Goal: Task Accomplishment & Management: Manage account settings

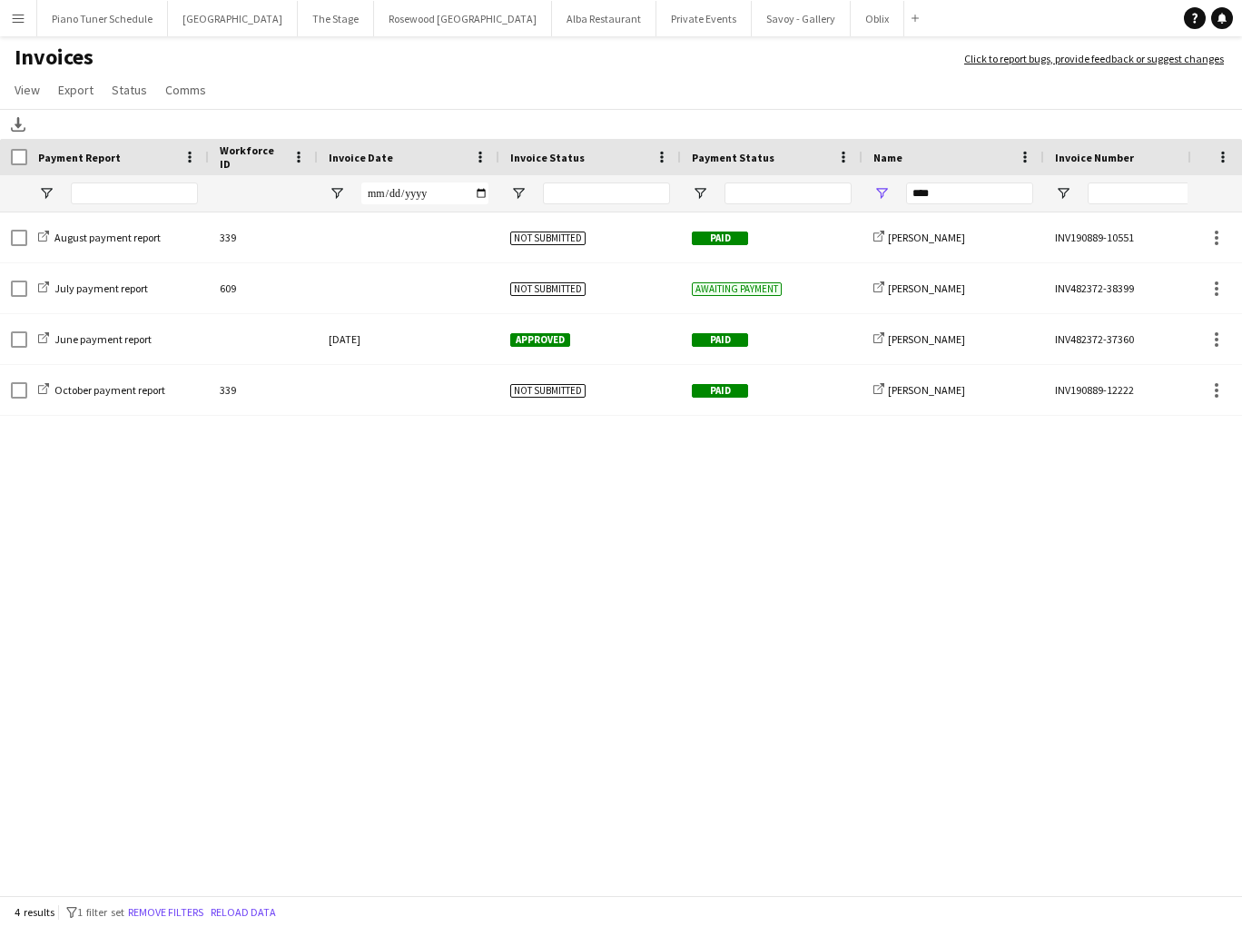
click at [14, 14] on app-icon "Menu" at bounding box center [18, 18] width 15 height 15
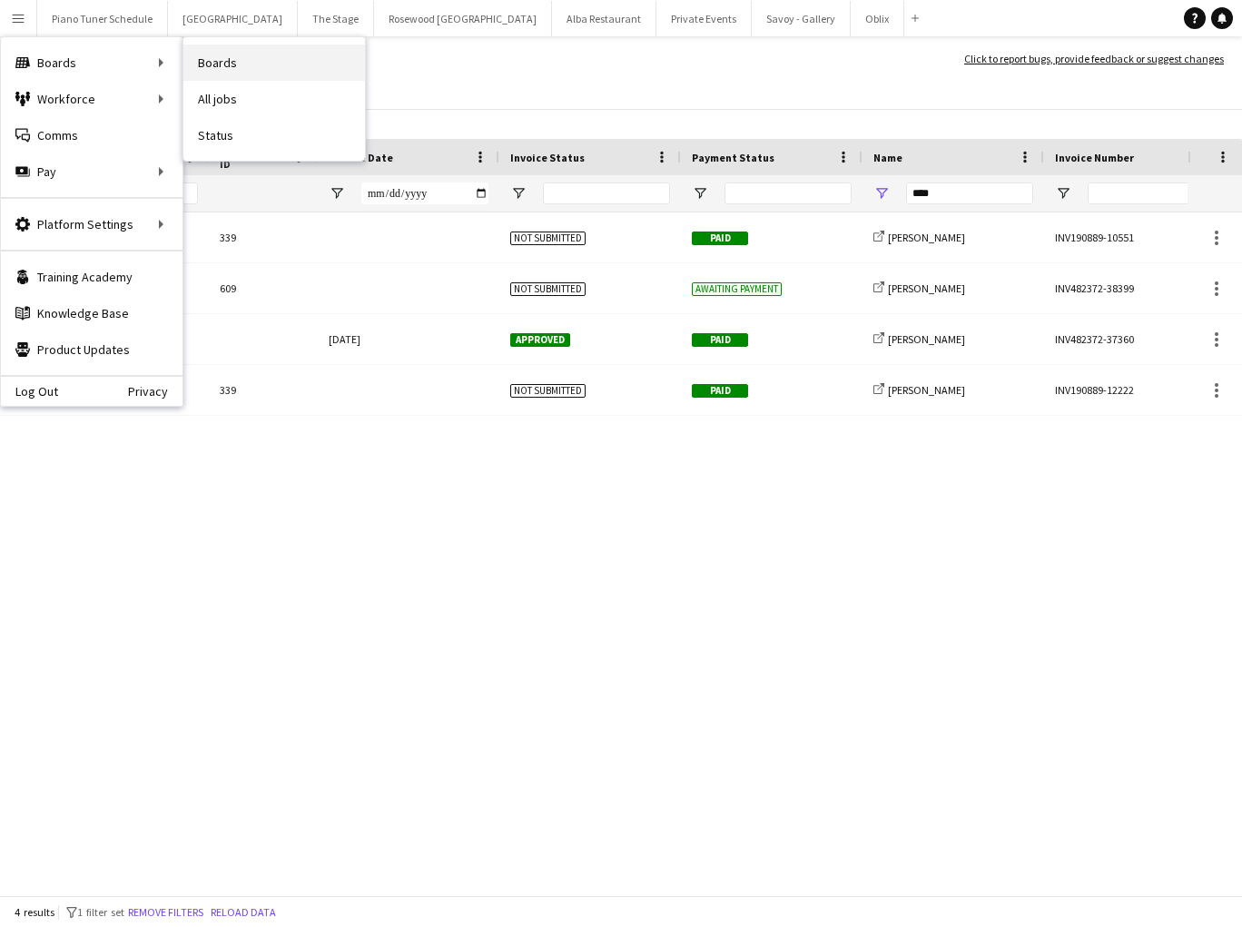
click at [230, 60] on link "Boards" at bounding box center [274, 62] width 182 height 36
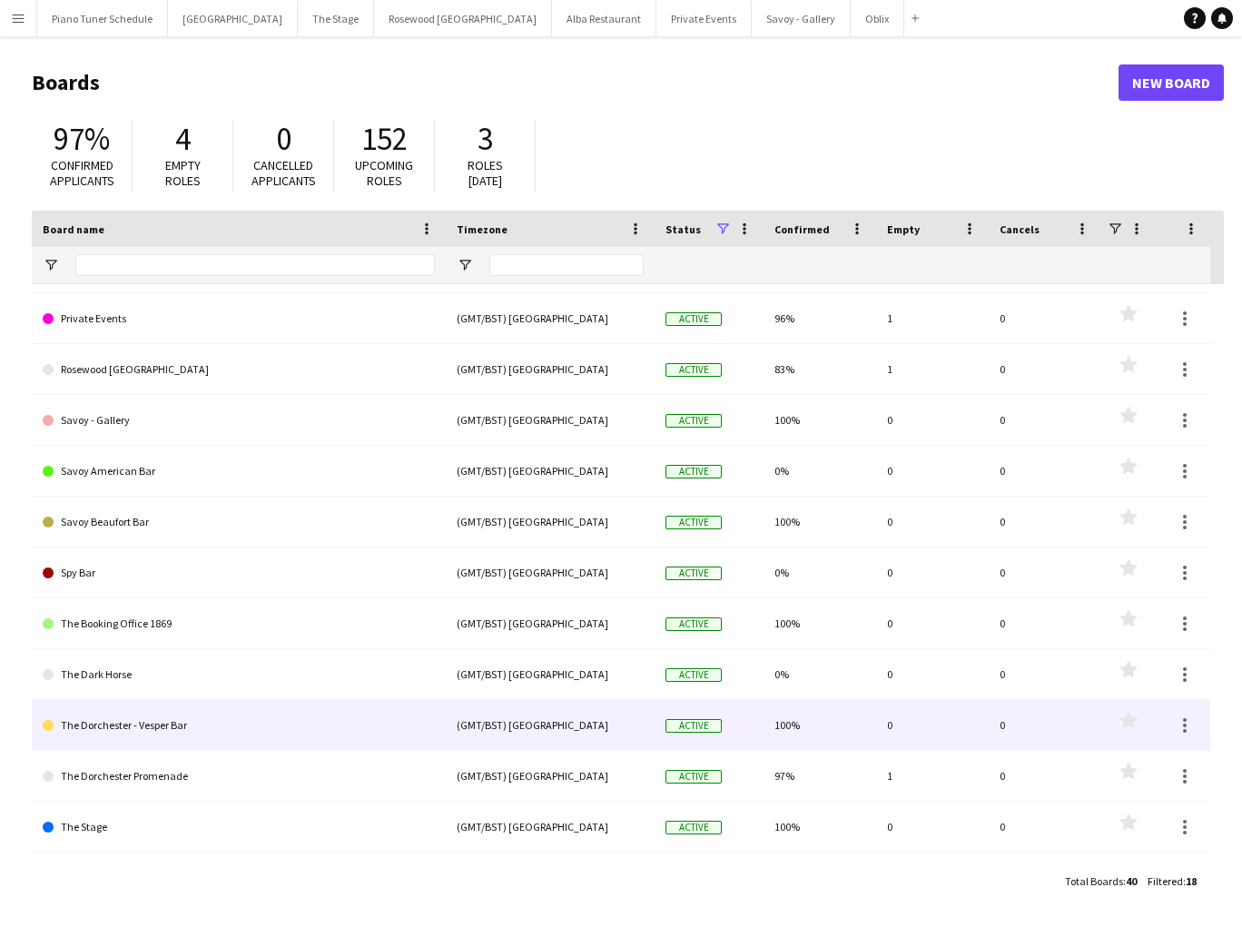
scroll to position [336, 0]
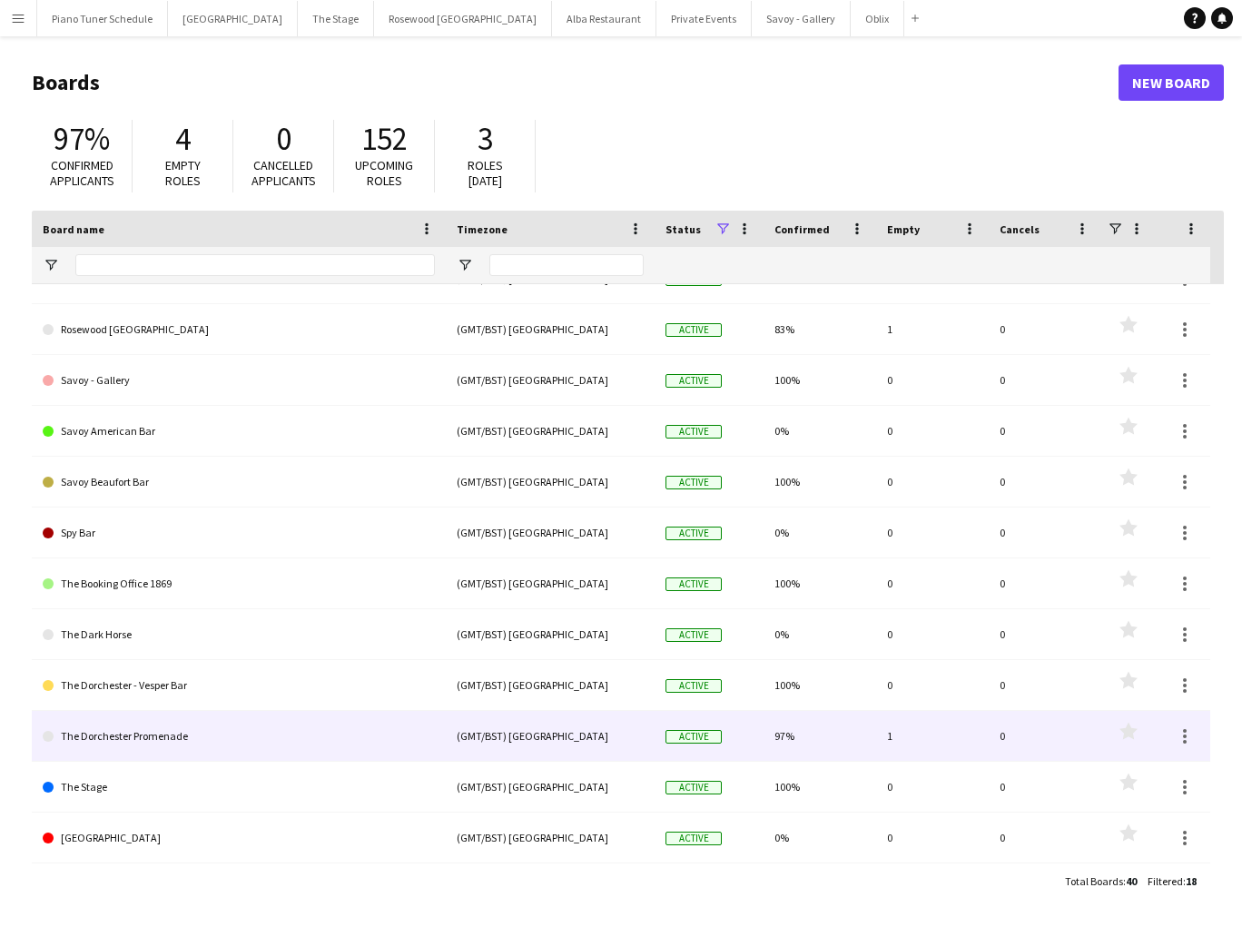
click at [234, 742] on link "The Dorchester Promenade" at bounding box center [239, 736] width 392 height 51
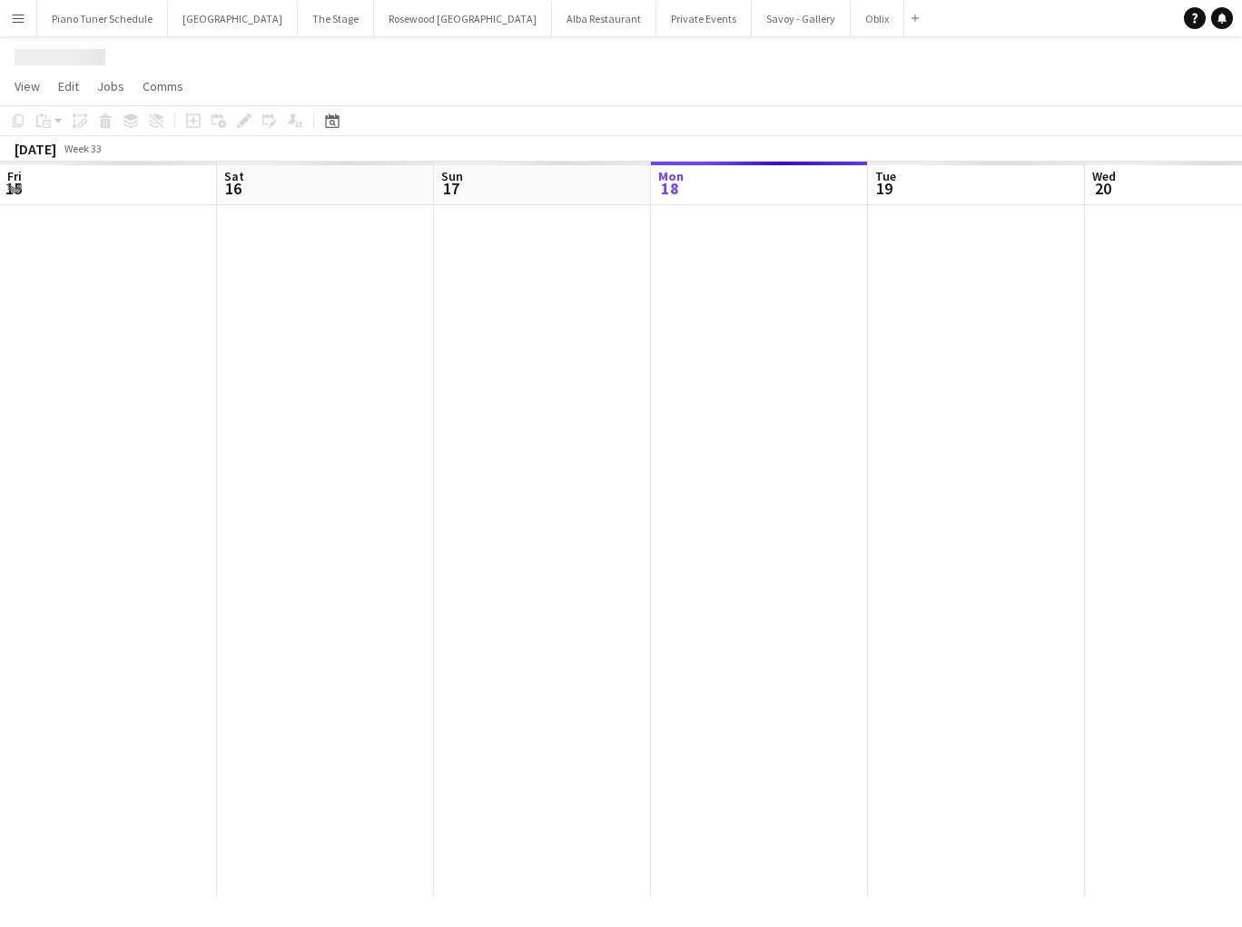
scroll to position [0, 434]
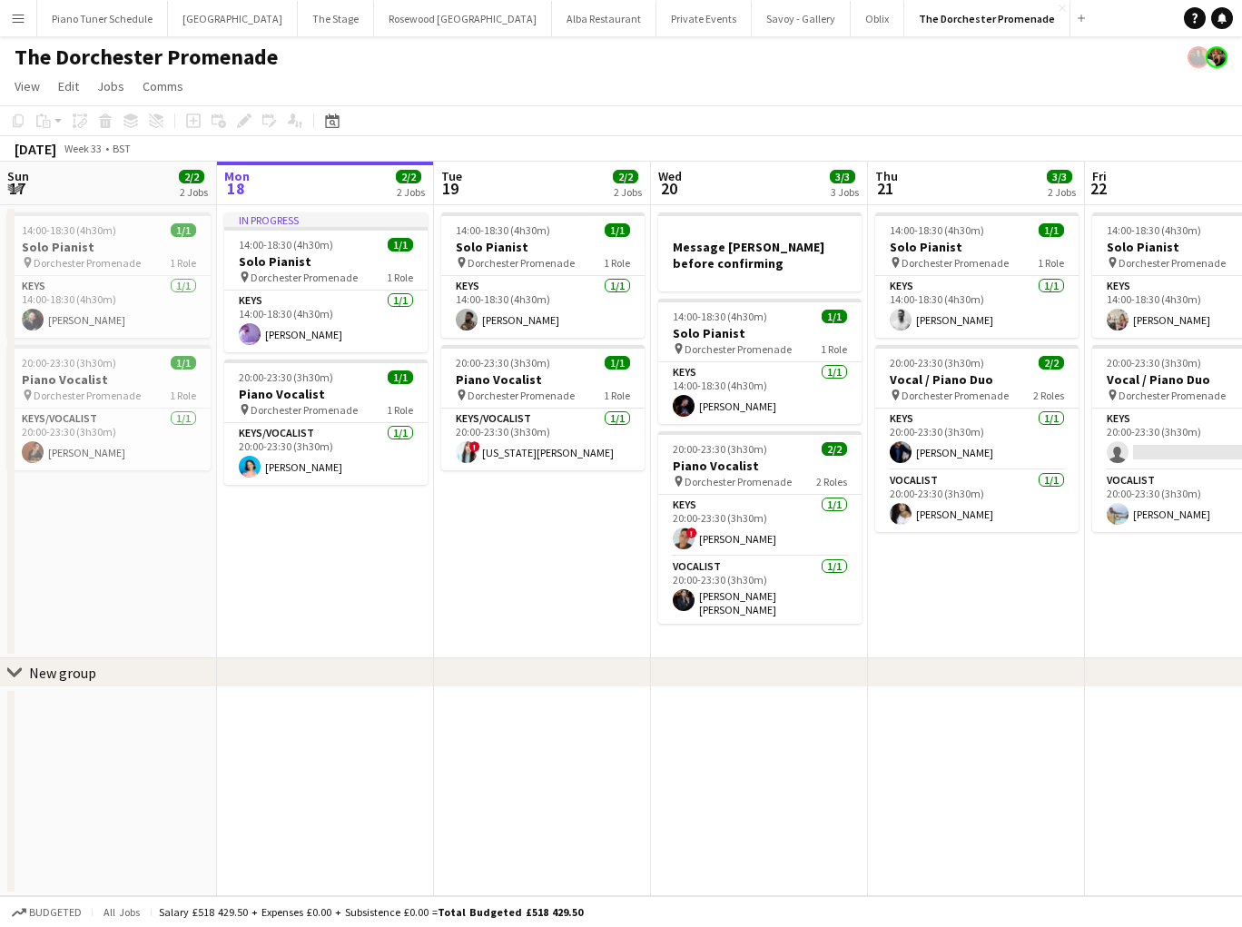
click at [338, 109] on app-toolbar "Copy Paste Paste Command V Paste with crew Command Shift V Paste linked Job [GE…" at bounding box center [621, 120] width 1242 height 31
click at [336, 120] on icon "Date picker" at bounding box center [332, 120] width 15 height 15
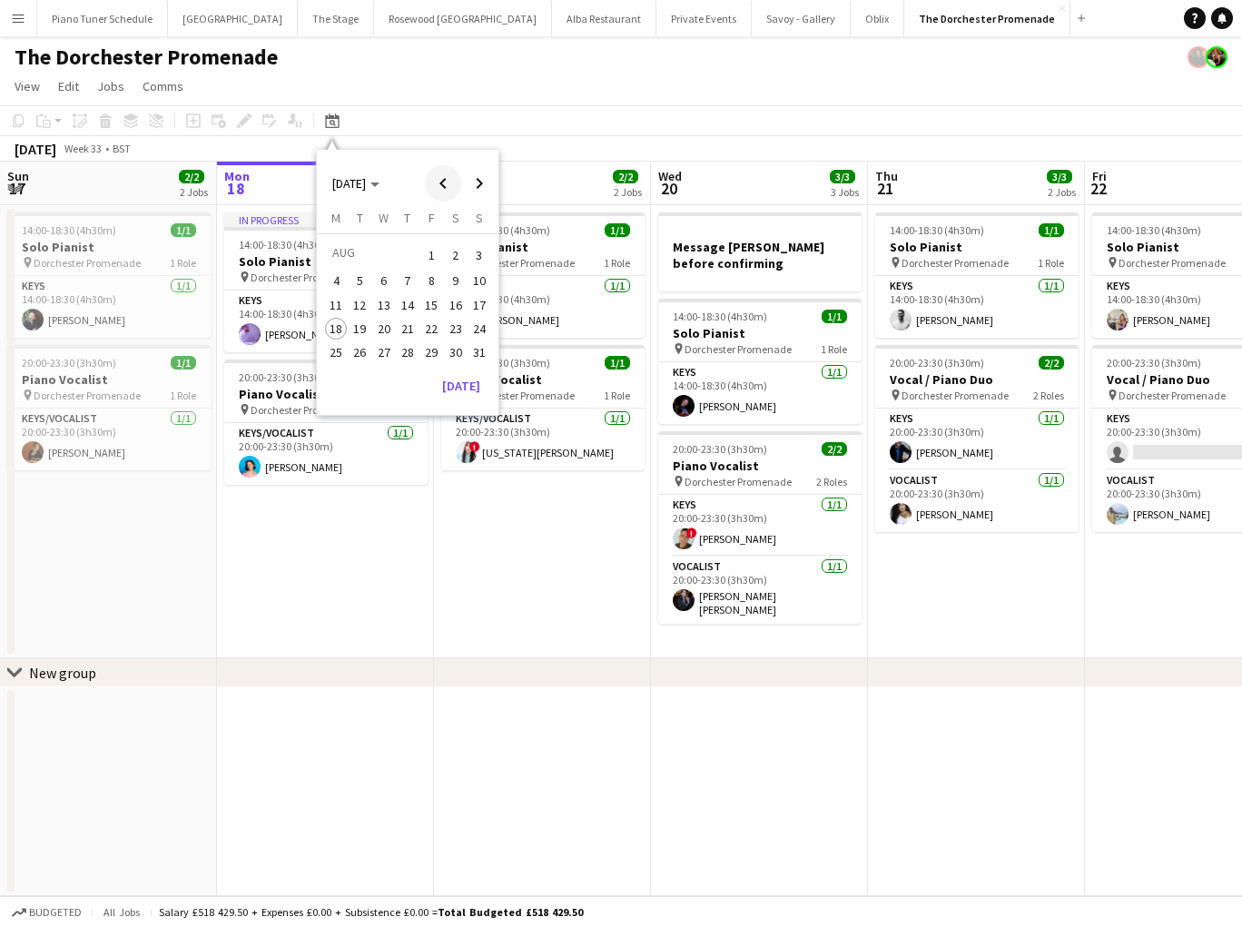
click at [443, 184] on span "Previous month" at bounding box center [443, 183] width 36 height 36
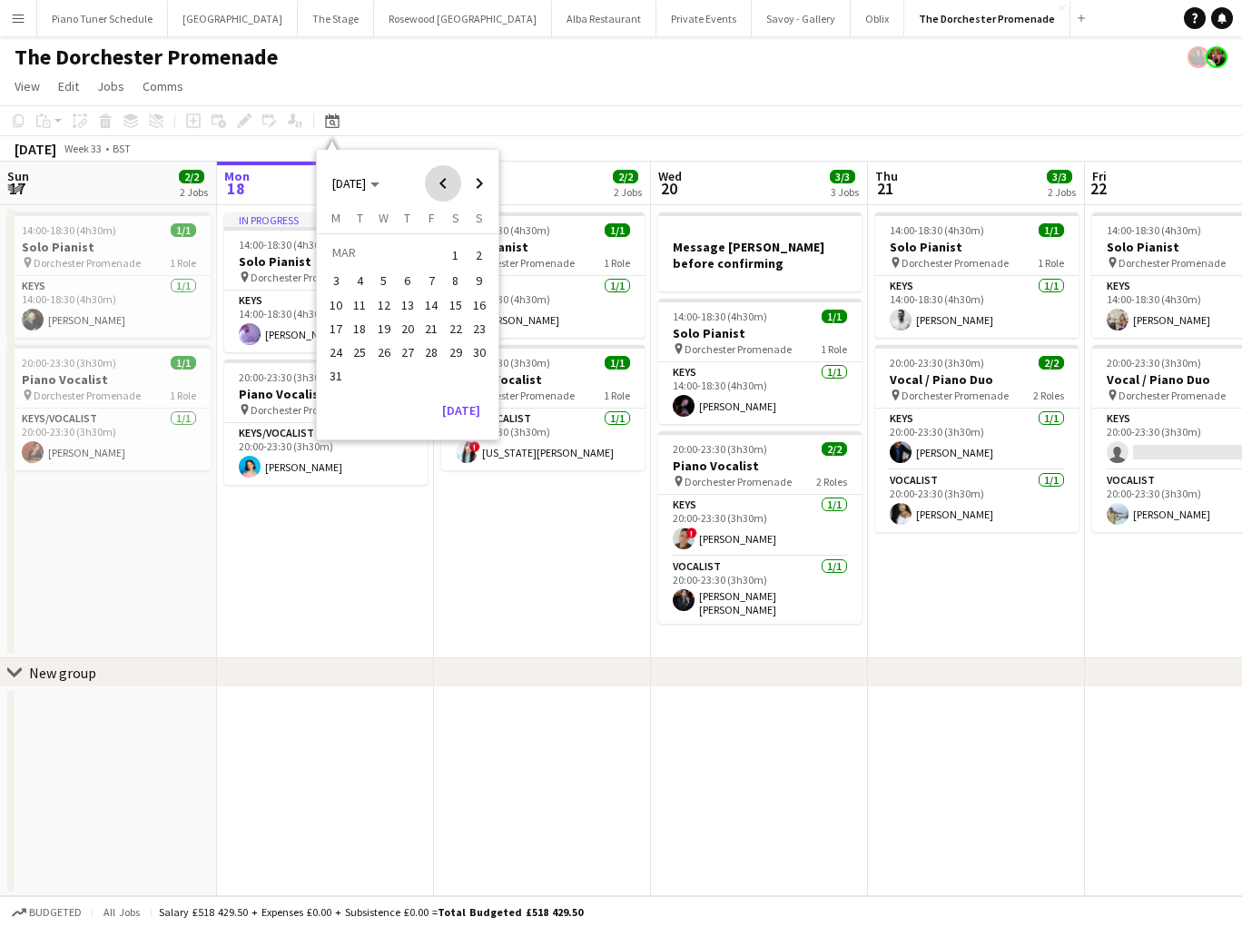
click at [443, 184] on span "Previous month" at bounding box center [443, 183] width 36 height 36
click at [358, 375] on span "31" at bounding box center [360, 377] width 22 height 22
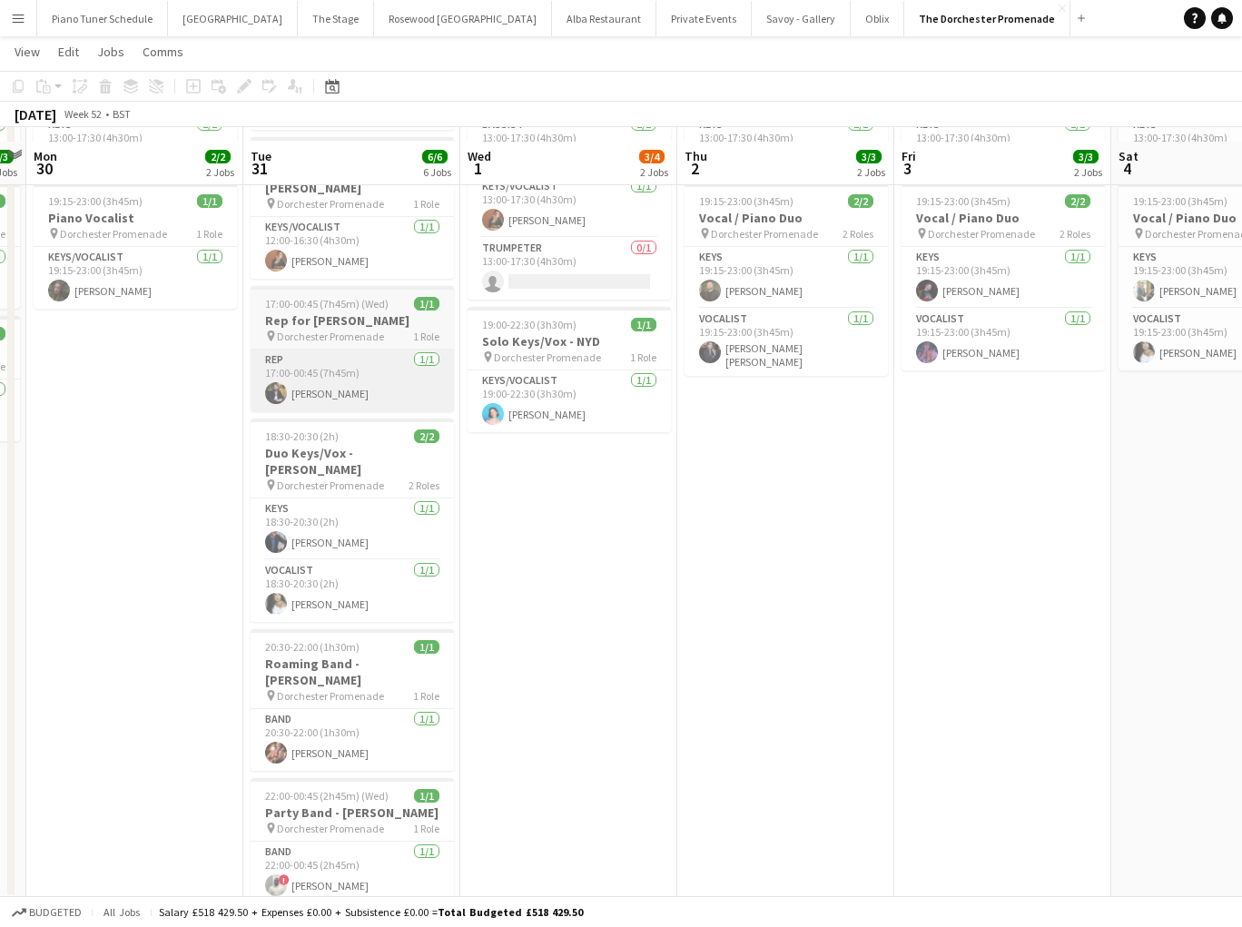
scroll to position [196, 0]
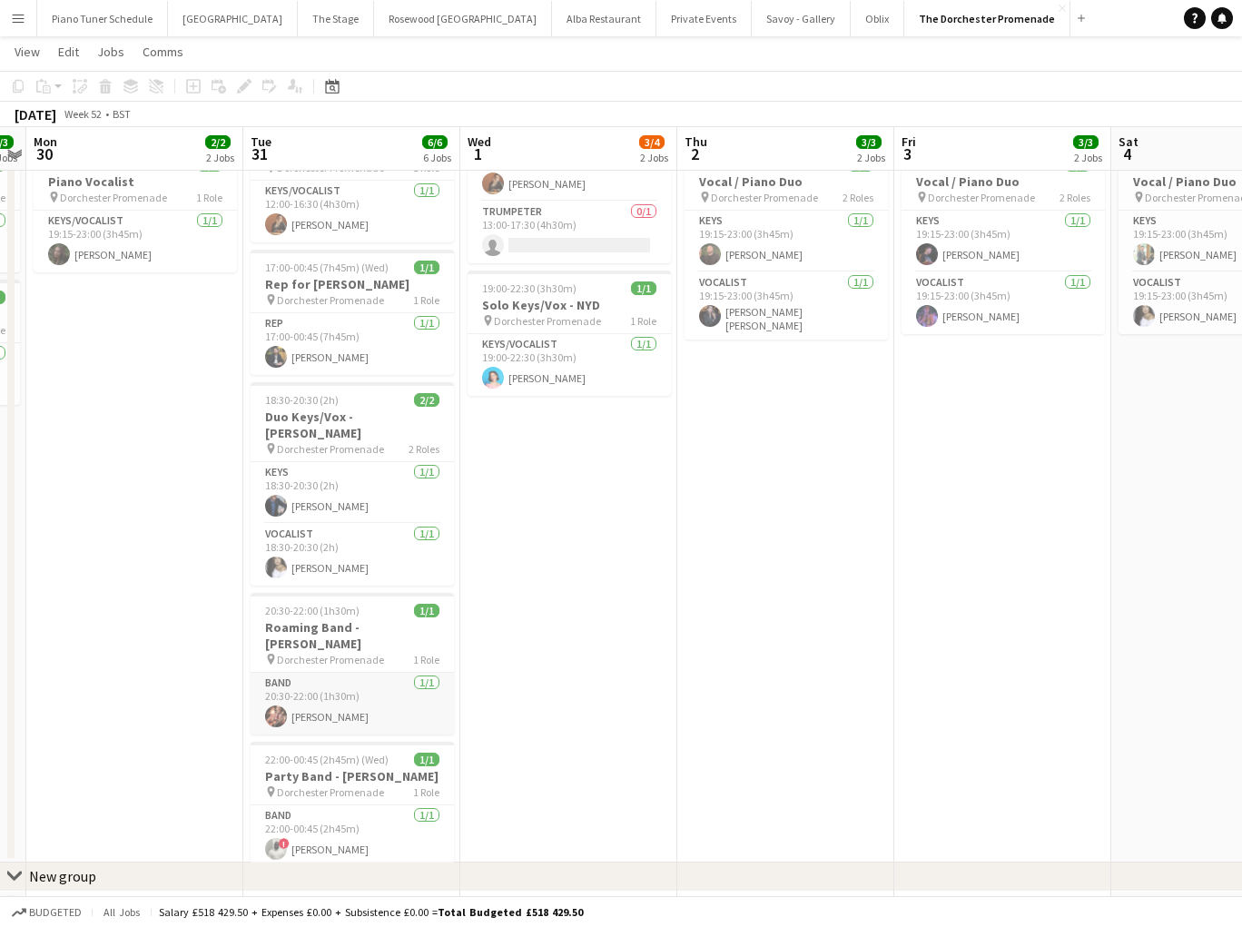
click at [347, 673] on app-card-role "Band [DATE] 20:30-22:00 (1h30m) [PERSON_NAME]" at bounding box center [351, 704] width 203 height 62
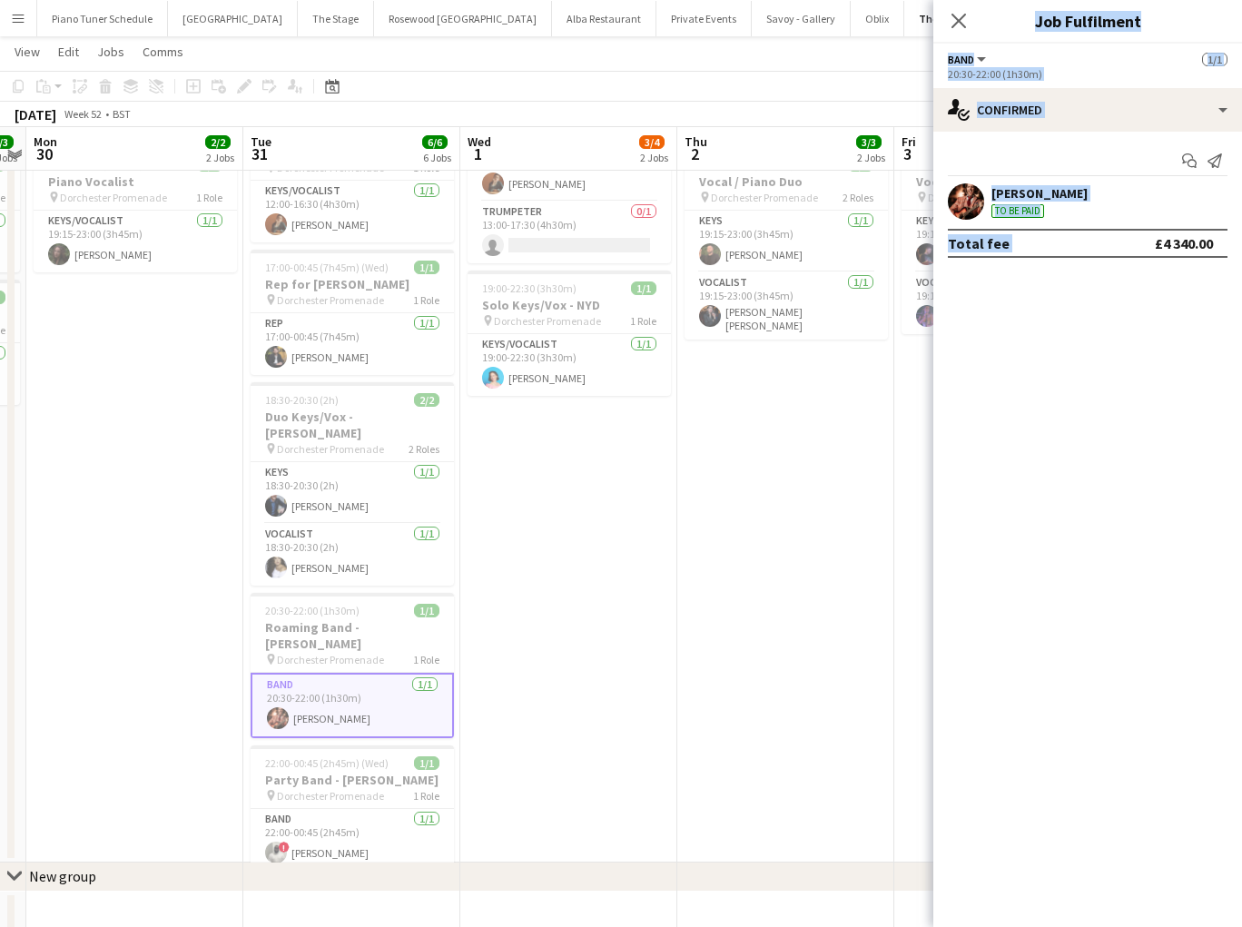
drag, startPoint x: 1153, startPoint y: 241, endPoint x: 1258, endPoint y: 246, distance: 105.4
click at [1241, 246] on html "Menu Boards Boards Boards All jobs Status Workforce Workforce My Workforce Recr…" at bounding box center [621, 390] width 1242 height 1173
click at [1214, 249] on div "Total fee £4 340.00" at bounding box center [1087, 243] width 280 height 29
drag, startPoint x: 1151, startPoint y: 235, endPoint x: 1221, endPoint y: 257, distance: 73.2
click at [1221, 257] on div "Total fee £4 340.00" at bounding box center [1087, 243] width 280 height 29
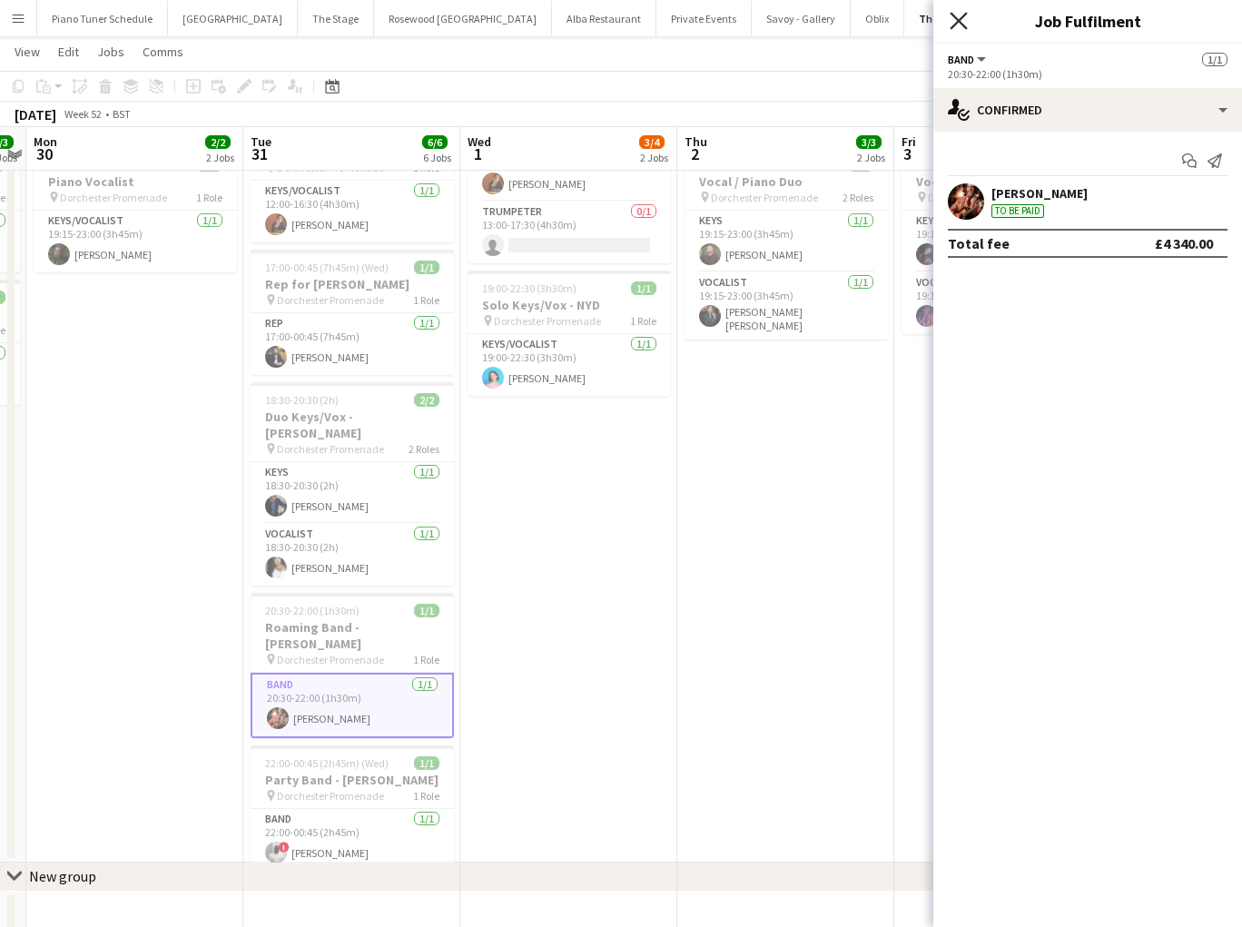
click at [955, 20] on icon "Close pop-in" at bounding box center [957, 20] width 17 height 17
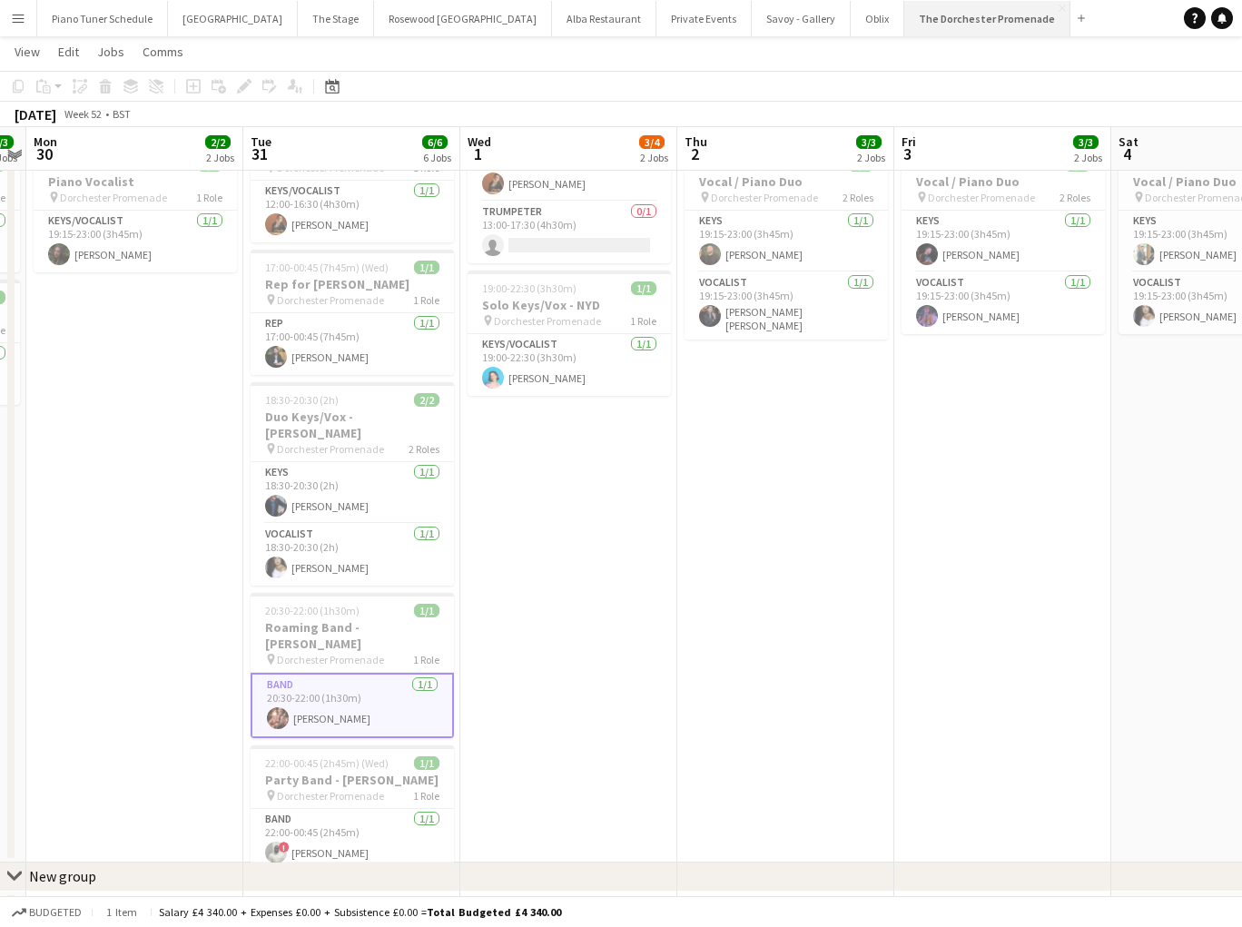
click at [904, 11] on button "The Dorchester Promenade Close" at bounding box center [987, 18] width 166 height 35
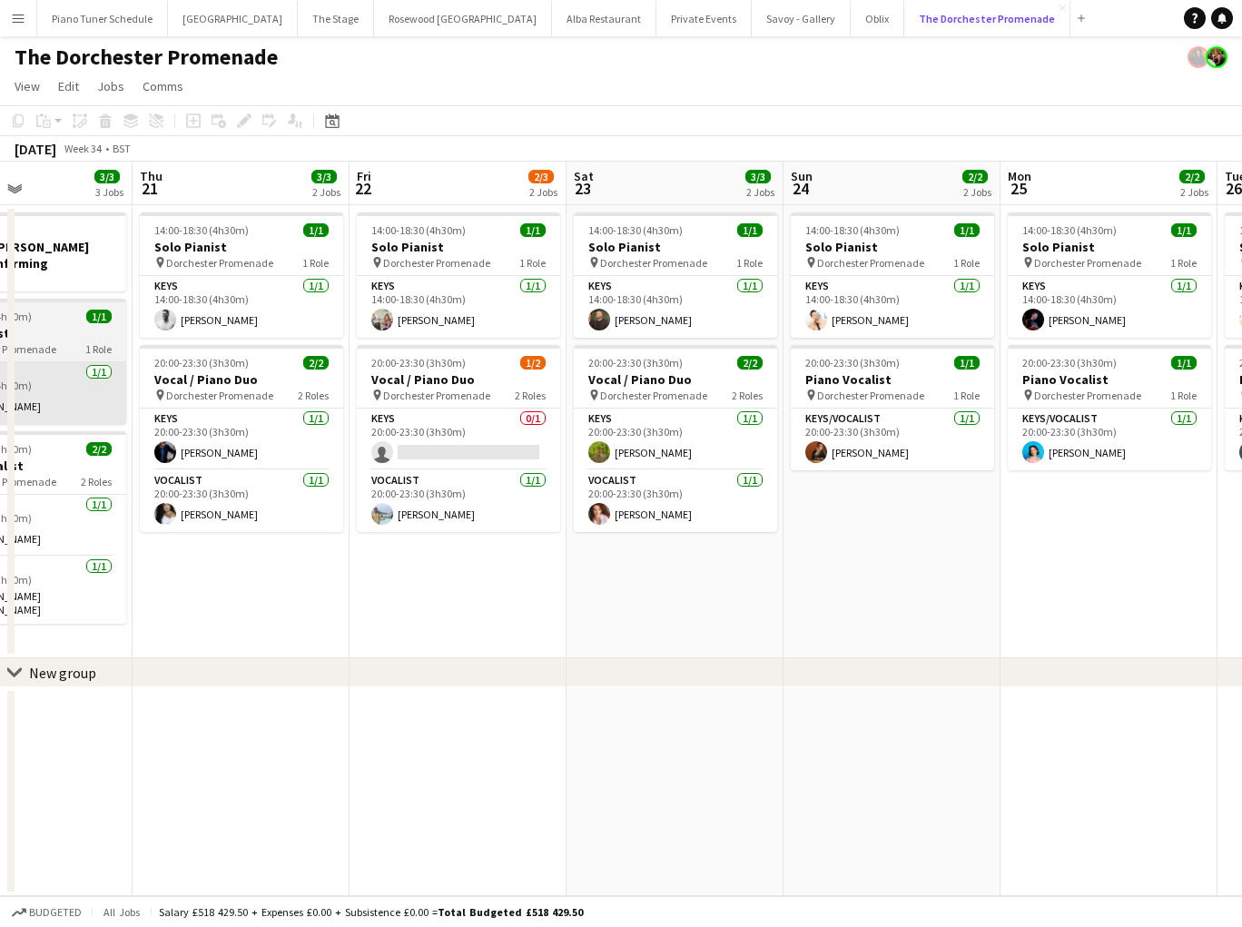
scroll to position [0, 724]
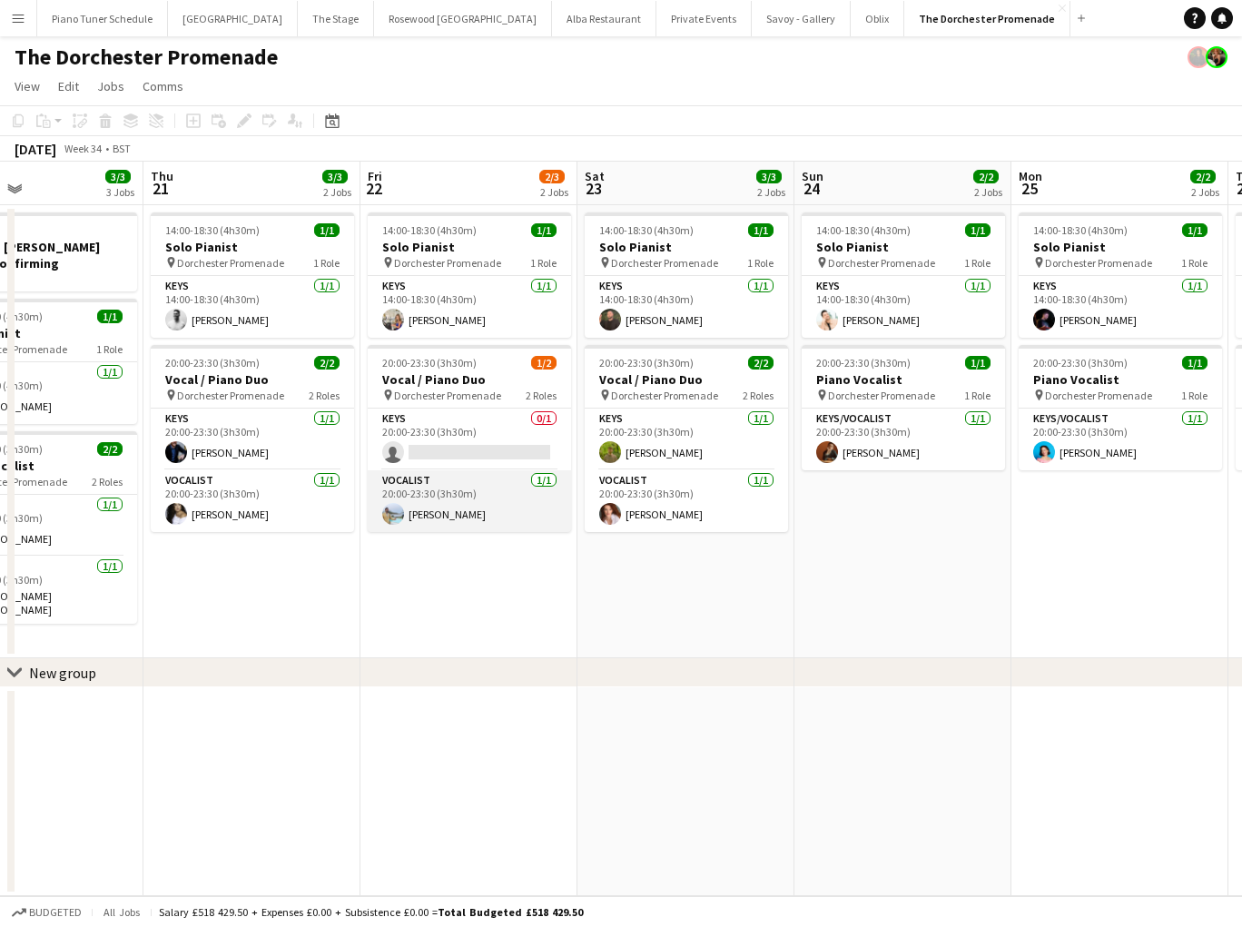
click at [526, 500] on app-card-role "Vocalist [DATE] 20:00-23:30 (3h30m) [PERSON_NAME]" at bounding box center [469, 501] width 203 height 62
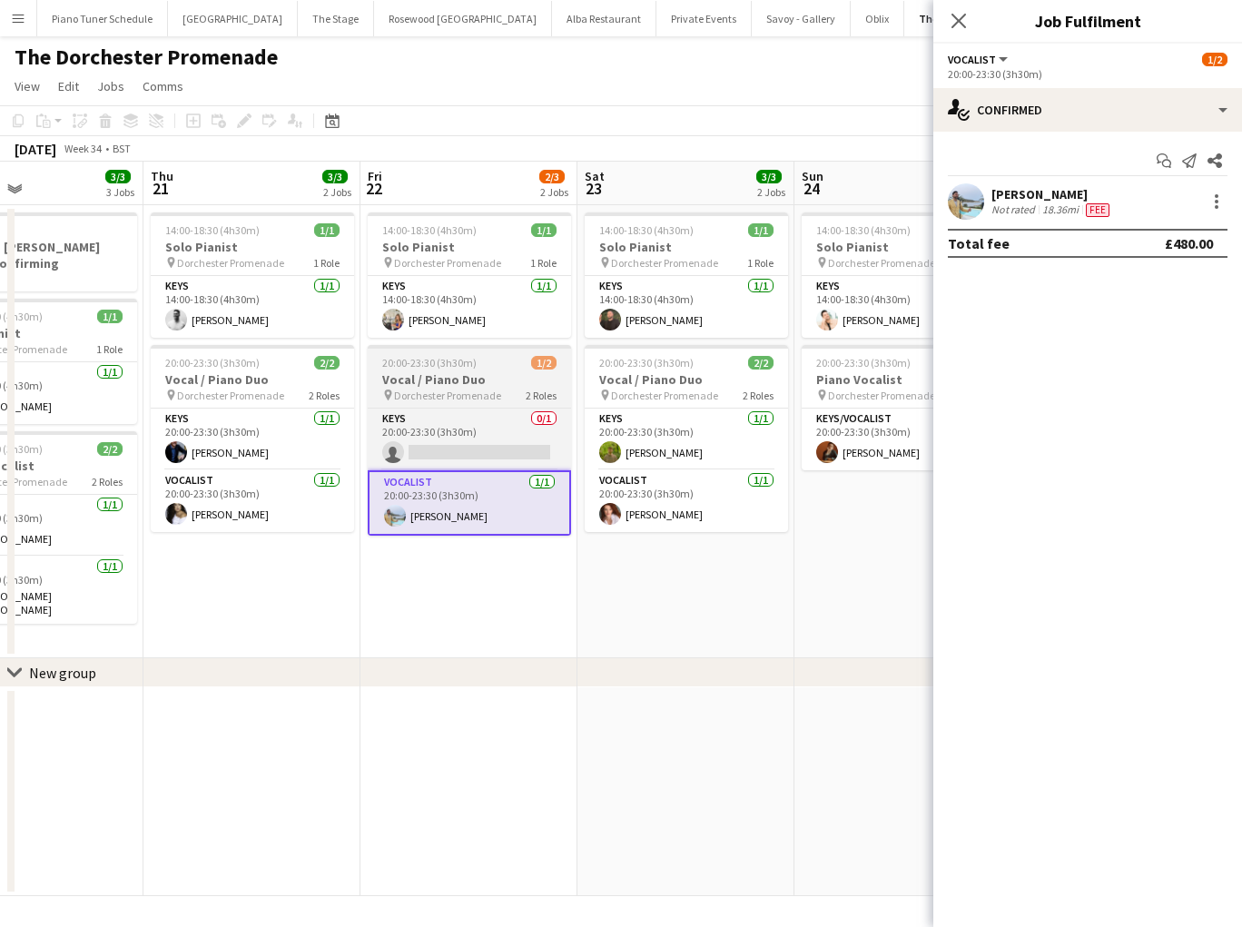
click at [489, 358] on div "20:00-23:30 (3h30m) 1/2" at bounding box center [469, 363] width 203 height 14
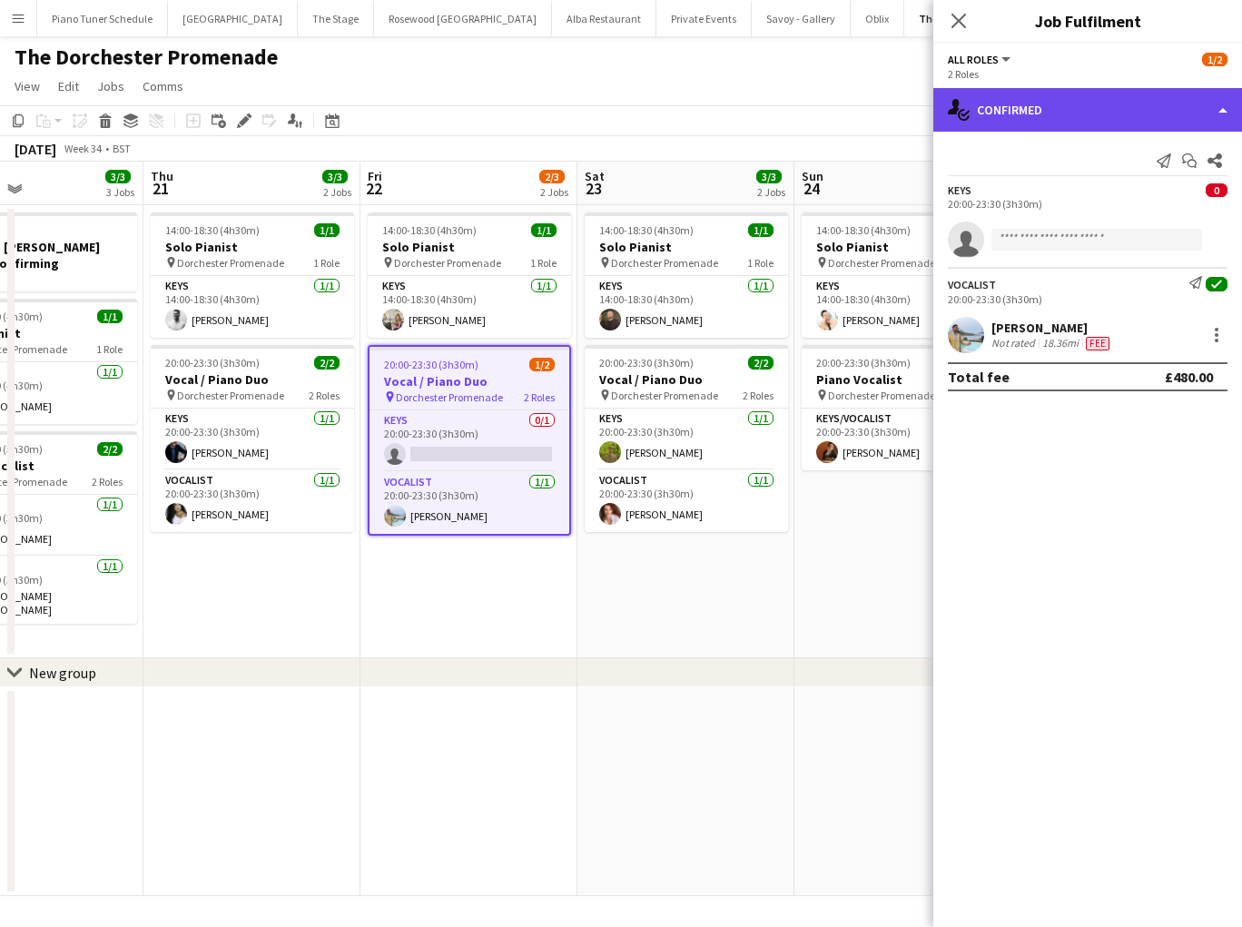
click at [1214, 119] on div "single-neutral-actions-check-2 Confirmed" at bounding box center [1087, 110] width 309 height 44
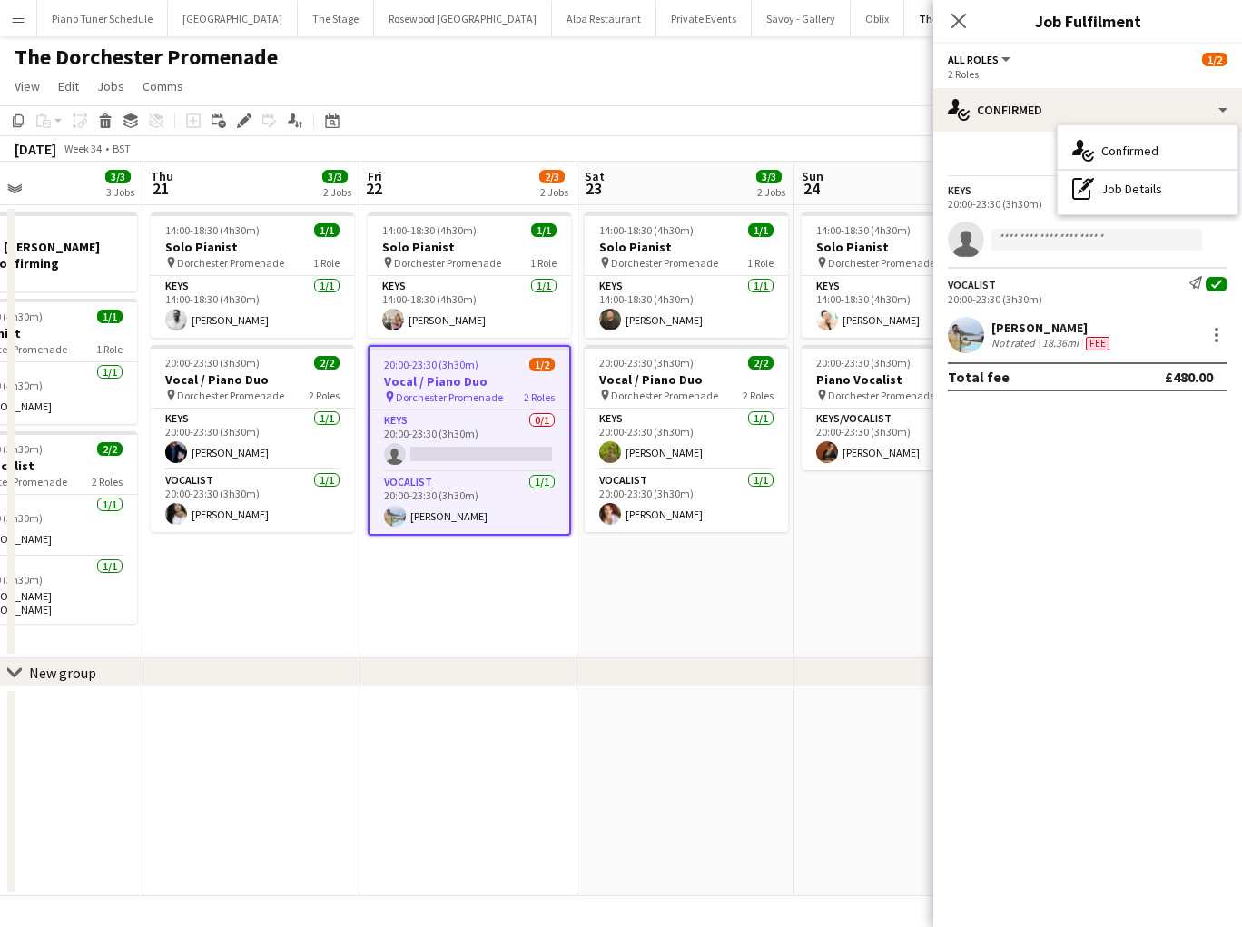
click at [1077, 444] on mat-expansion-panel "check Confirmed Send notification Start chat Share Keys 0 20:00-23:30 (3h30m) s…" at bounding box center [1087, 529] width 309 height 795
click at [457, 617] on app-date-cell "14:00-18:30 (4h30m) 1/1 Solo Pianist pin Dorchester Promenade 1 Role Keys [DATE…" at bounding box center [468, 431] width 217 height 453
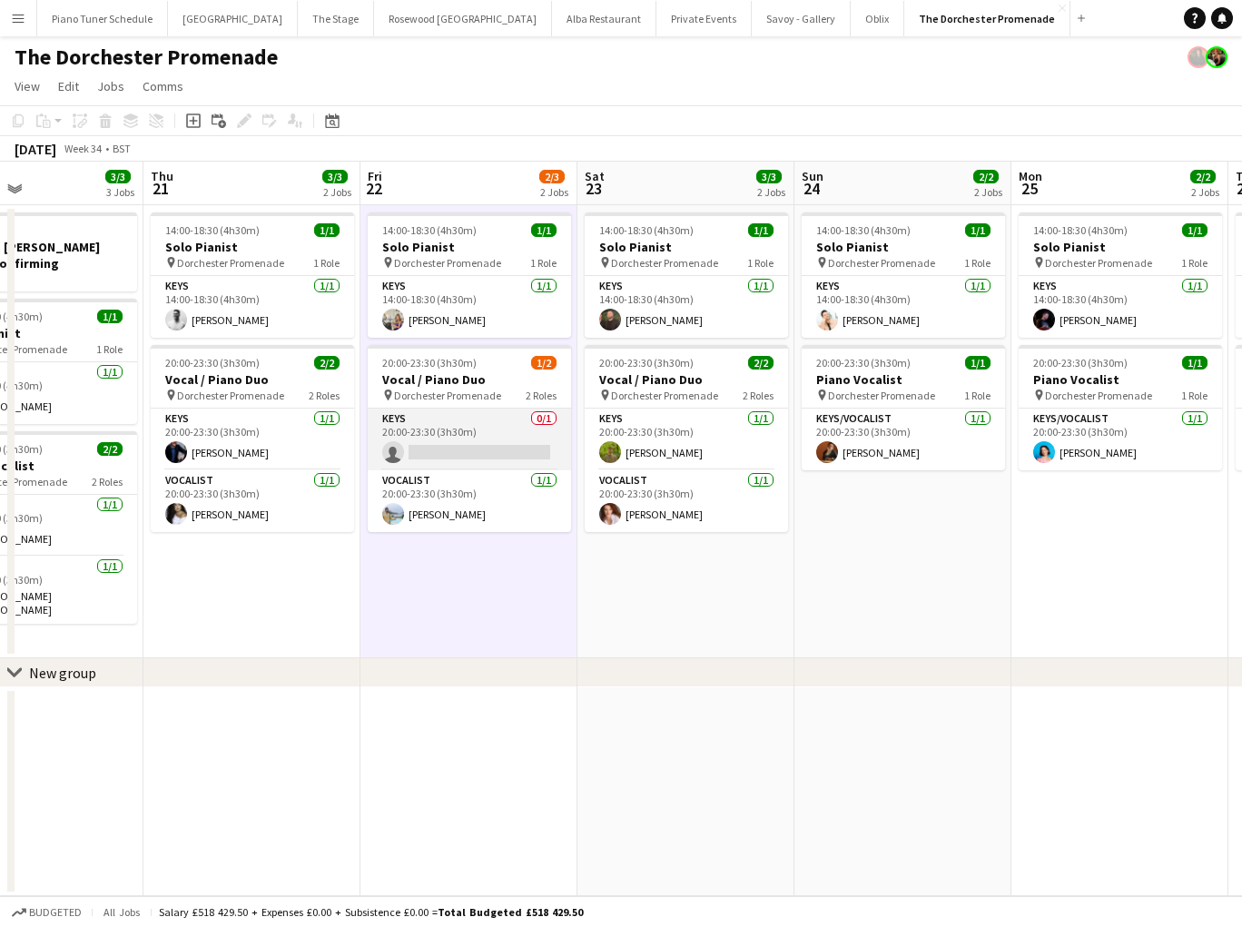
click at [429, 420] on app-card-role "Keys 0/1 20:00-23:30 (3h30m) single-neutral-actions" at bounding box center [469, 439] width 203 height 62
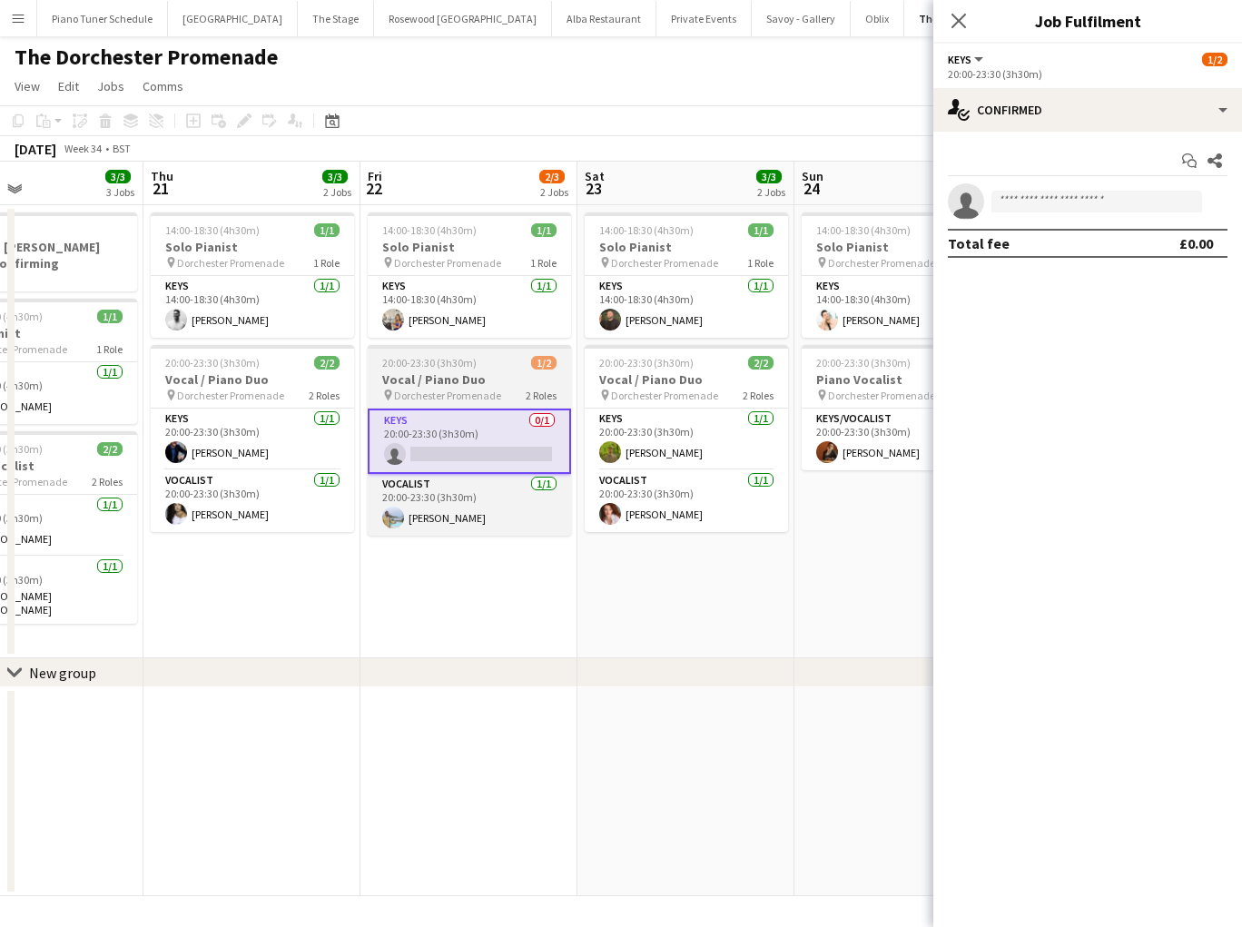
click at [415, 383] on h3 "Vocal / Piano Duo" at bounding box center [469, 379] width 203 height 16
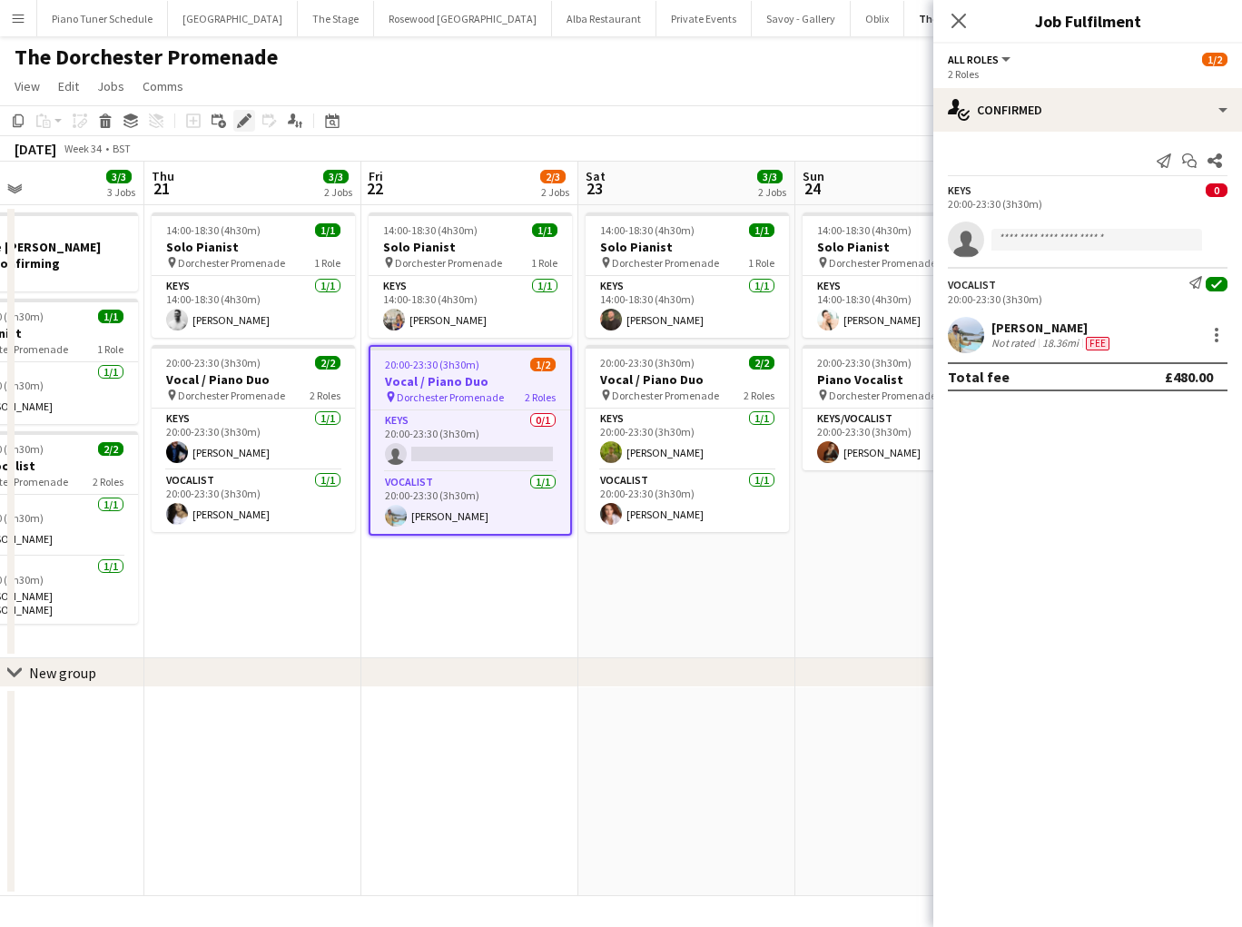
click at [249, 120] on icon "Edit" at bounding box center [244, 120] width 15 height 15
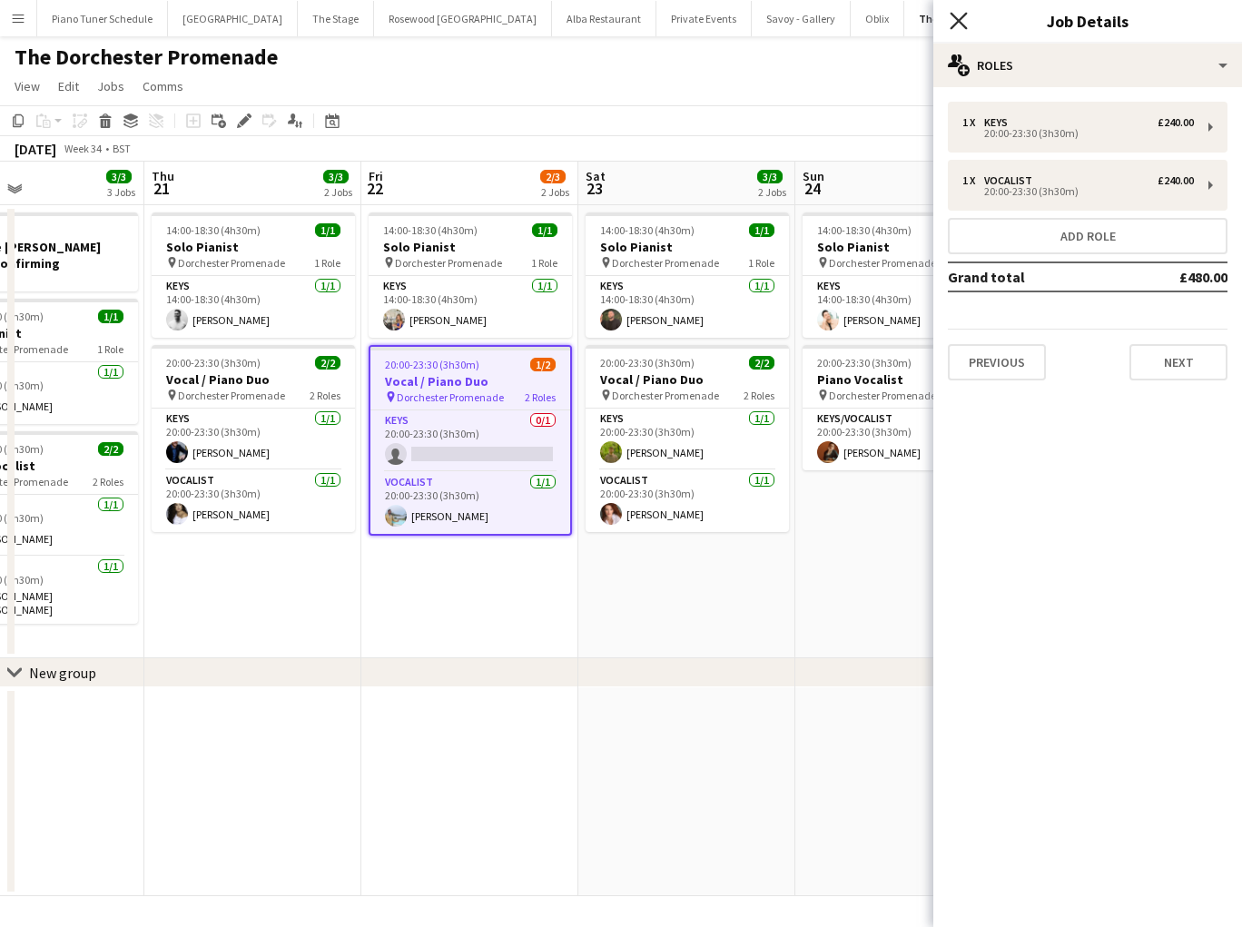
click at [957, 24] on icon "Close pop-in" at bounding box center [957, 20] width 17 height 17
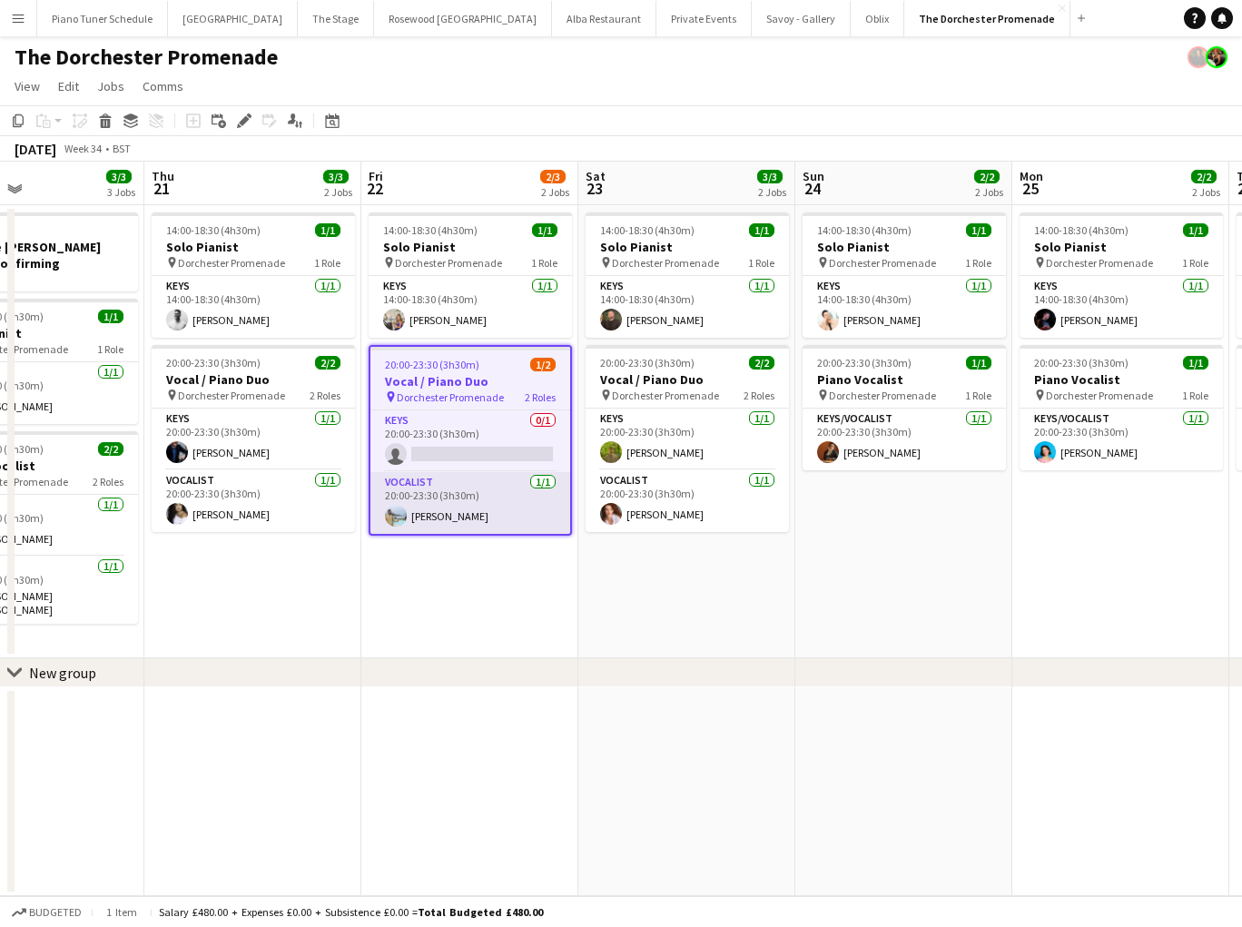
click at [497, 524] on app-card-role "Vocalist [DATE] 20:00-23:30 (3h30m) [PERSON_NAME]" at bounding box center [470, 503] width 200 height 62
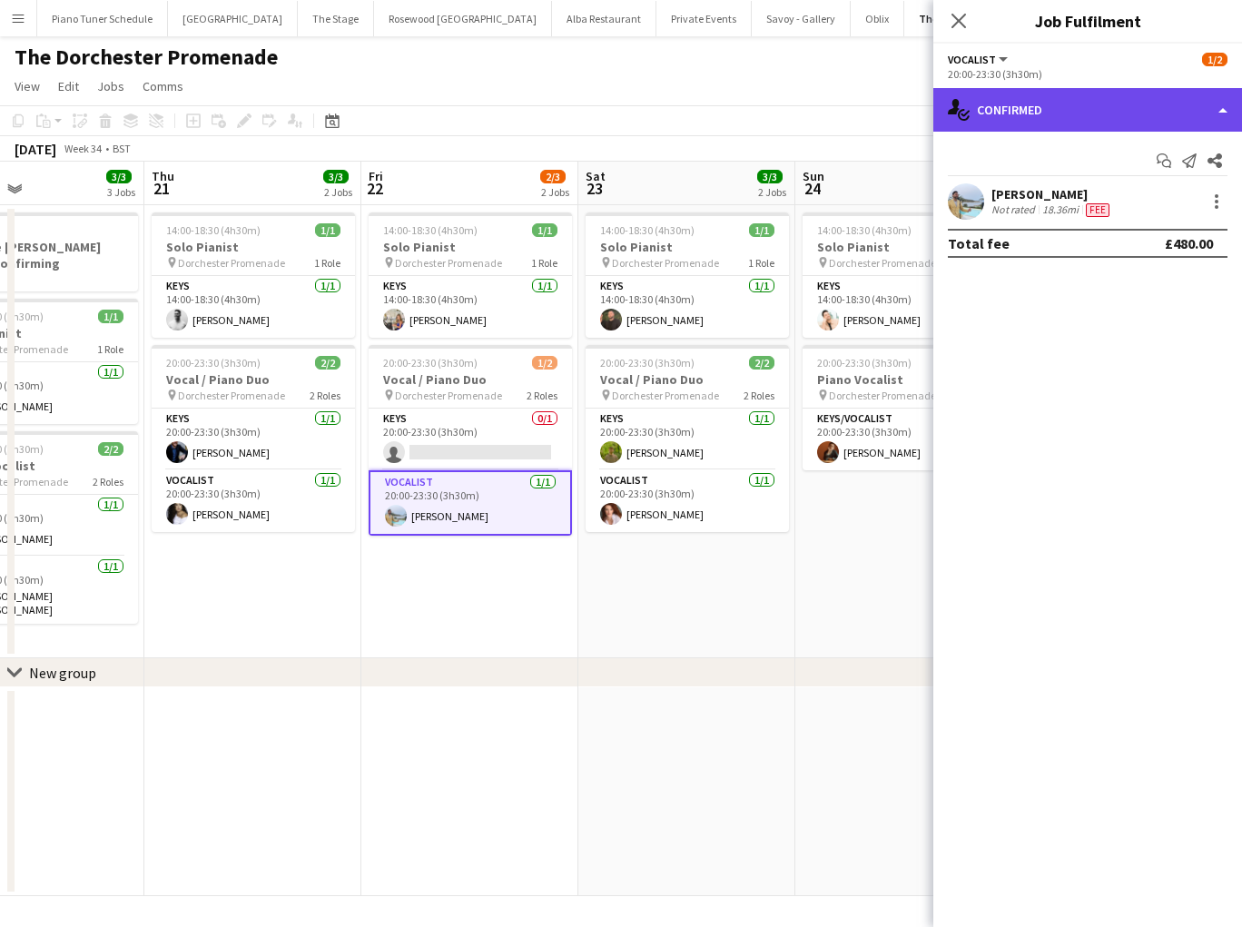
click at [1220, 105] on div "single-neutral-actions-check-2 Confirmed" at bounding box center [1087, 110] width 309 height 44
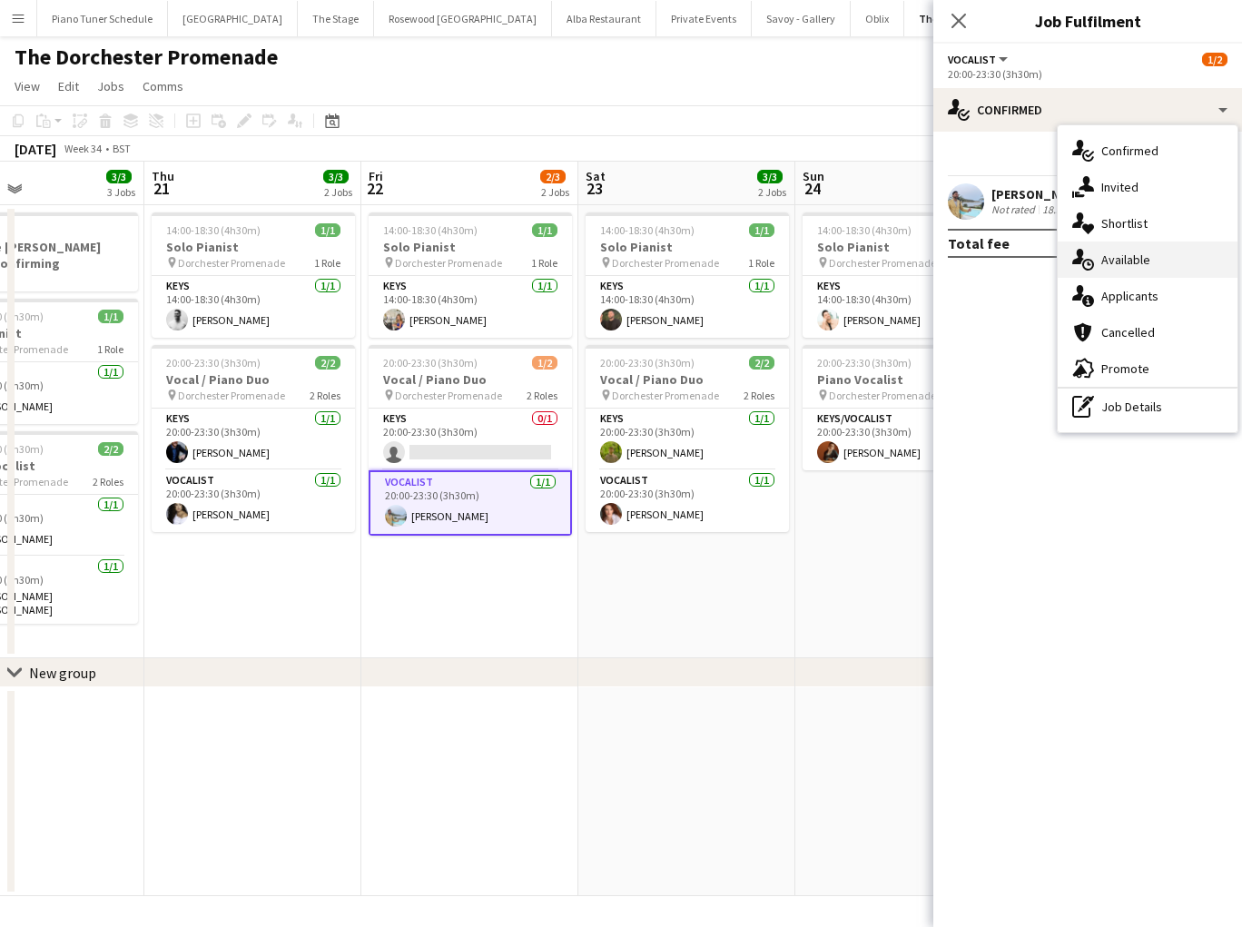
click at [1136, 268] on div "single-neutral-actions-upload Available" at bounding box center [1147, 259] width 180 height 36
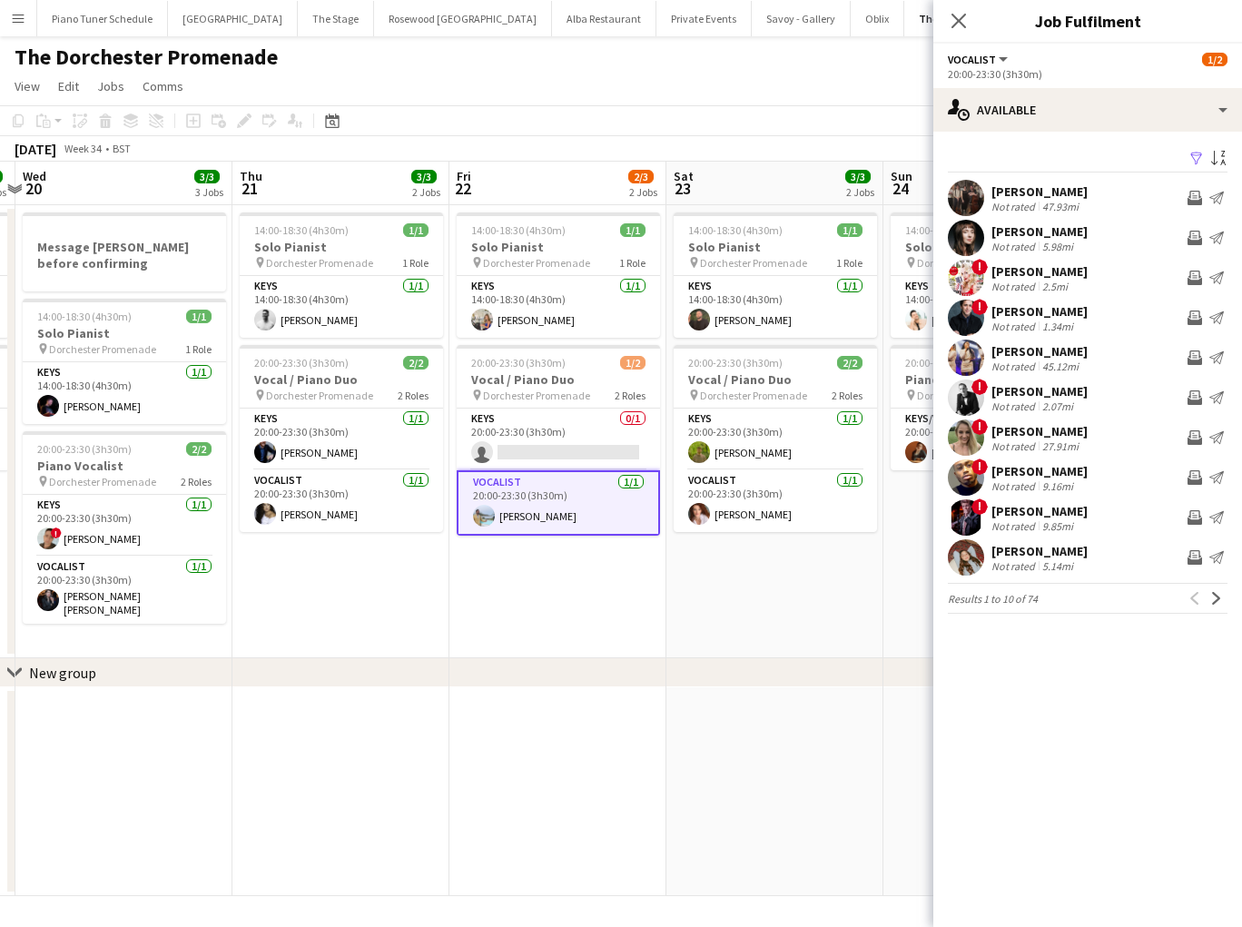
scroll to position [0, 416]
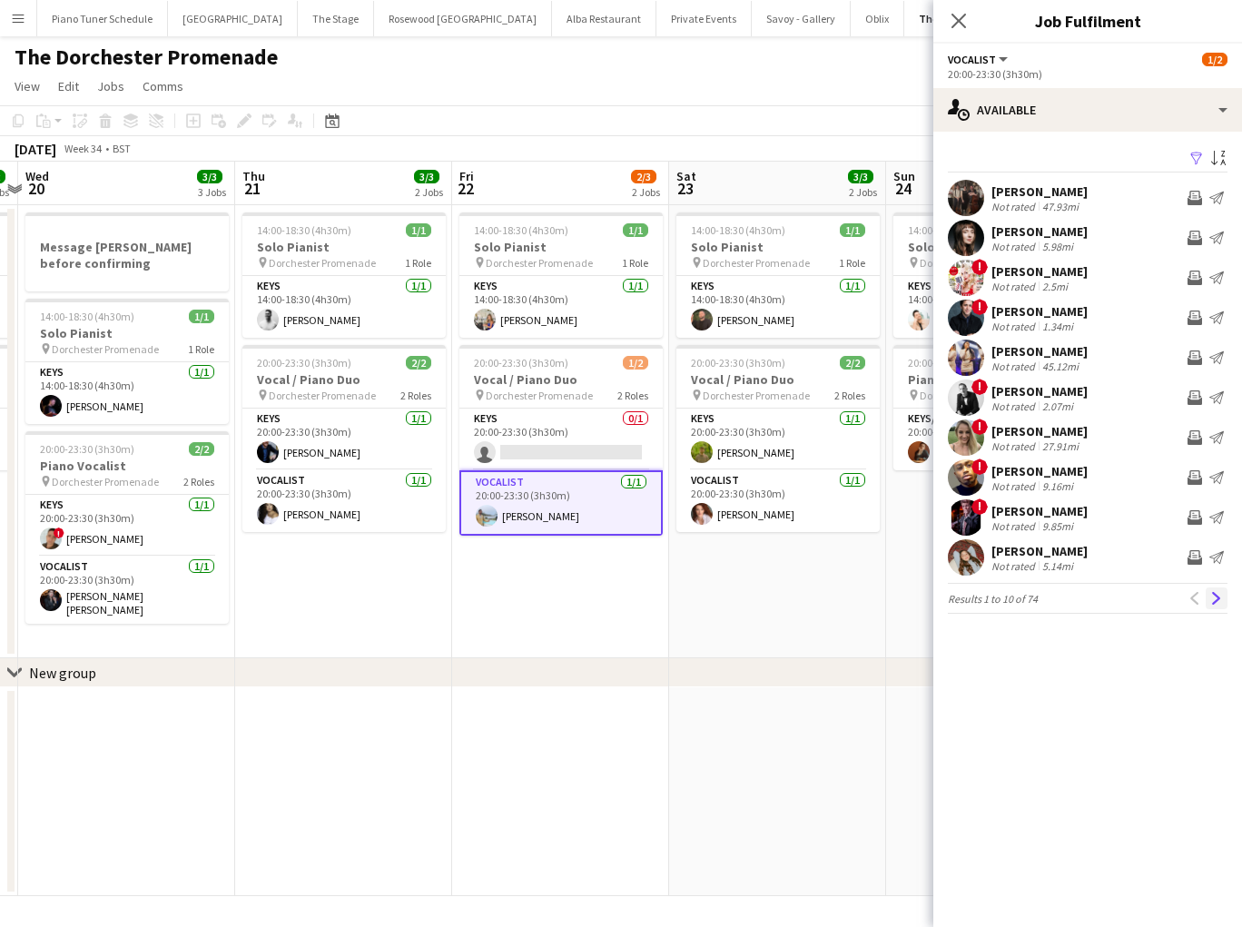
click at [1215, 594] on app-icon "Next" at bounding box center [1216, 598] width 13 height 13
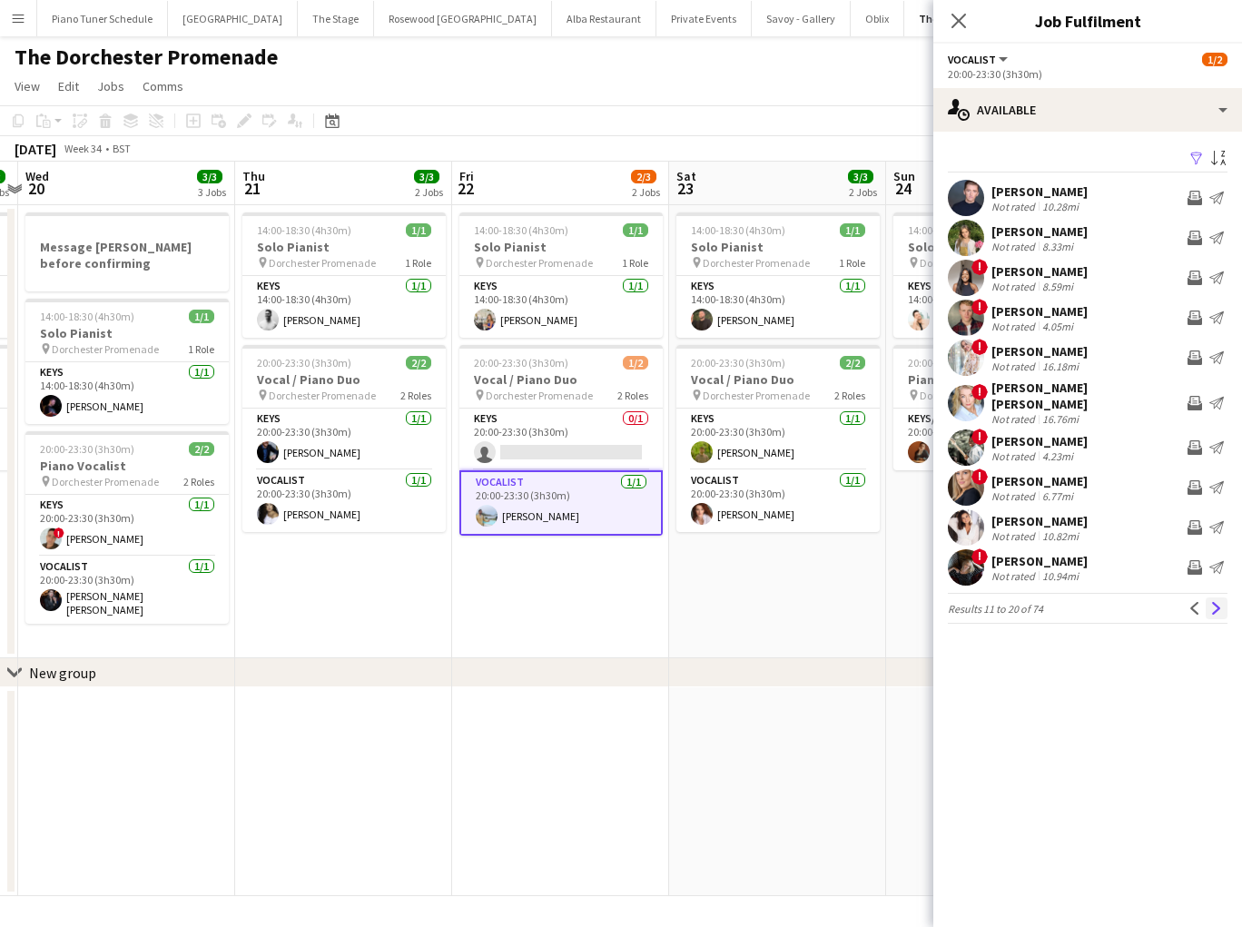
click at [1207, 599] on button "Next" at bounding box center [1216, 608] width 22 height 22
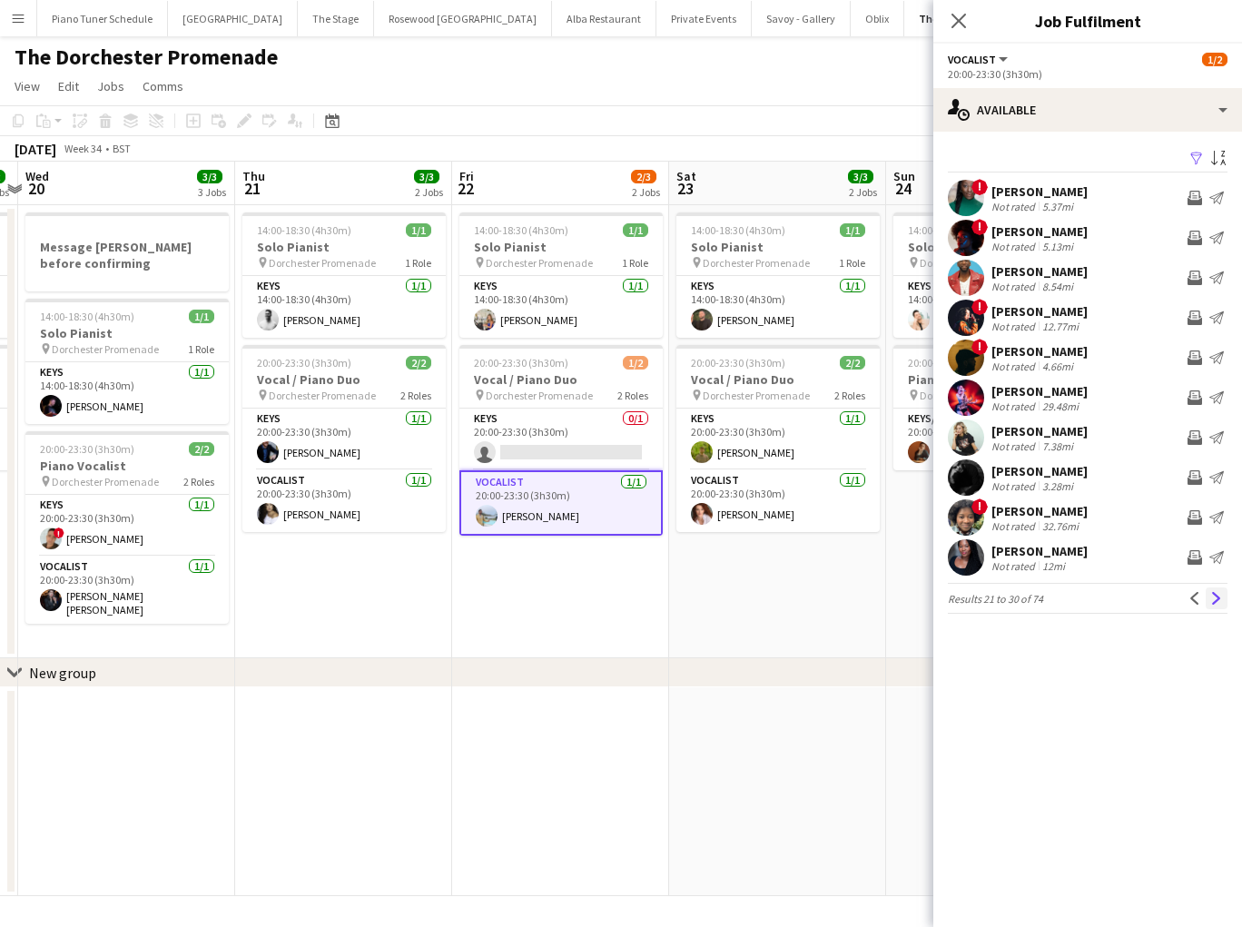
click at [1213, 599] on app-icon "Next" at bounding box center [1216, 598] width 13 height 13
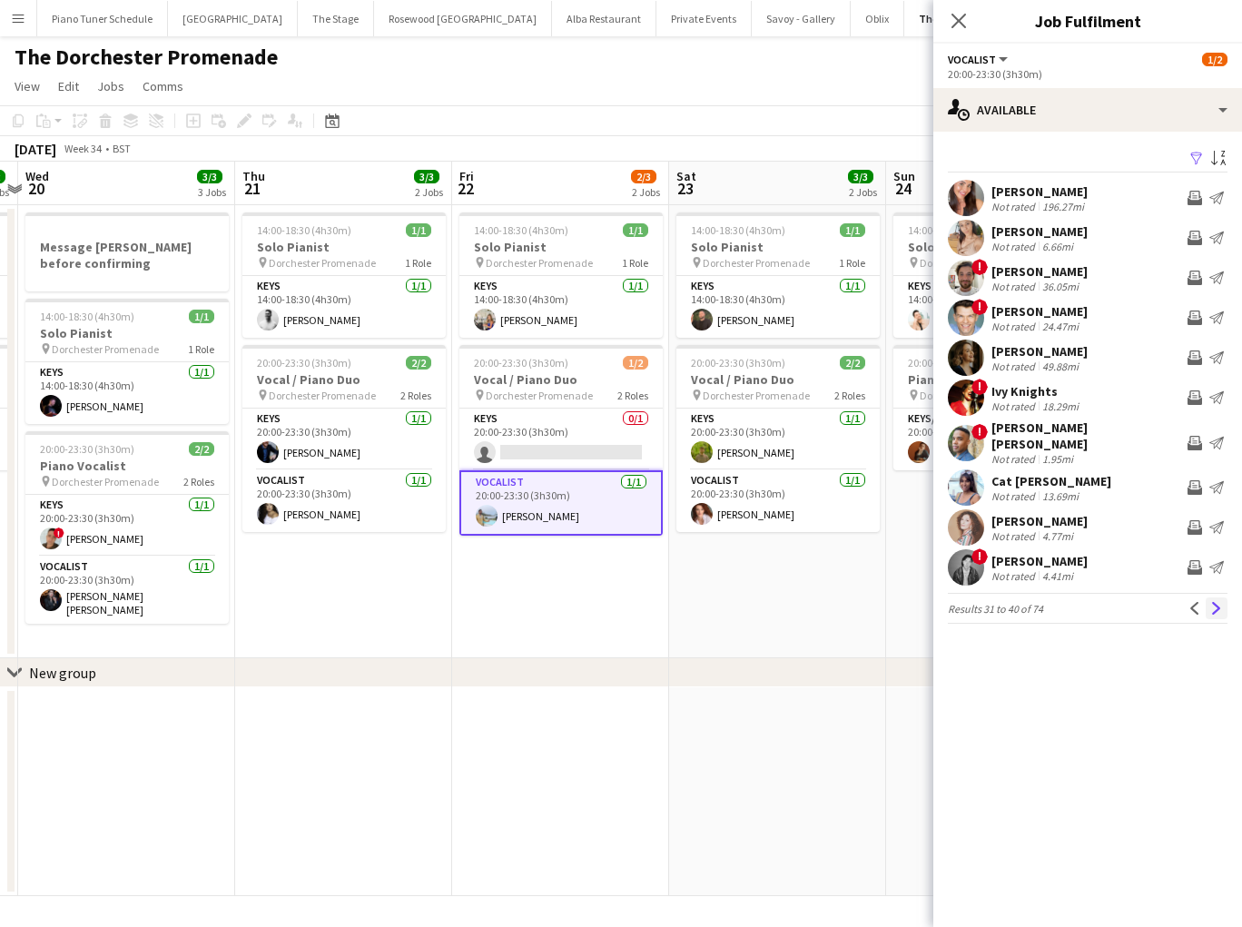
click at [1209, 597] on button "Next" at bounding box center [1216, 608] width 22 height 22
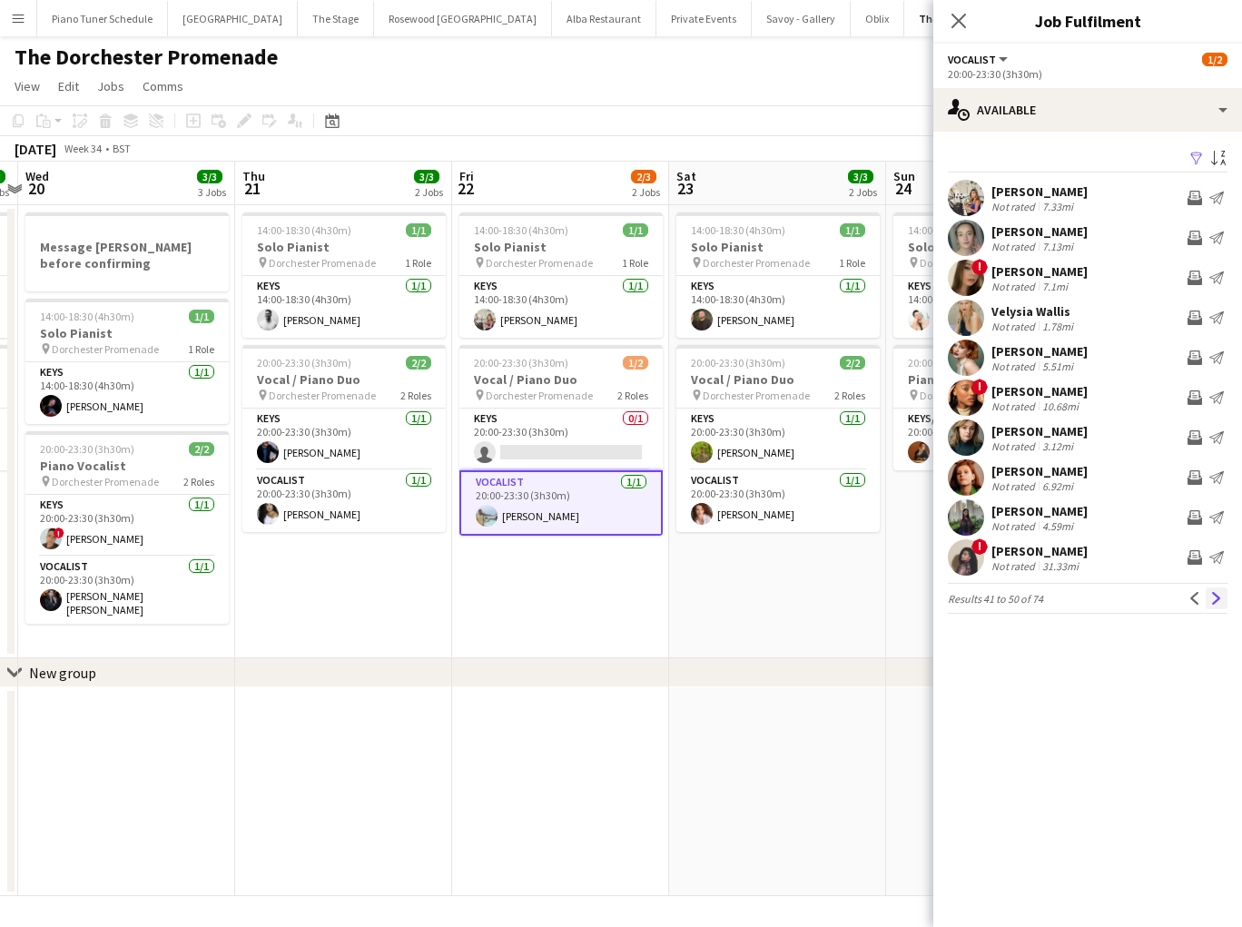
click at [1213, 596] on app-icon "Next" at bounding box center [1216, 598] width 13 height 13
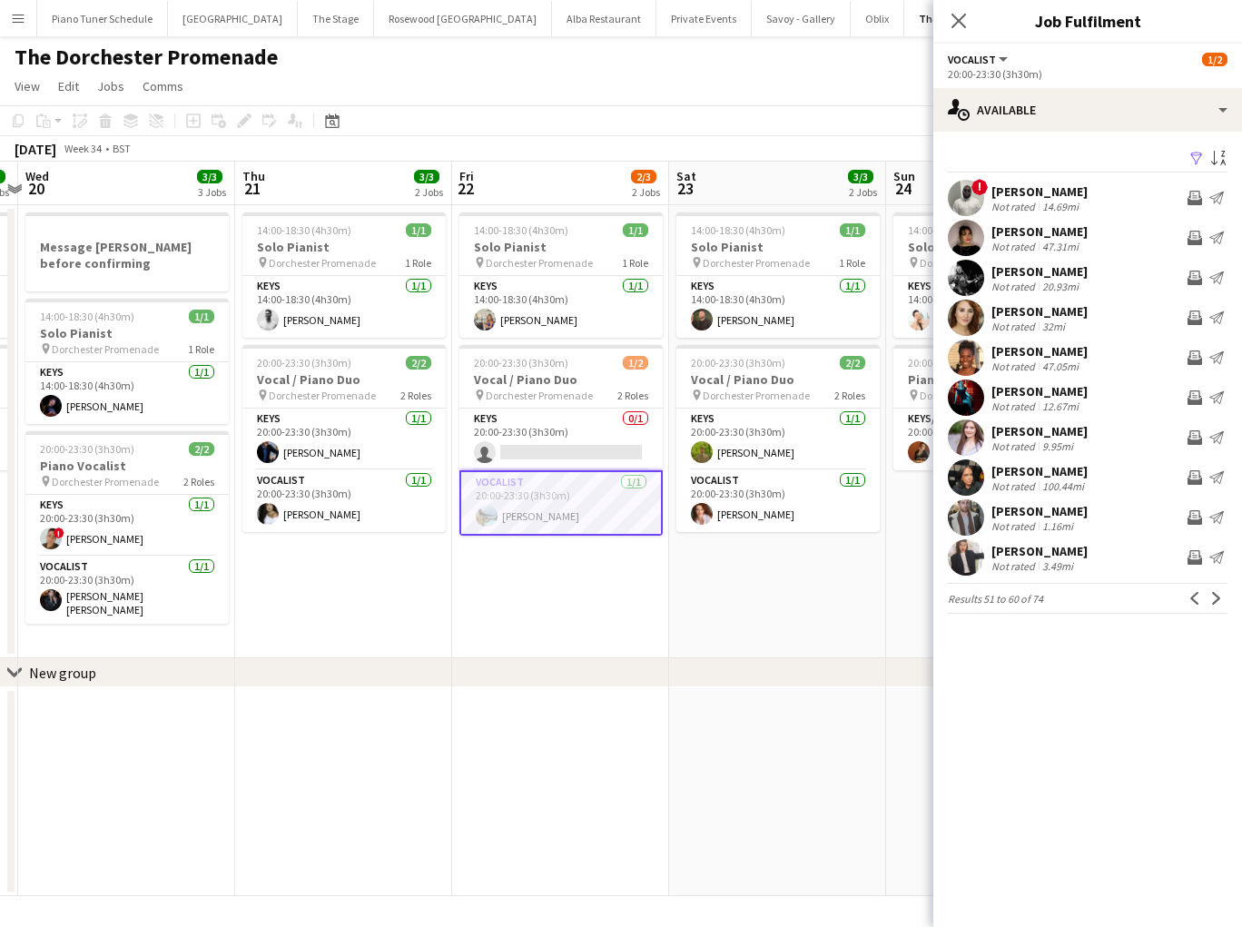
click at [1213, 596] on app-icon "Next" at bounding box center [1216, 598] width 13 height 13
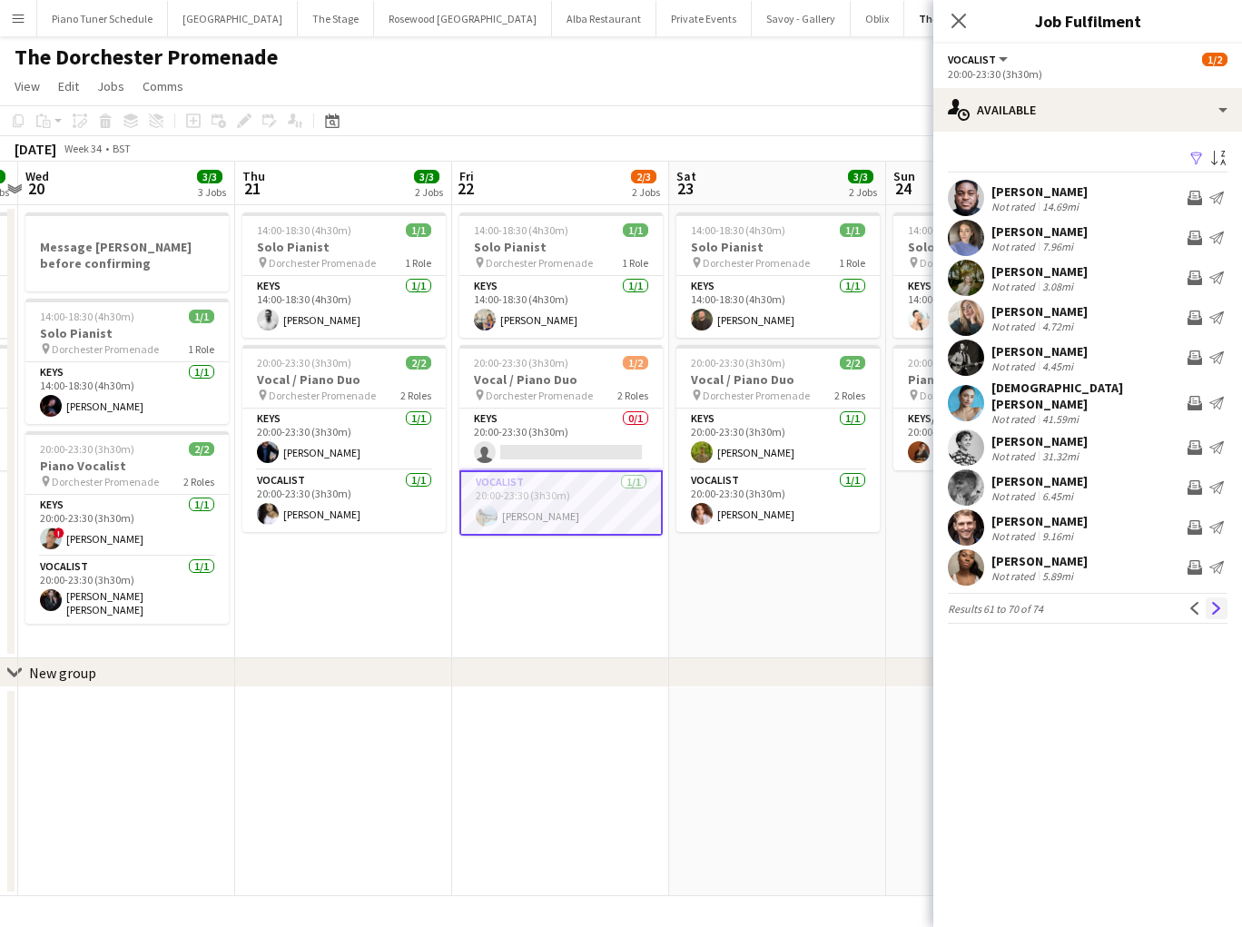
click at [1209, 597] on button "Next" at bounding box center [1216, 608] width 22 height 22
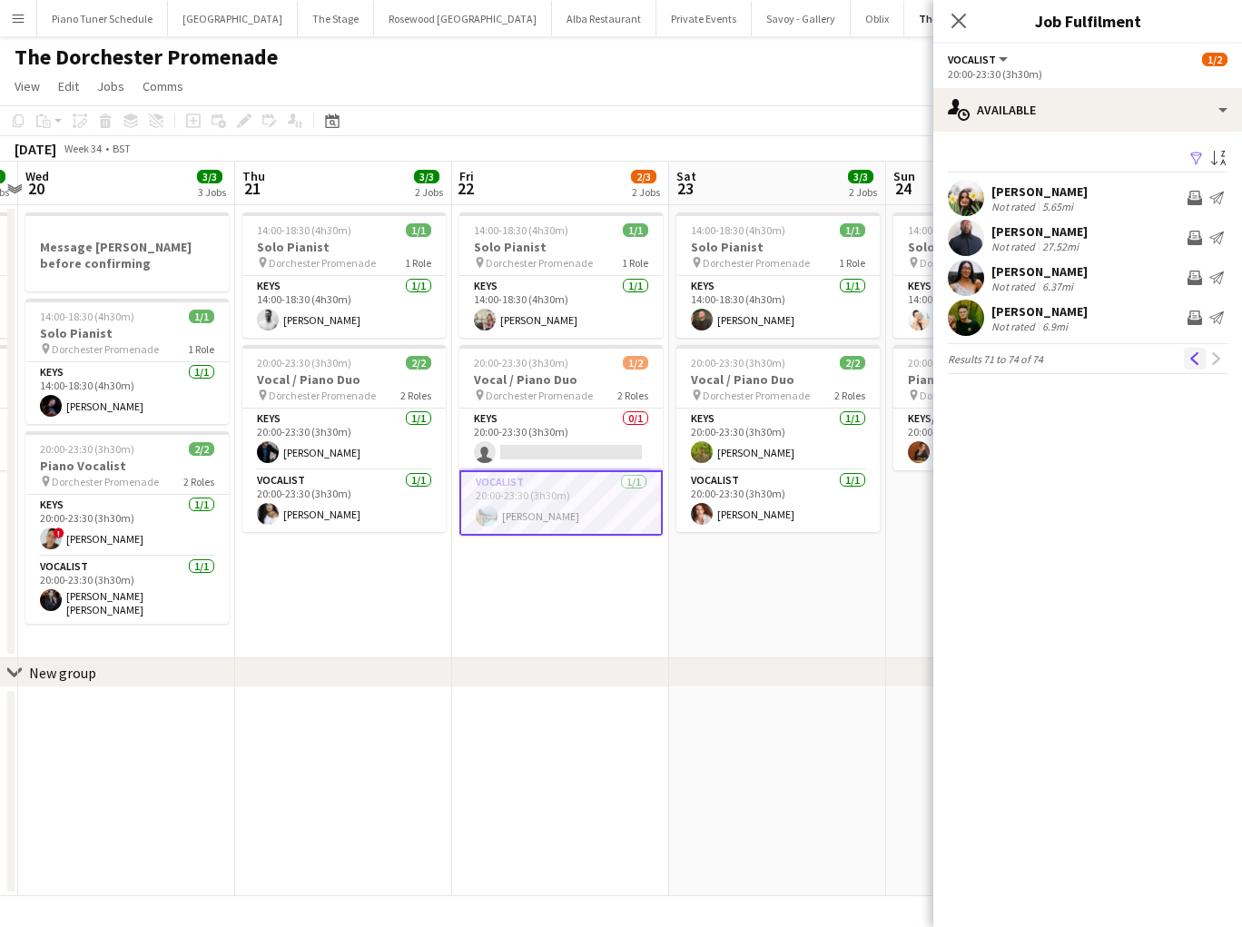
click at [1191, 358] on app-icon "Previous" at bounding box center [1194, 358] width 13 height 13
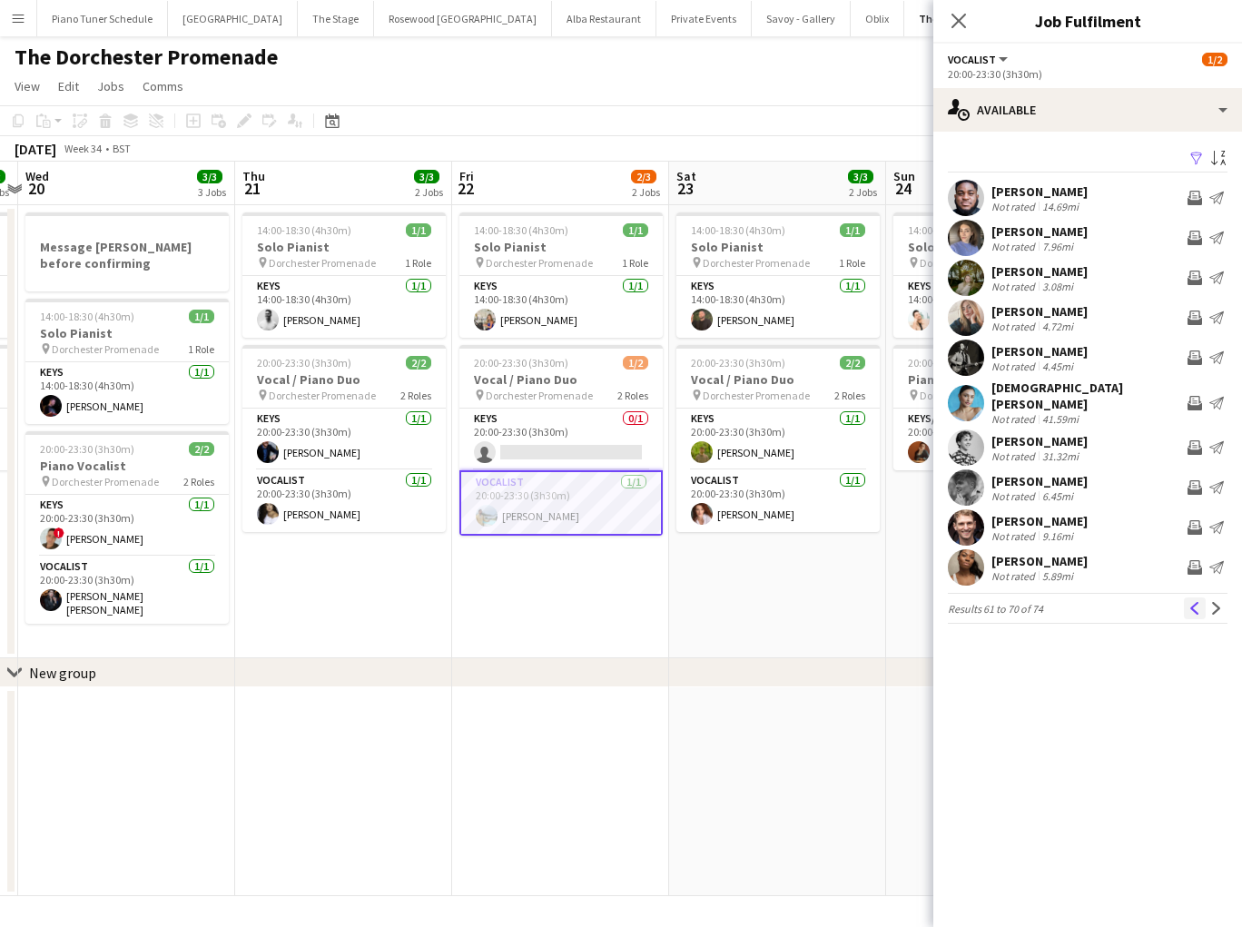
click at [1195, 602] on app-icon "Previous" at bounding box center [1194, 608] width 13 height 13
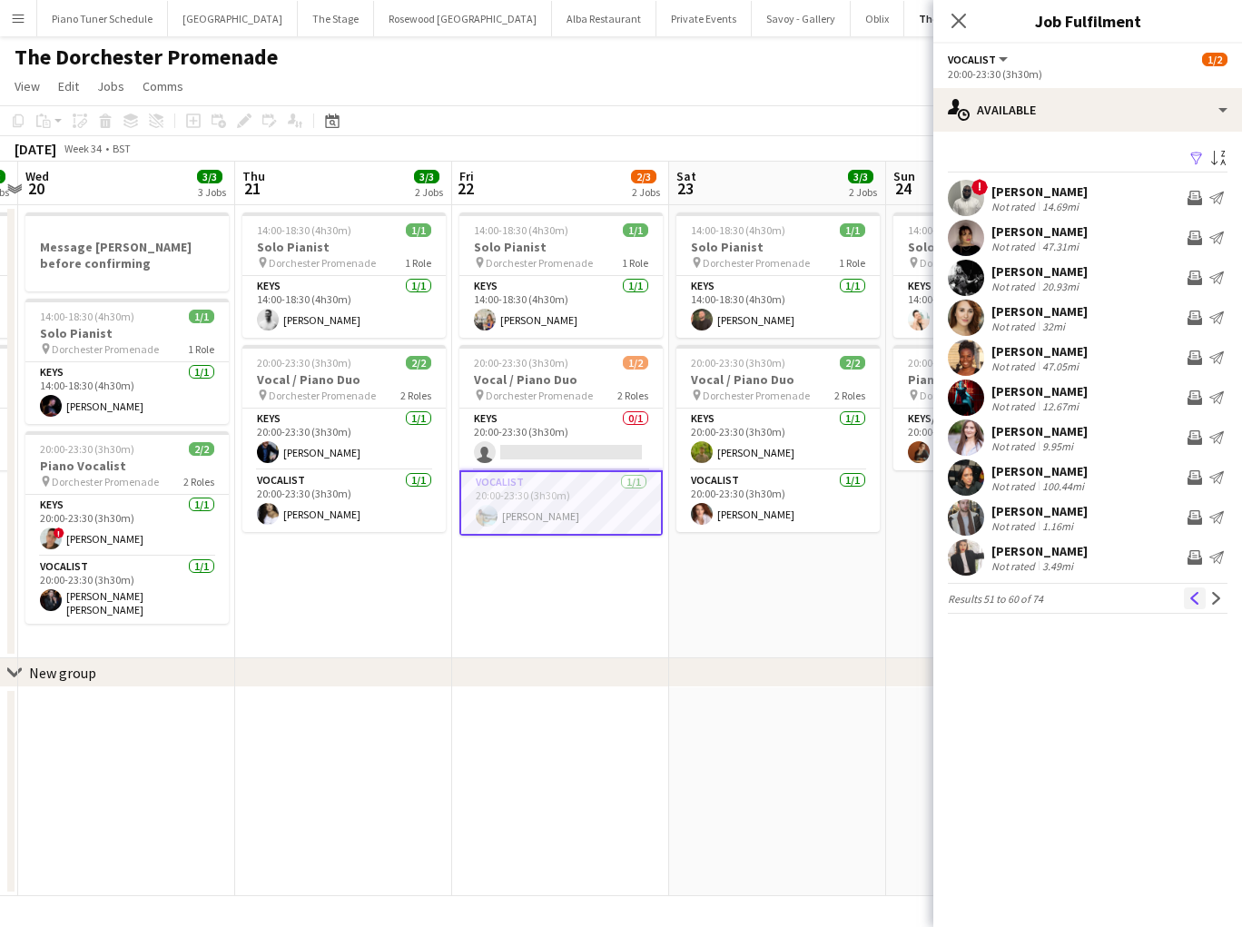
click at [1193, 606] on button "Previous" at bounding box center [1194, 598] width 22 height 22
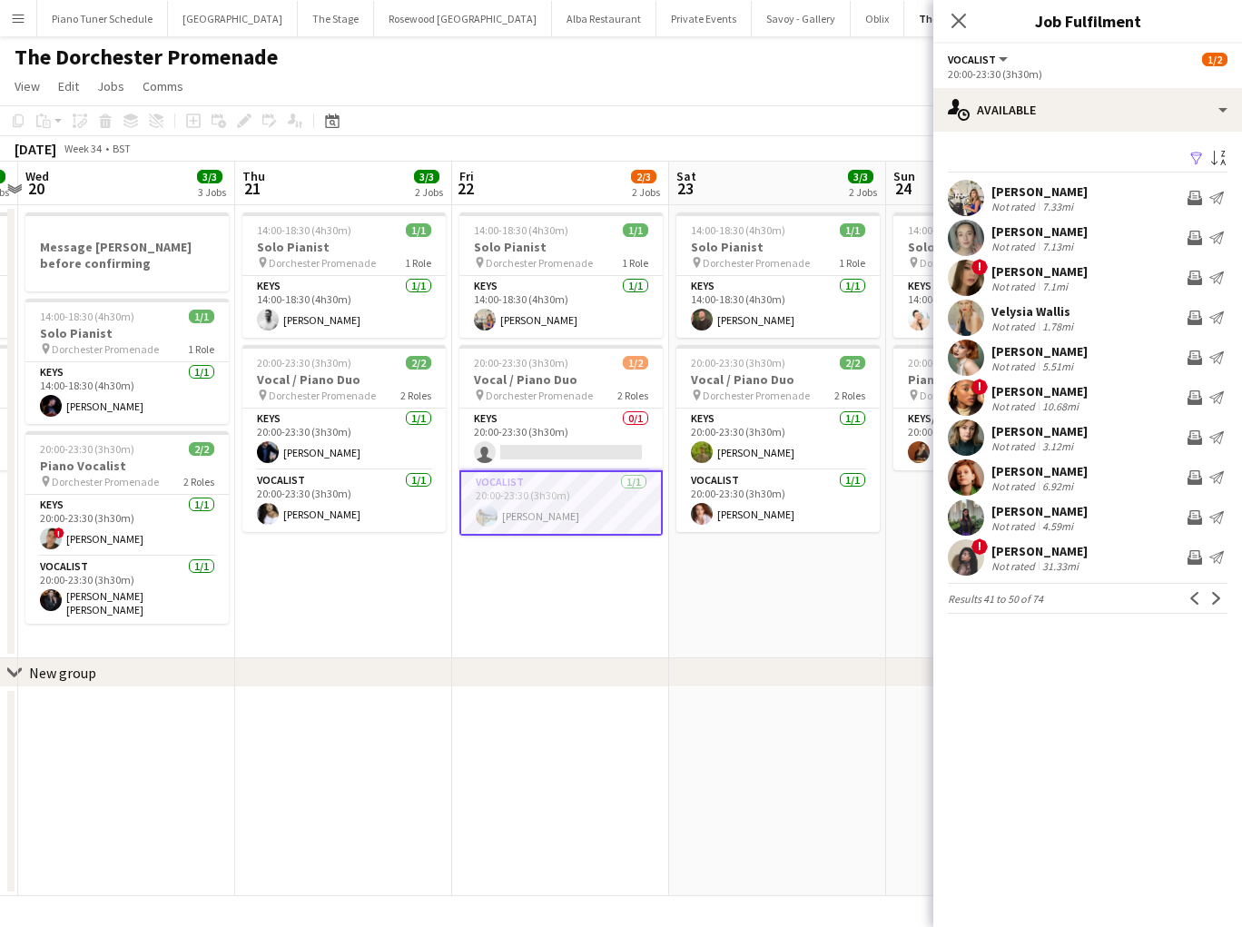
click at [1193, 606] on button "Previous" at bounding box center [1194, 598] width 22 height 22
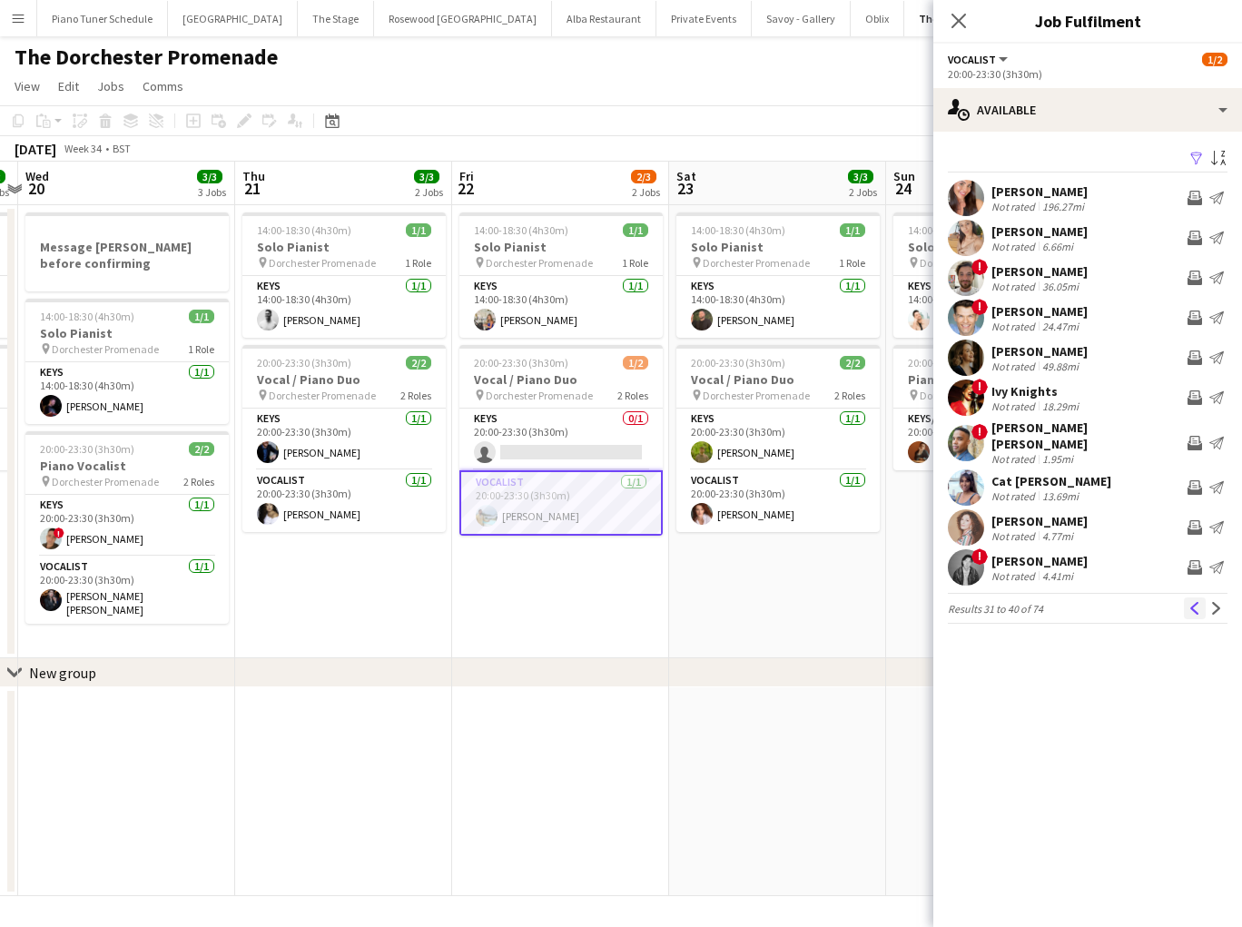
click at [1190, 602] on app-icon "Previous" at bounding box center [1194, 608] width 13 height 13
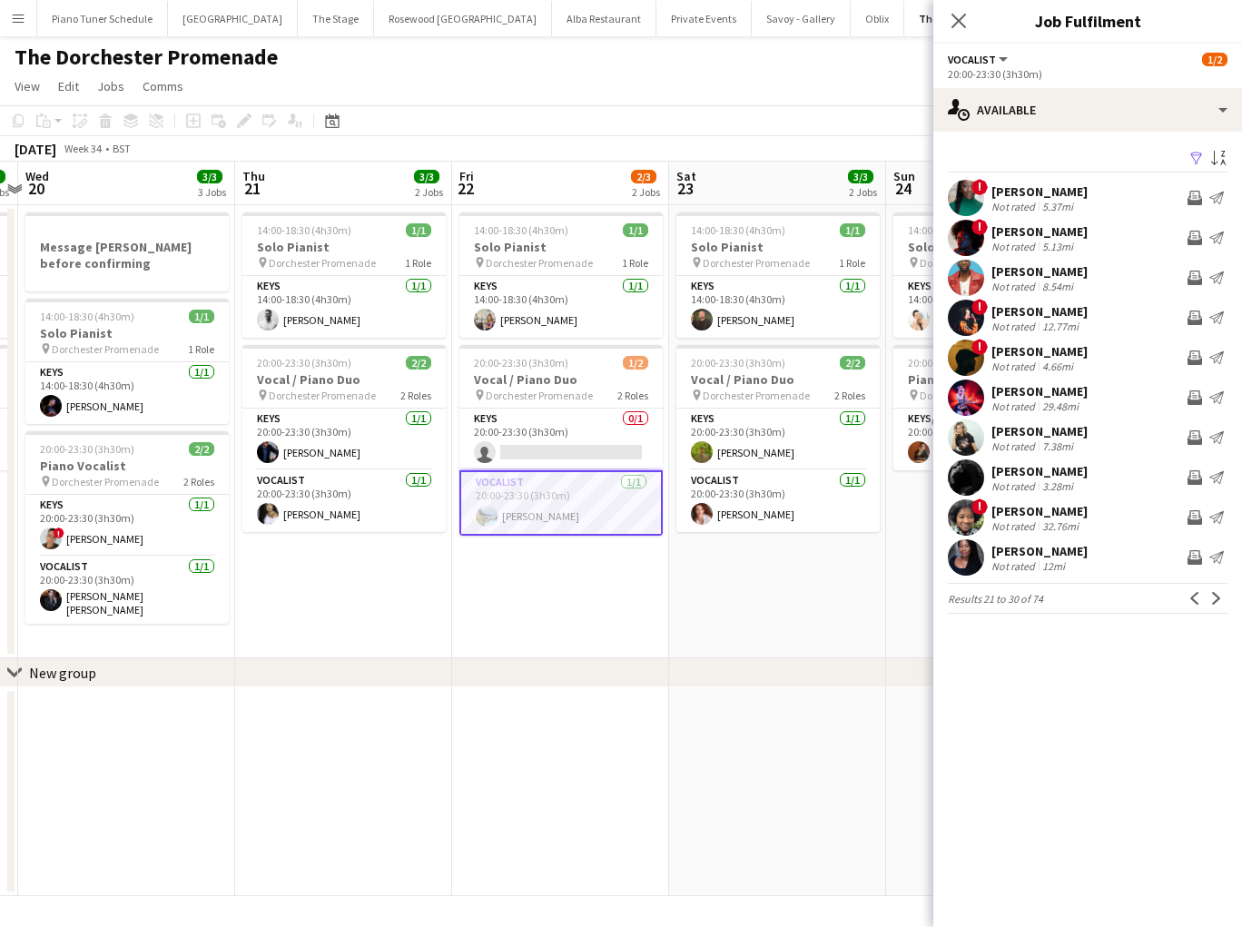
click at [1190, 594] on app-icon "Previous" at bounding box center [1194, 598] width 13 height 13
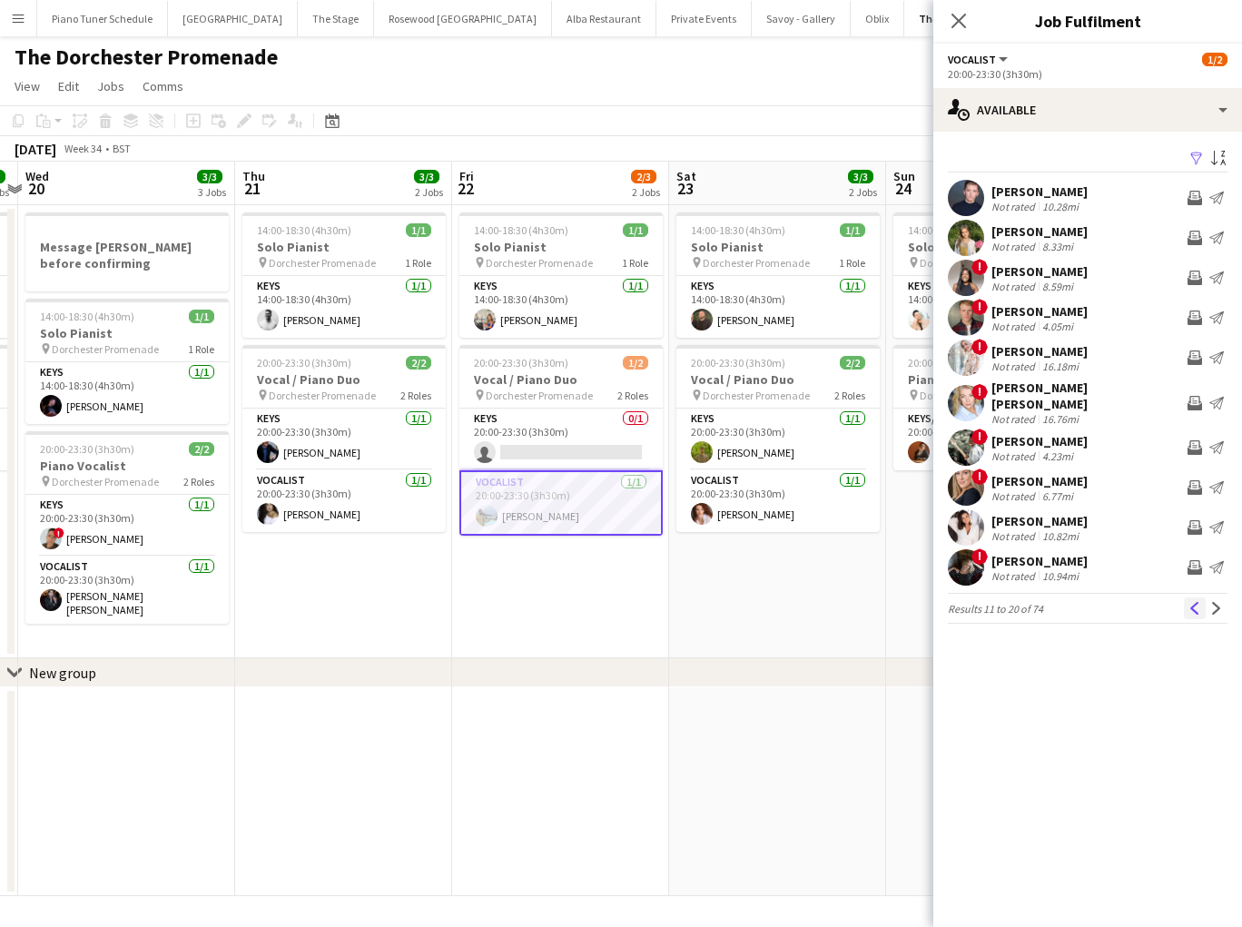
click at [1190, 602] on app-icon "Previous" at bounding box center [1194, 608] width 13 height 13
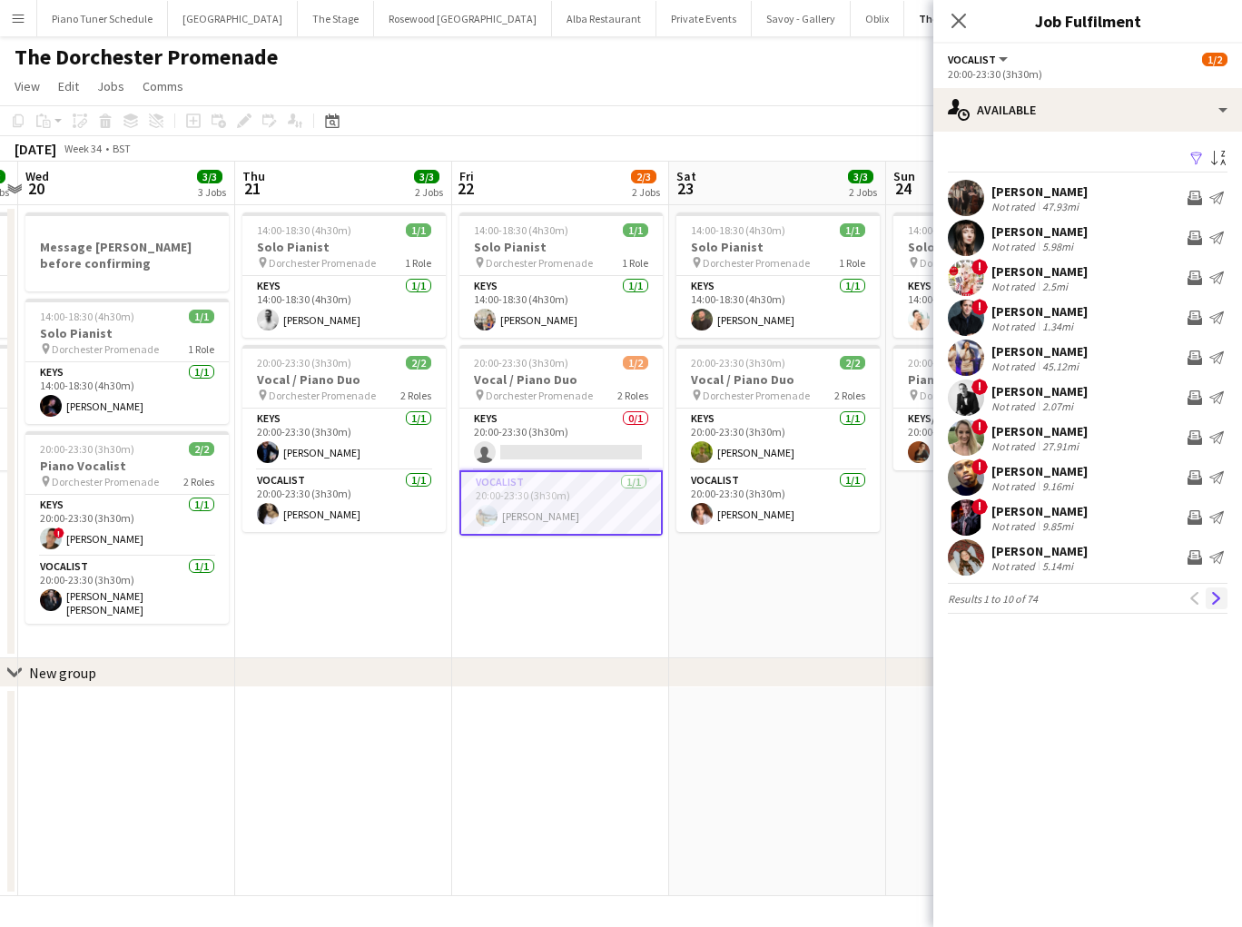
click at [1211, 595] on app-icon "Next" at bounding box center [1216, 598] width 13 height 13
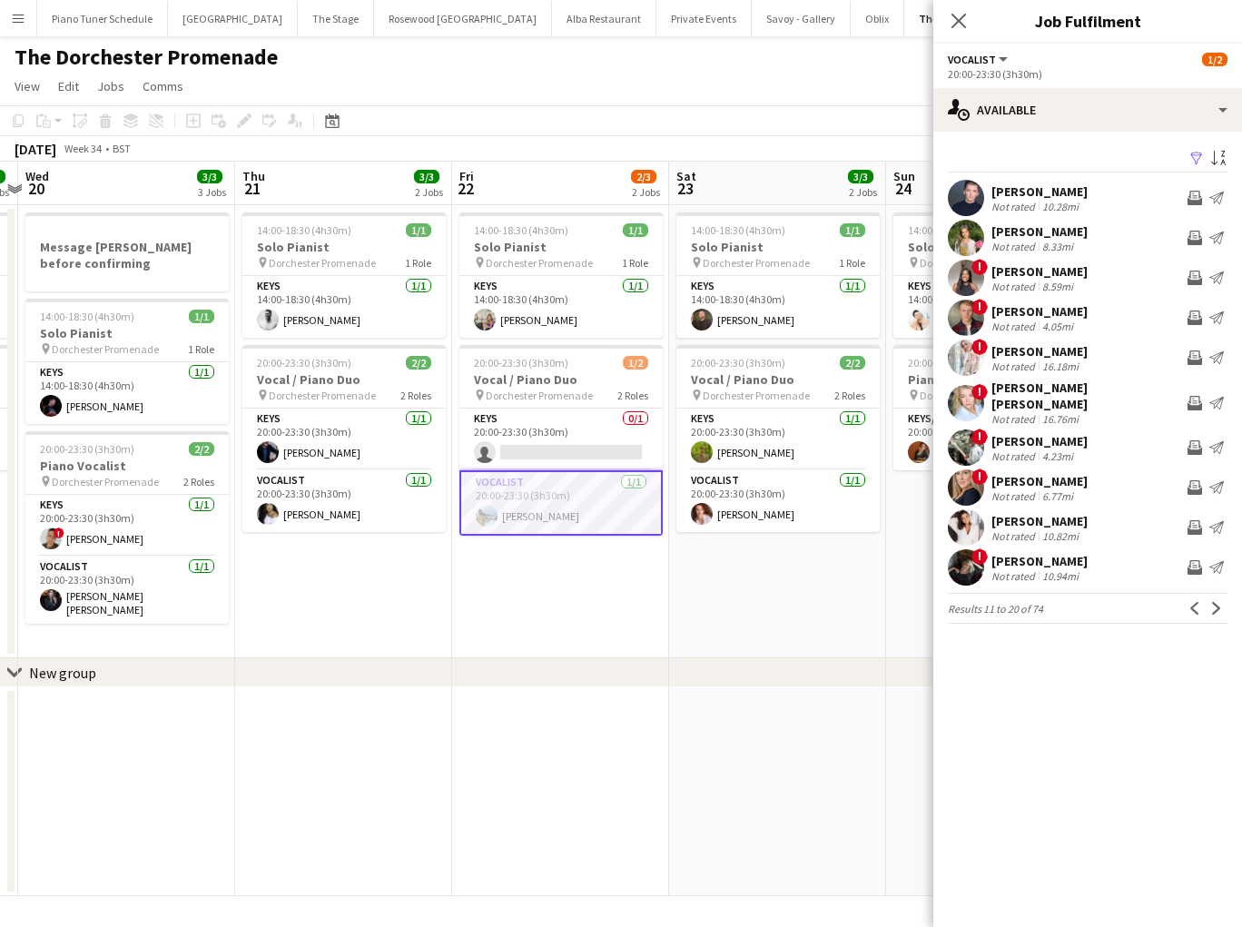
click at [1211, 602] on app-icon "Next" at bounding box center [1216, 608] width 13 height 13
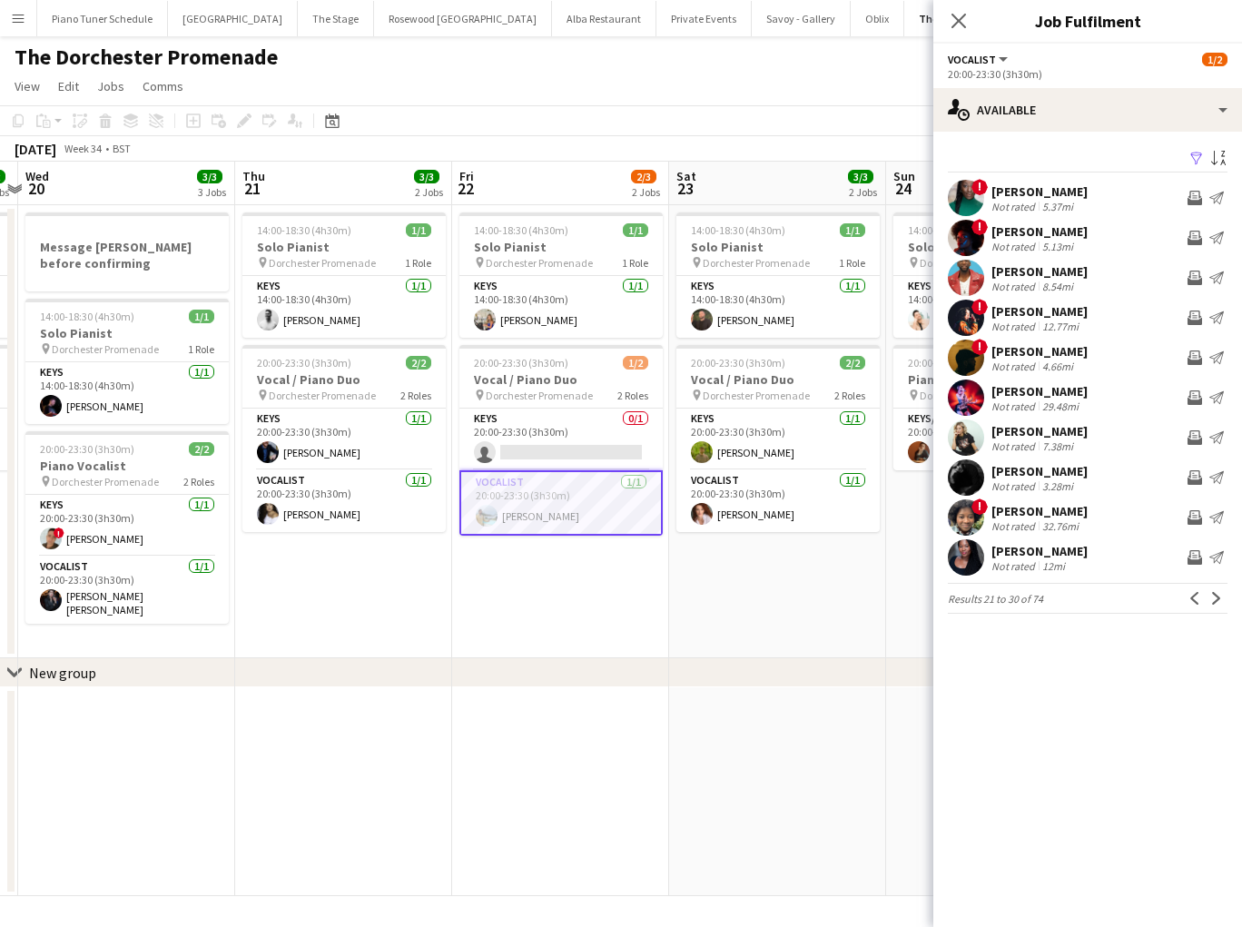
click at [1211, 595] on app-icon "Next" at bounding box center [1216, 598] width 13 height 13
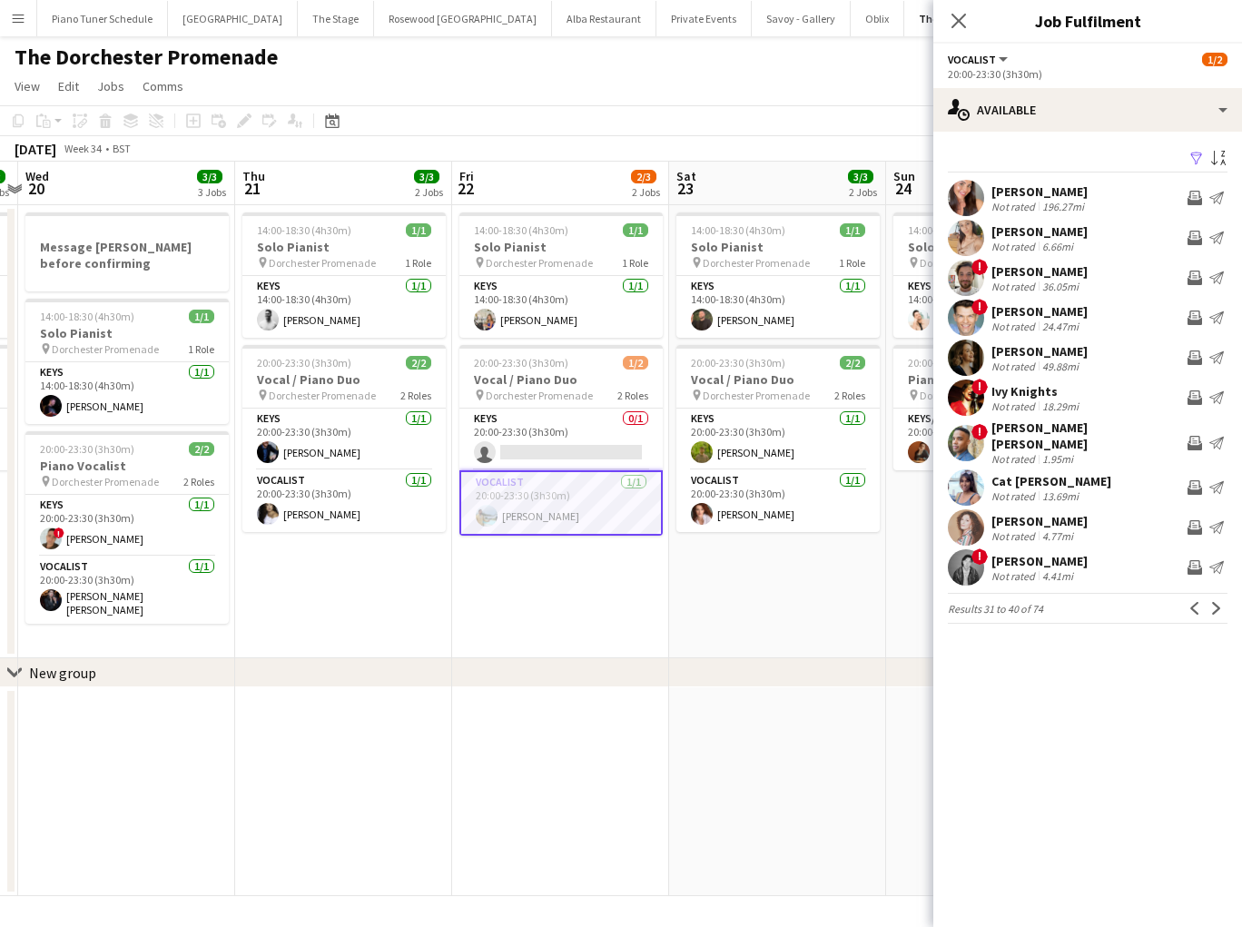
click at [1211, 602] on app-icon "Next" at bounding box center [1216, 608] width 13 height 13
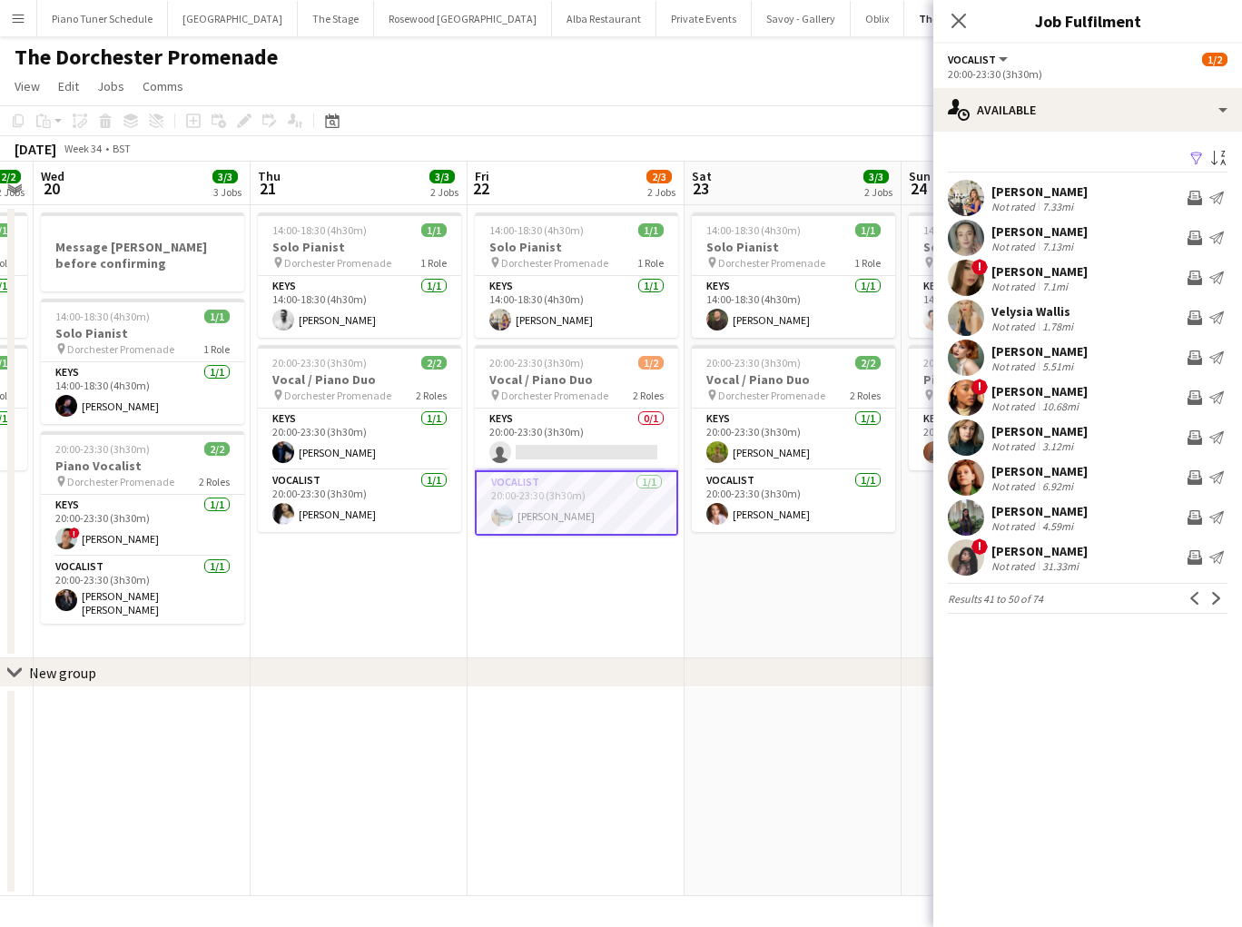
scroll to position [0, 398]
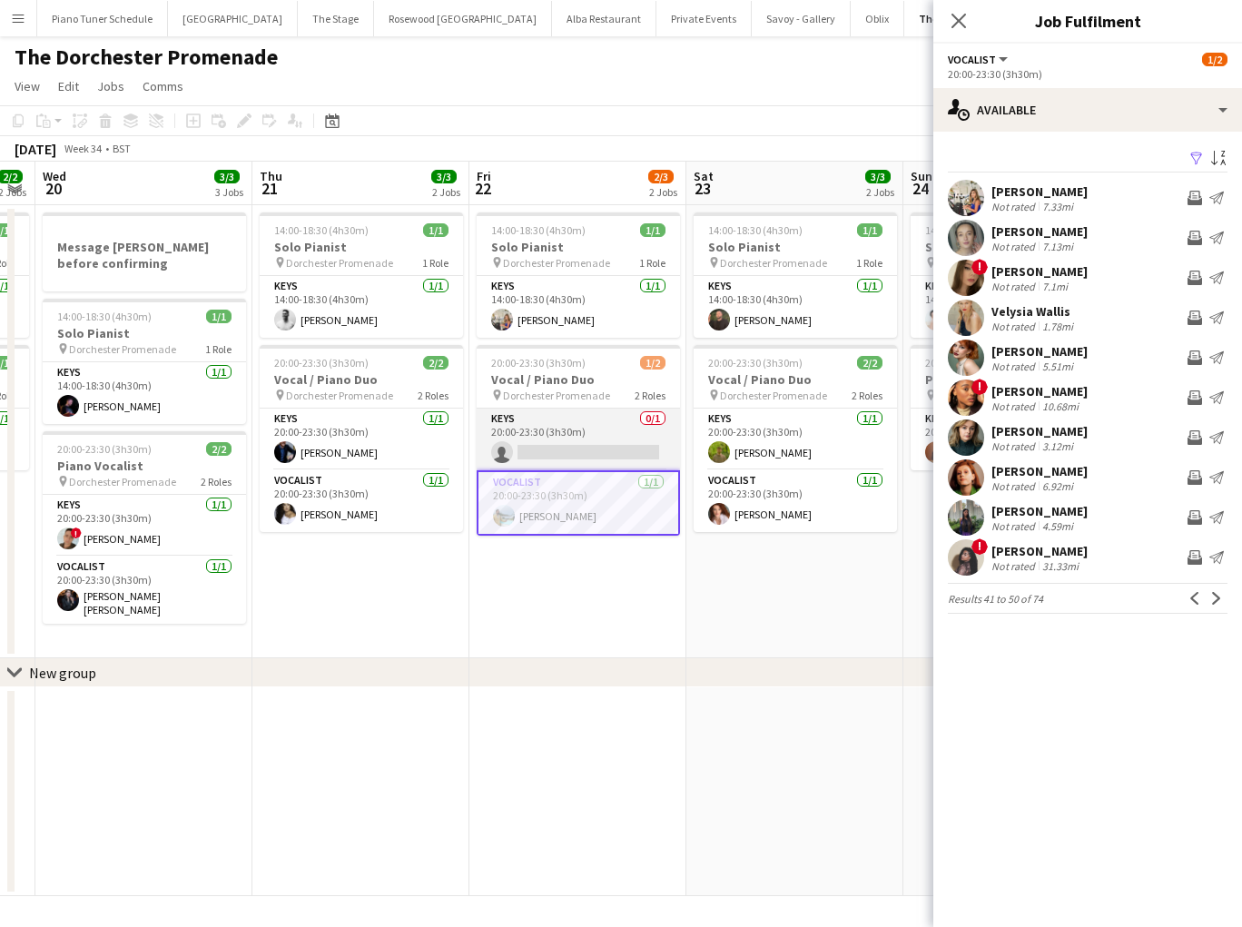
click at [513, 427] on app-card-role "Keys 0/1 20:00-23:30 (3h30m) single-neutral-actions" at bounding box center [577, 439] width 203 height 62
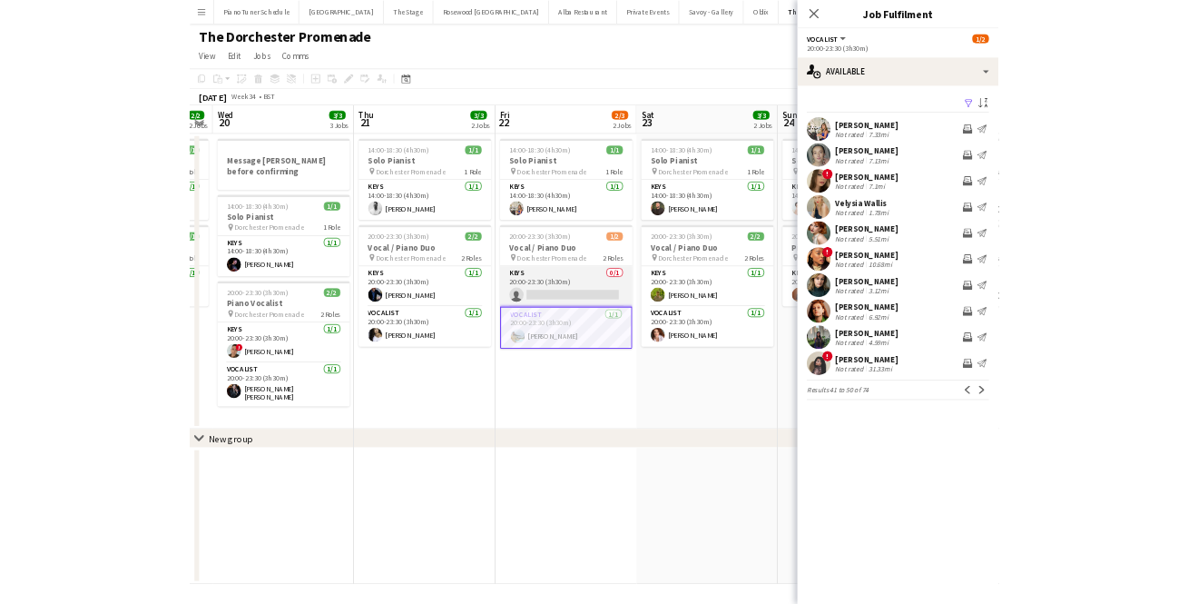
scroll to position [0, 398]
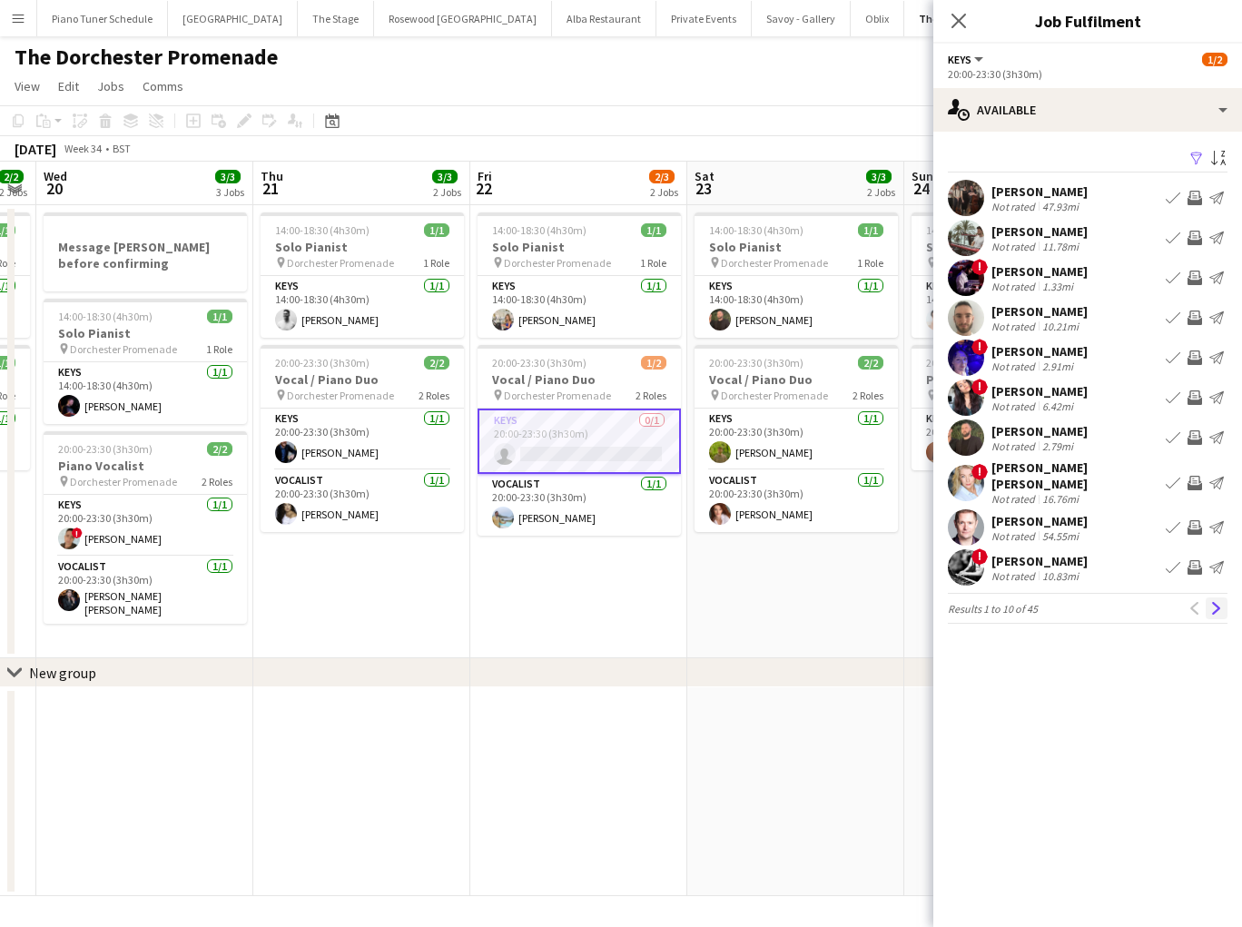
click at [1219, 602] on app-icon "Next" at bounding box center [1216, 608] width 13 height 13
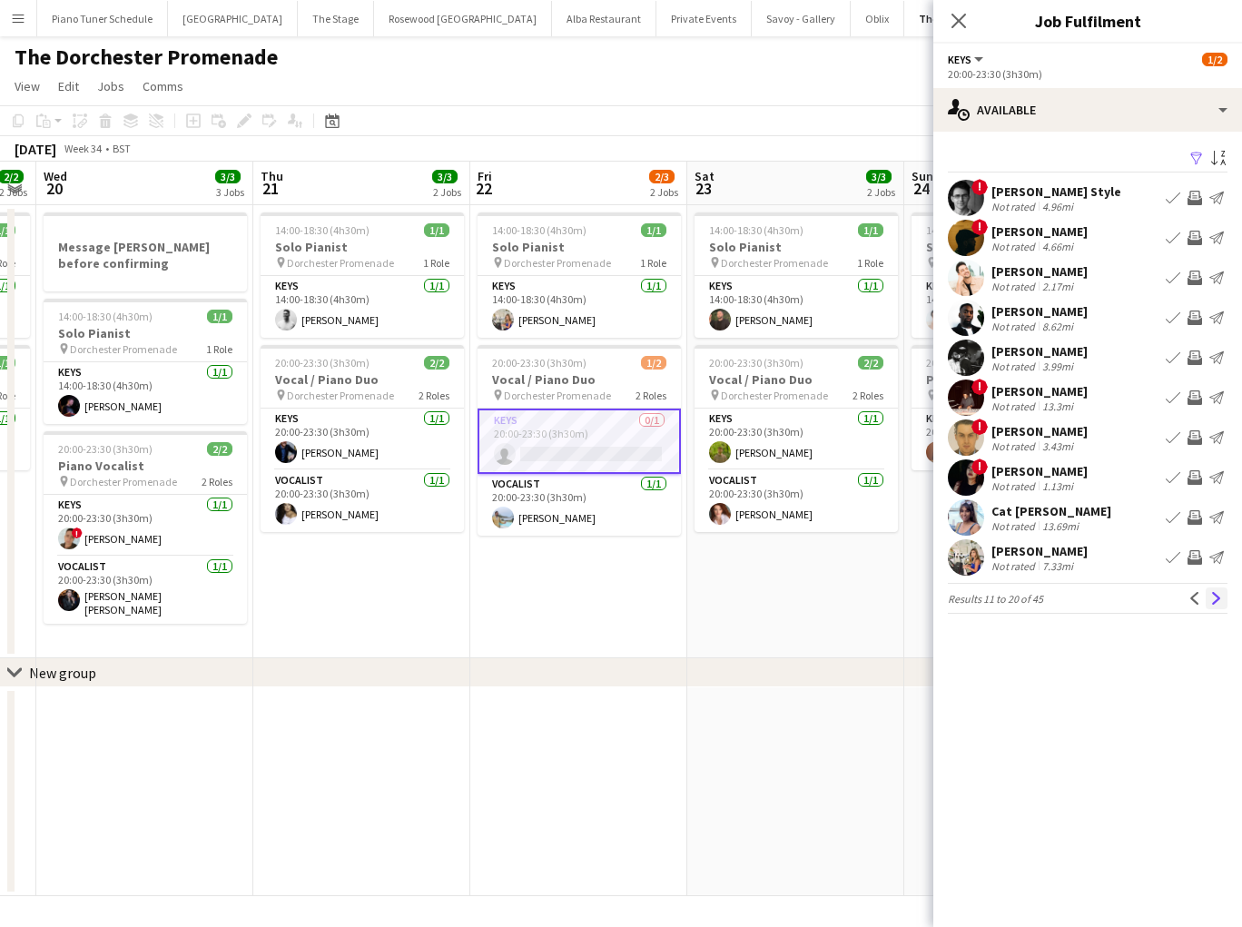
click at [1212, 603] on app-icon "Next" at bounding box center [1216, 598] width 13 height 13
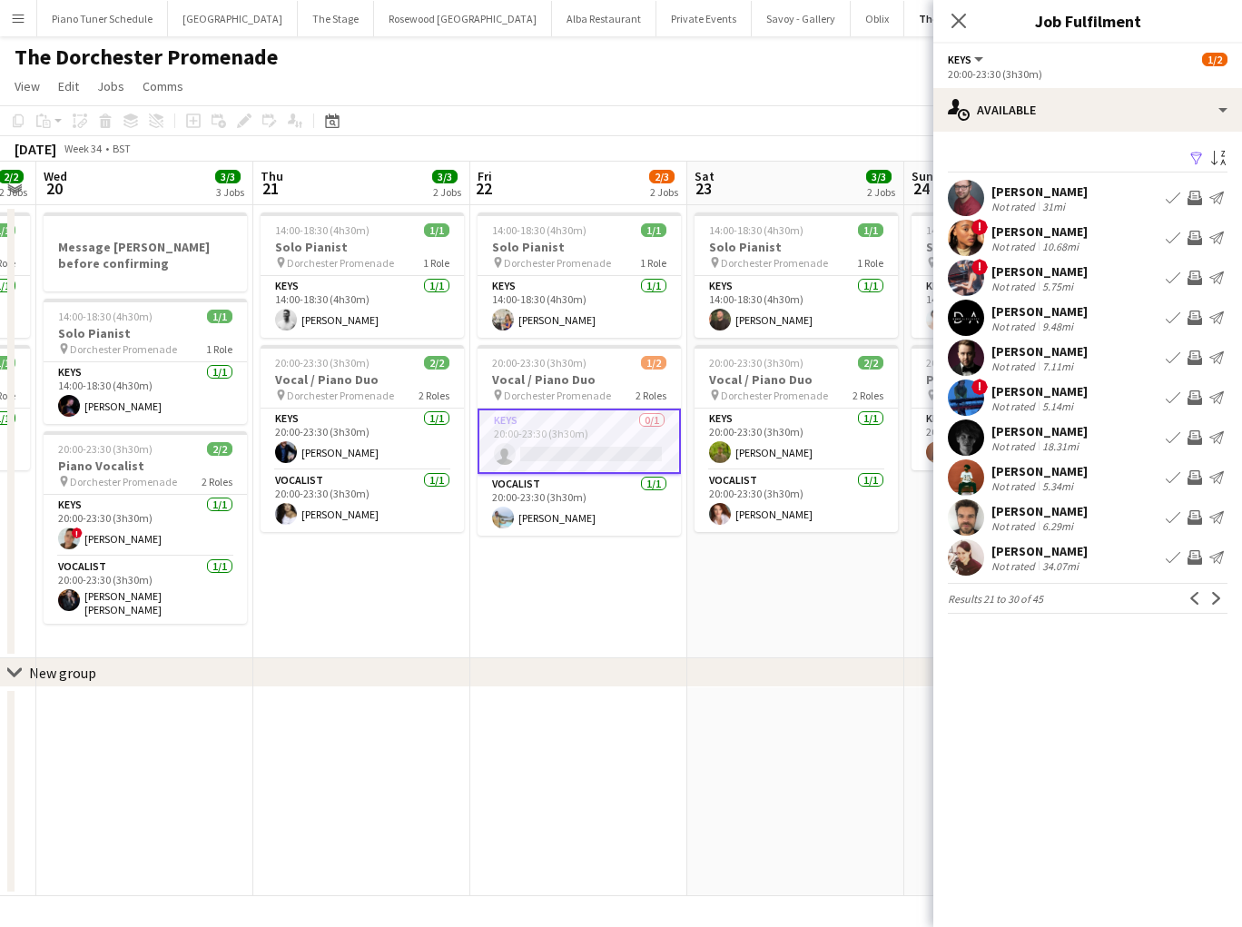
click at [1212, 603] on app-icon "Next" at bounding box center [1216, 598] width 13 height 13
click at [1205, 603] on button "Next" at bounding box center [1216, 598] width 22 height 22
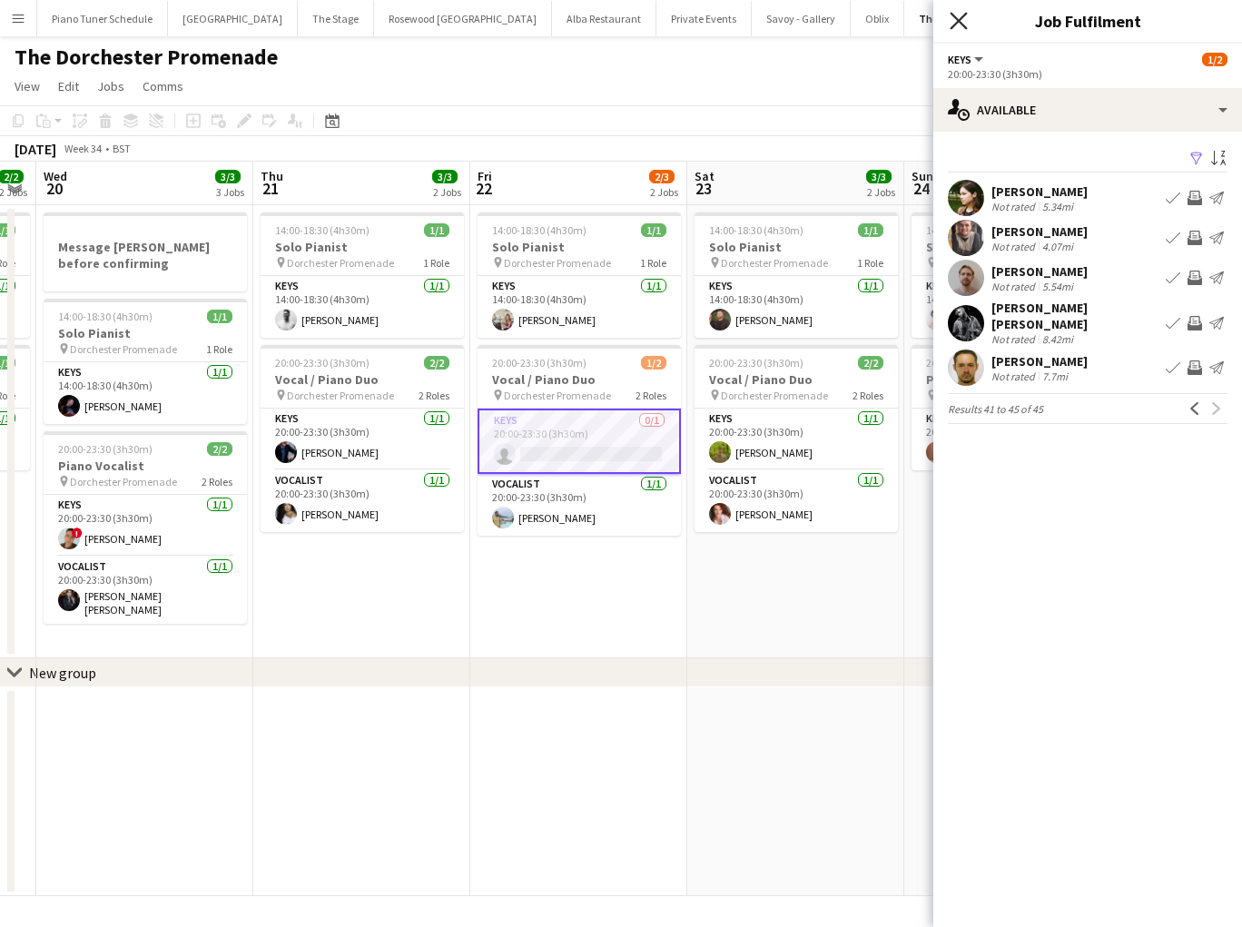
click at [952, 23] on icon "Close pop-in" at bounding box center [957, 20] width 17 height 17
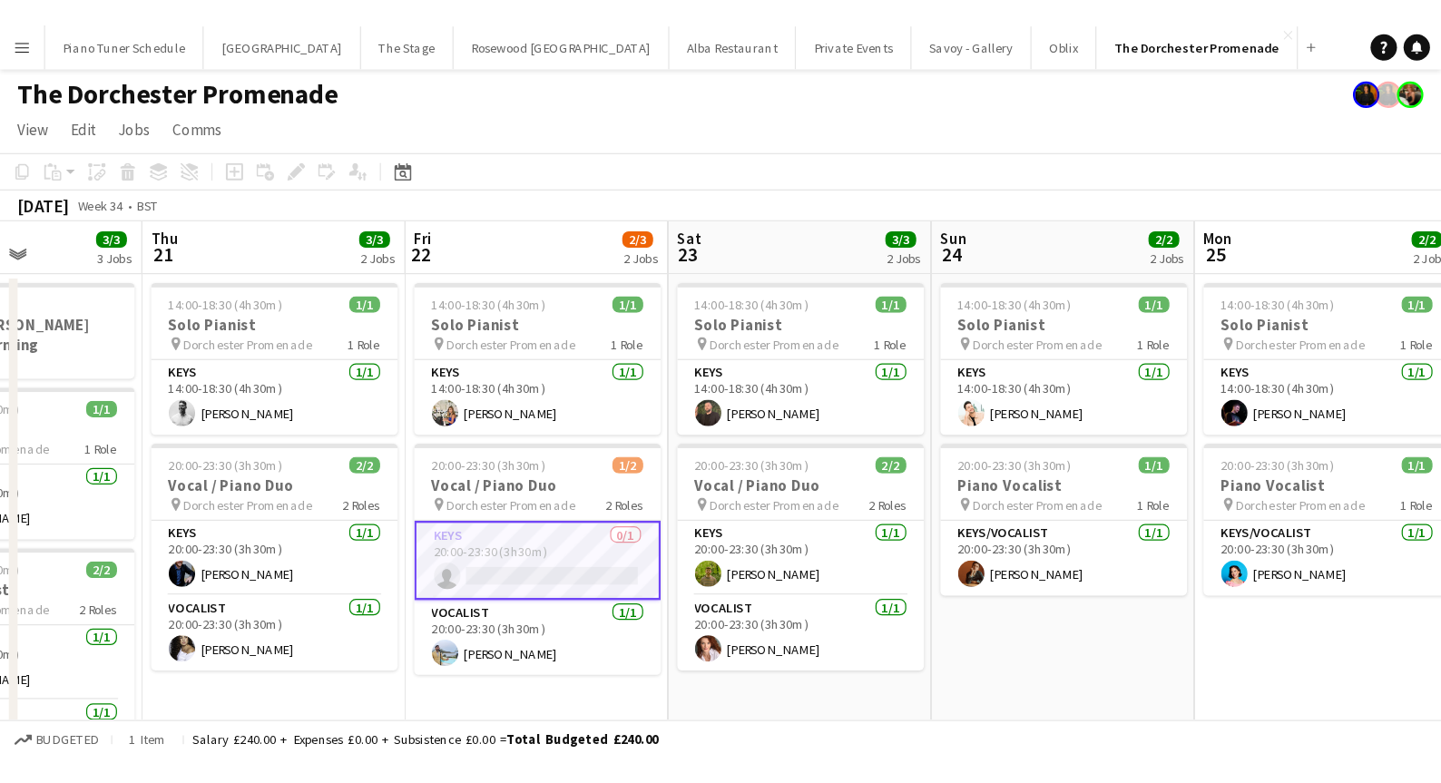
scroll to position [0, 535]
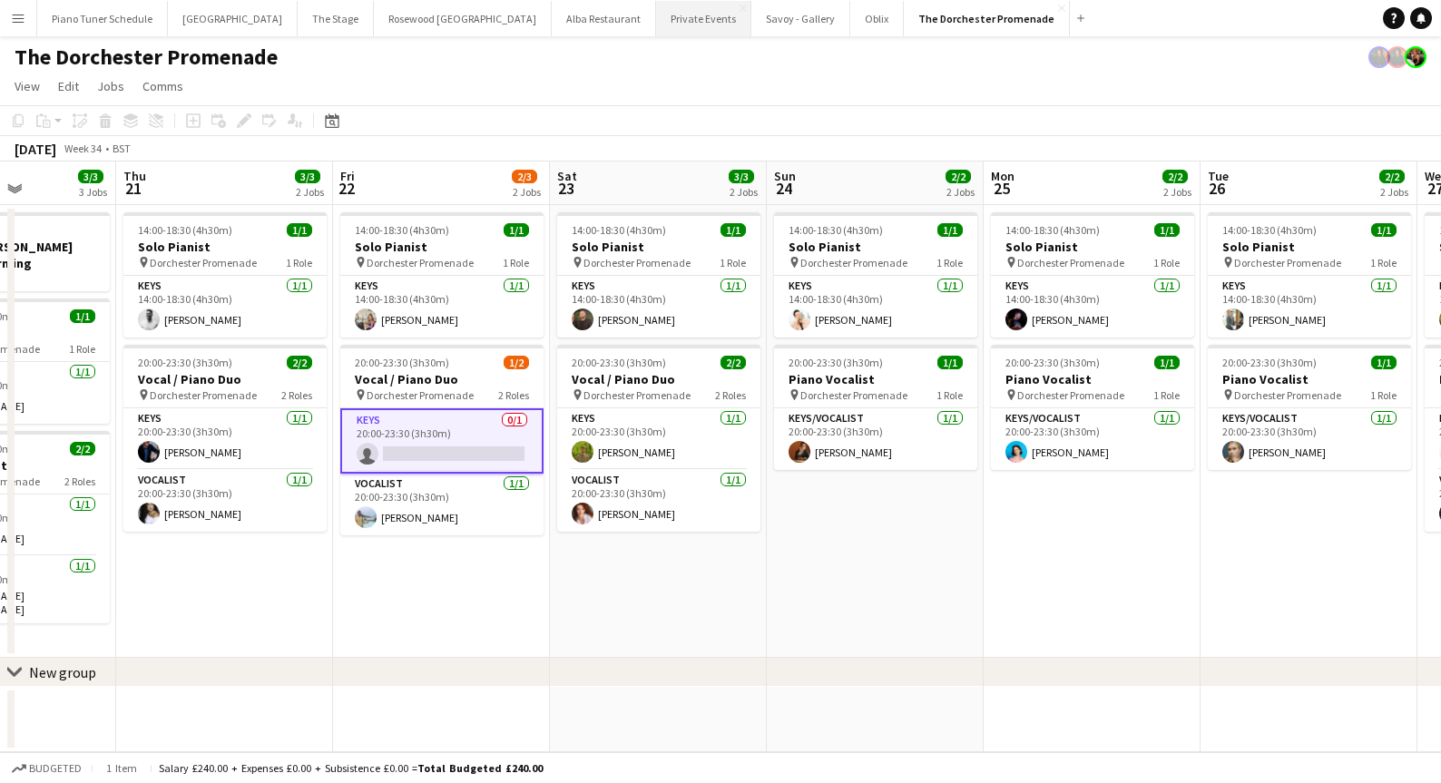
click at [656, 20] on button "Private Events Close" at bounding box center [703, 18] width 95 height 35
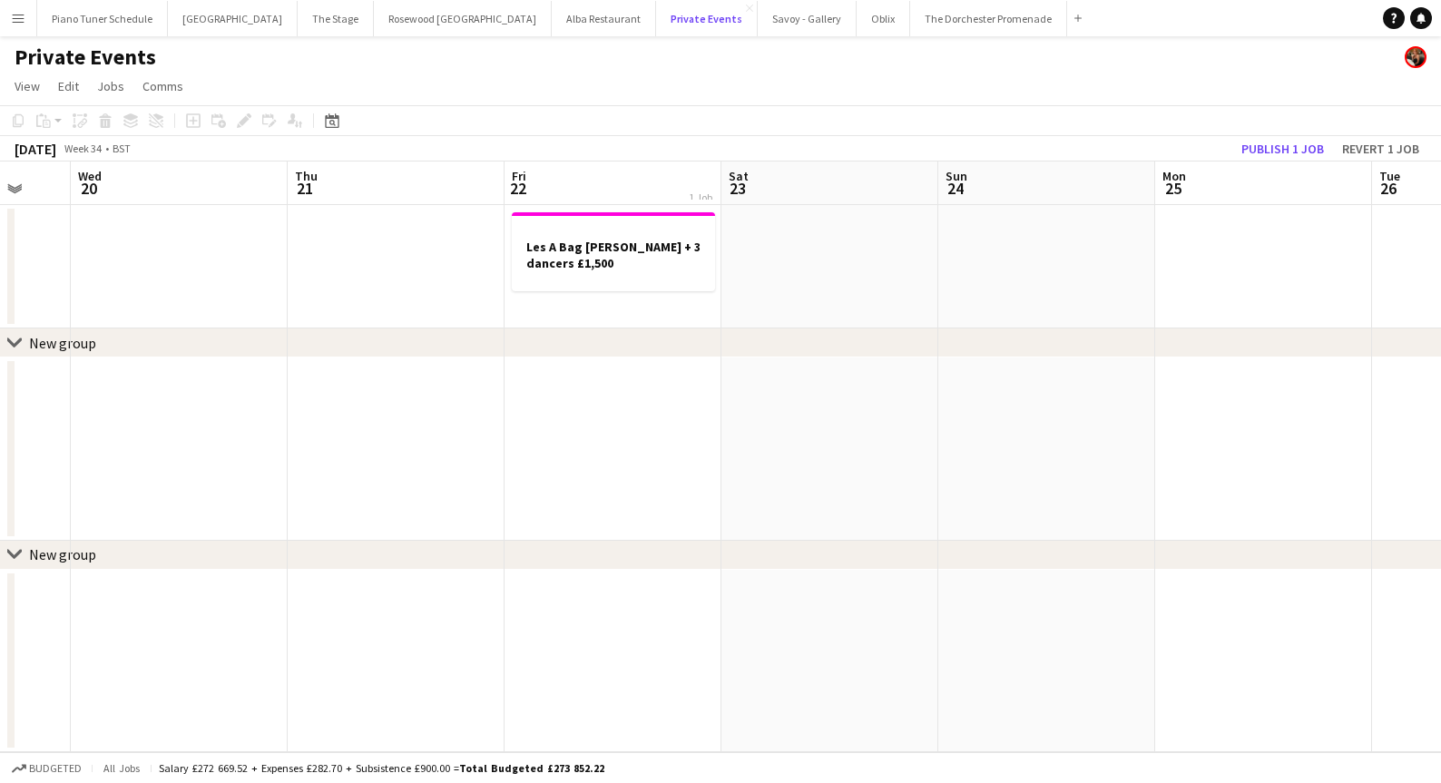
scroll to position [0, 587]
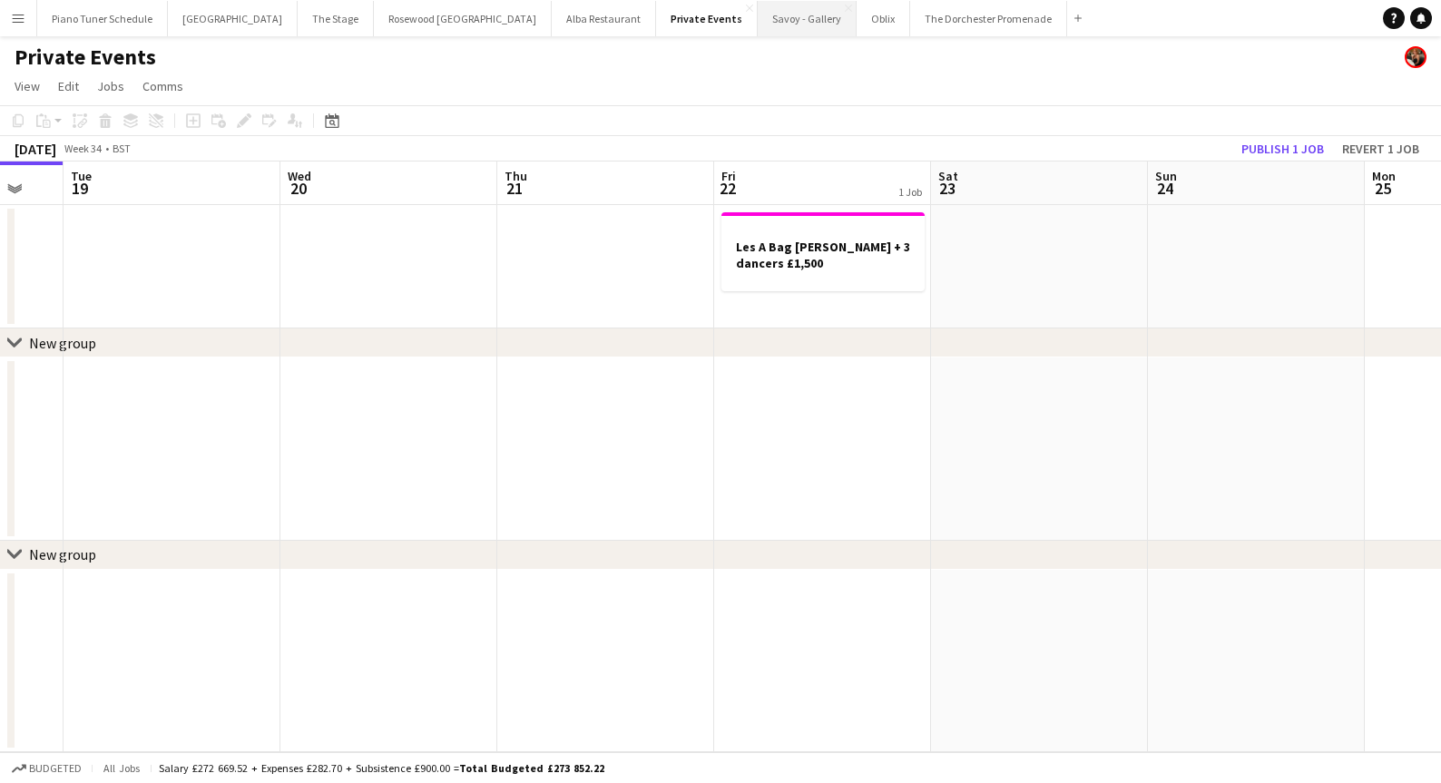
click at [758, 18] on button "Savoy - Gallery Close" at bounding box center [807, 18] width 99 height 35
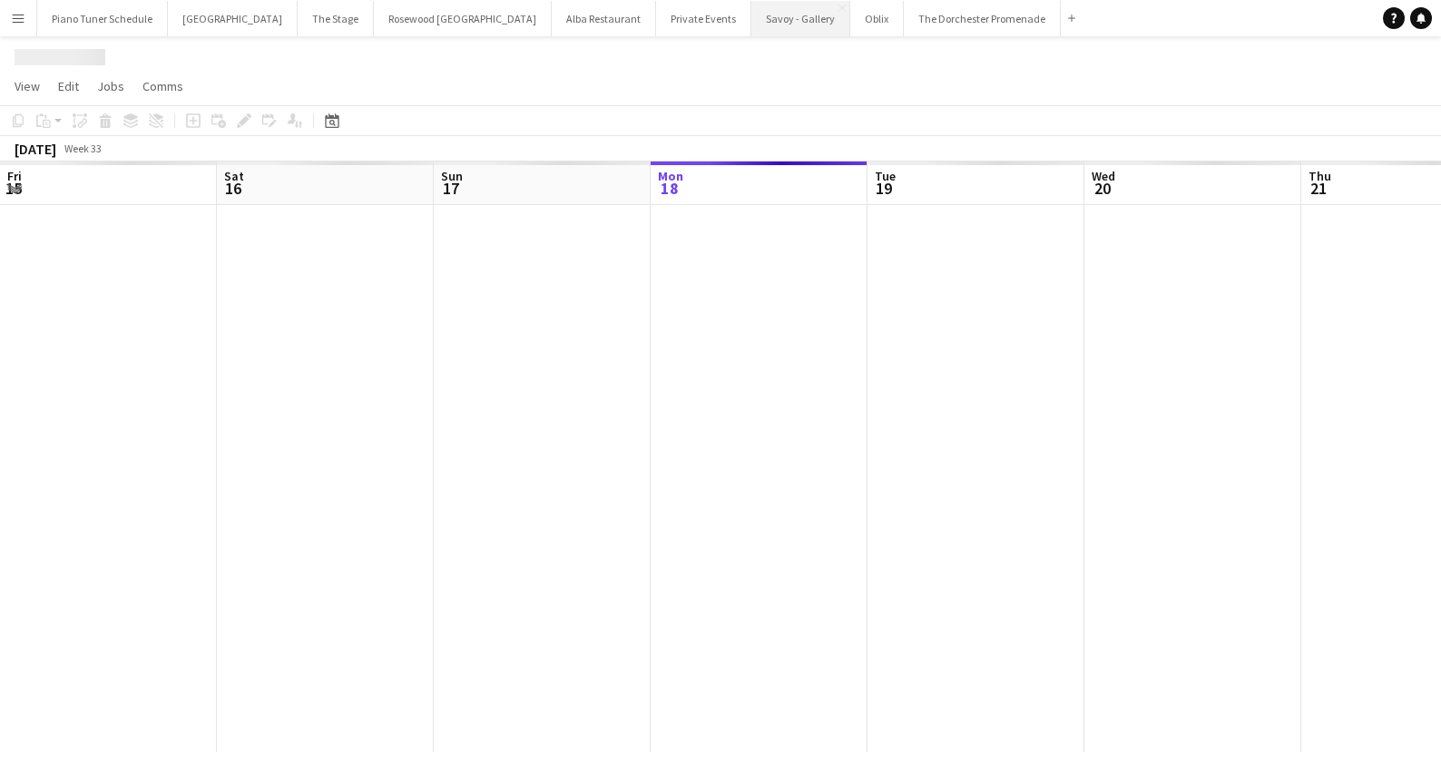
scroll to position [0, 434]
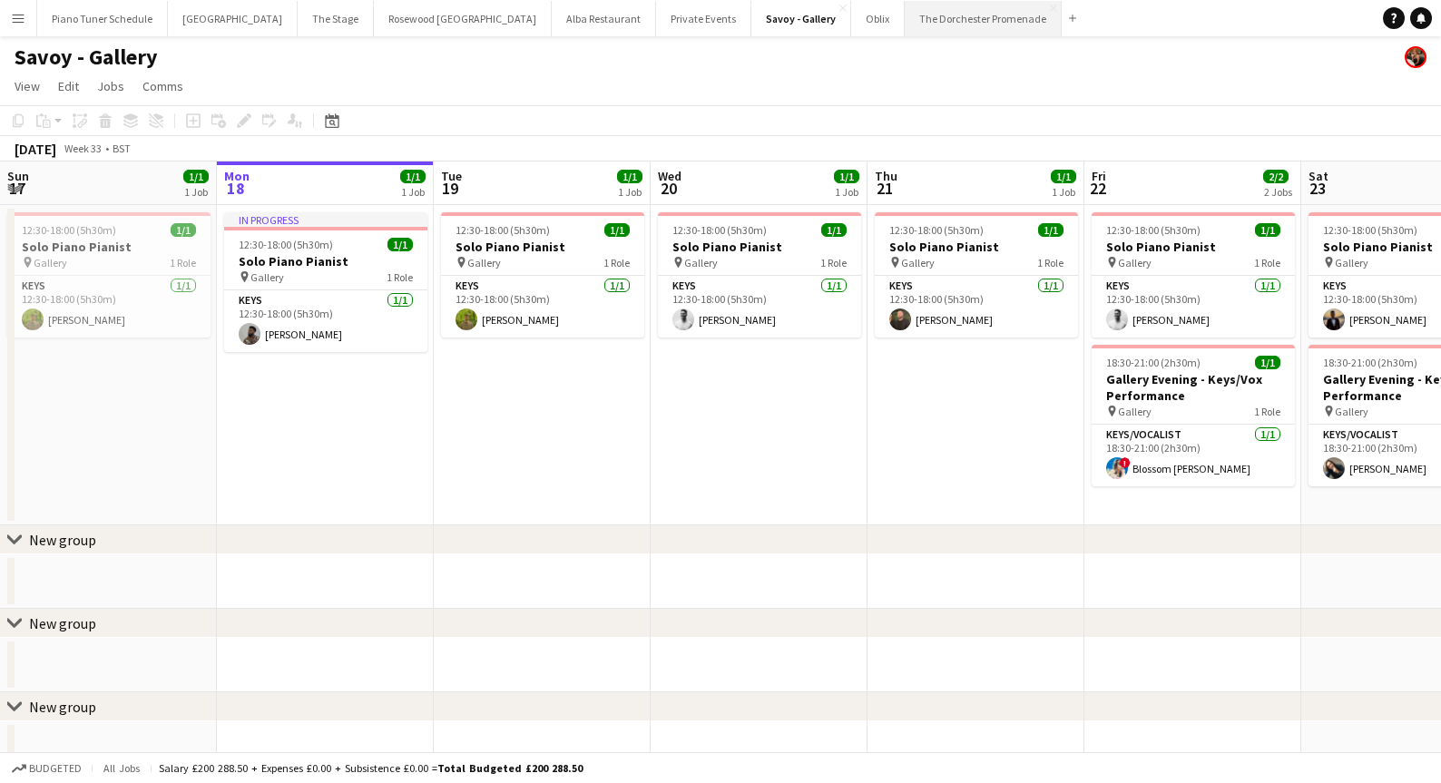
click at [905, 15] on button "The Dorchester Promenade Close" at bounding box center [983, 18] width 157 height 35
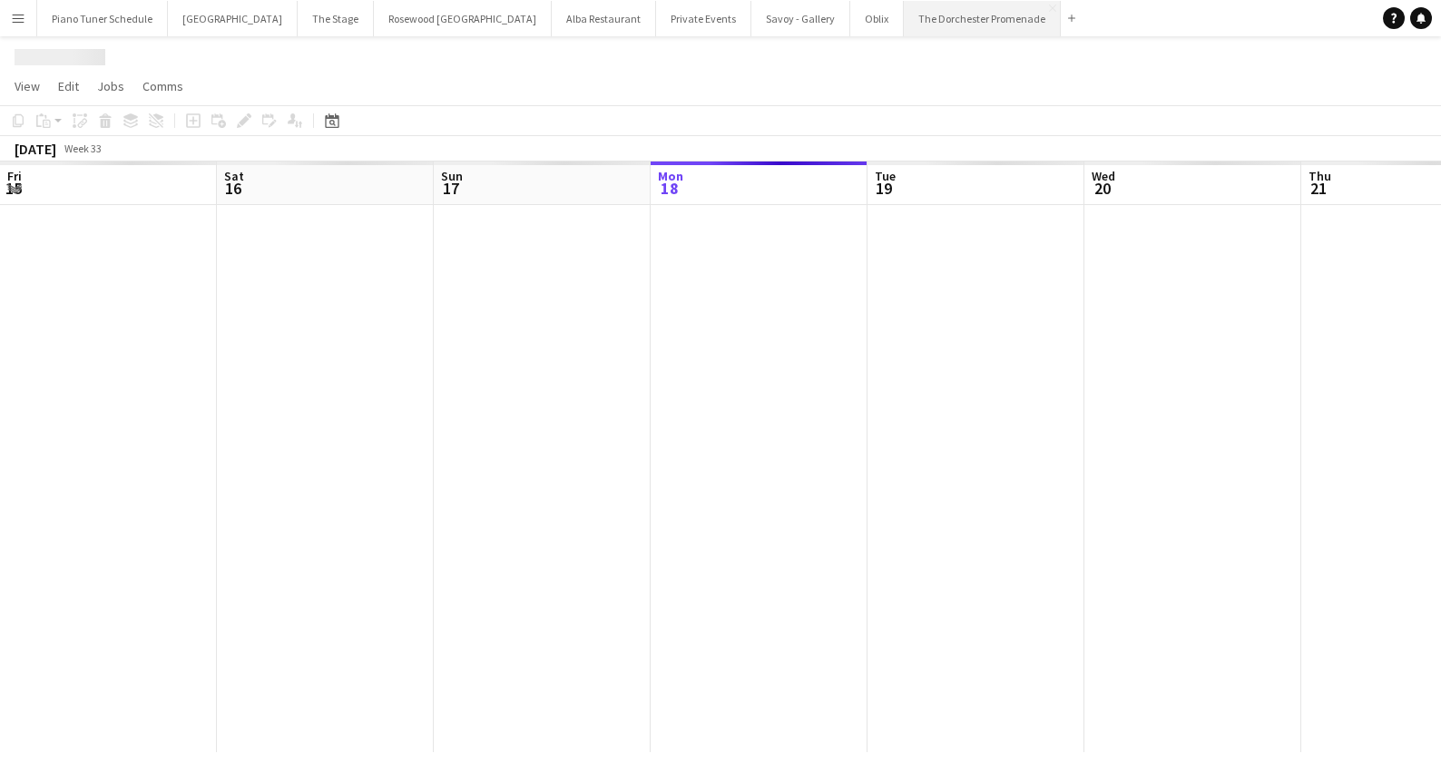
scroll to position [0, 434]
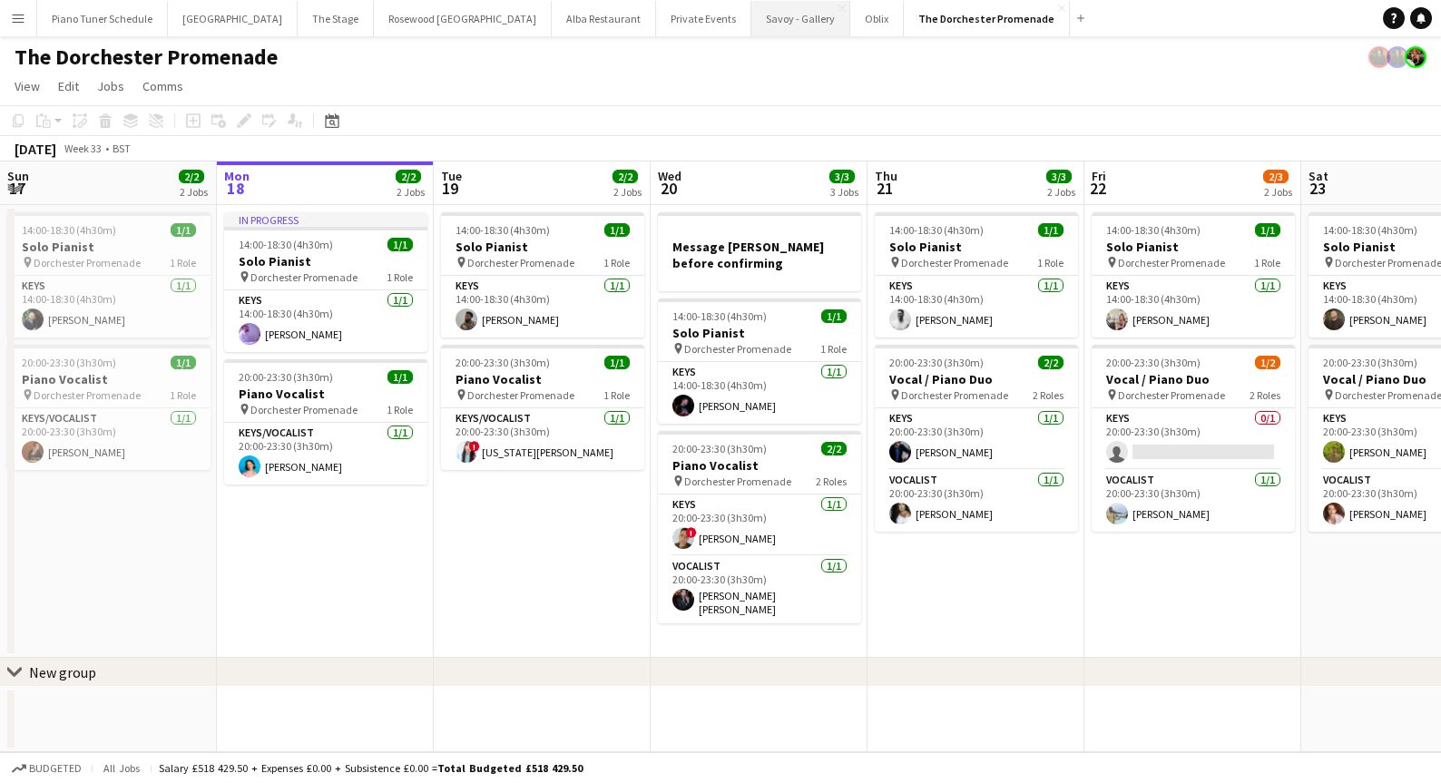
click at [751, 23] on button "Savoy - Gallery Close" at bounding box center [800, 18] width 99 height 35
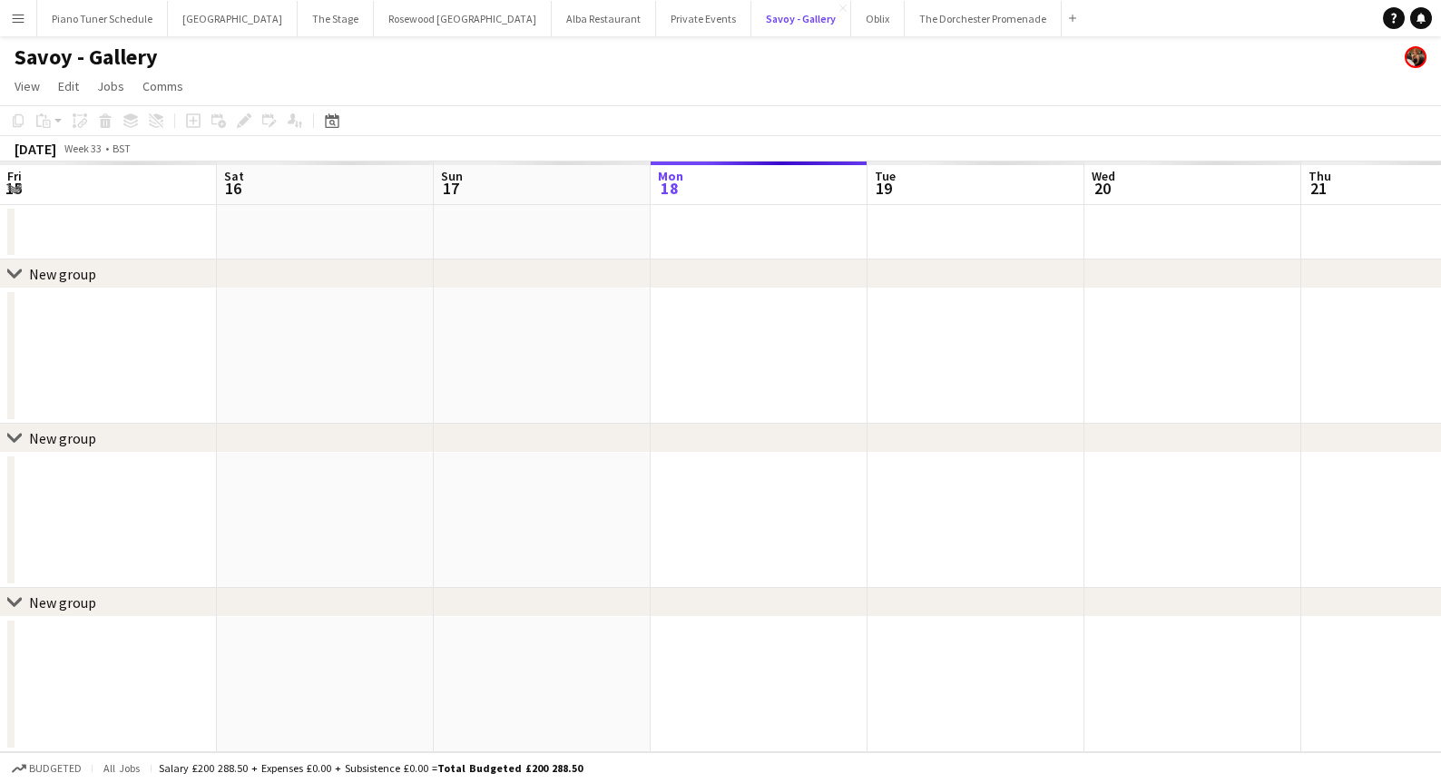
scroll to position [0, 434]
